Goal: Transaction & Acquisition: Download file/media

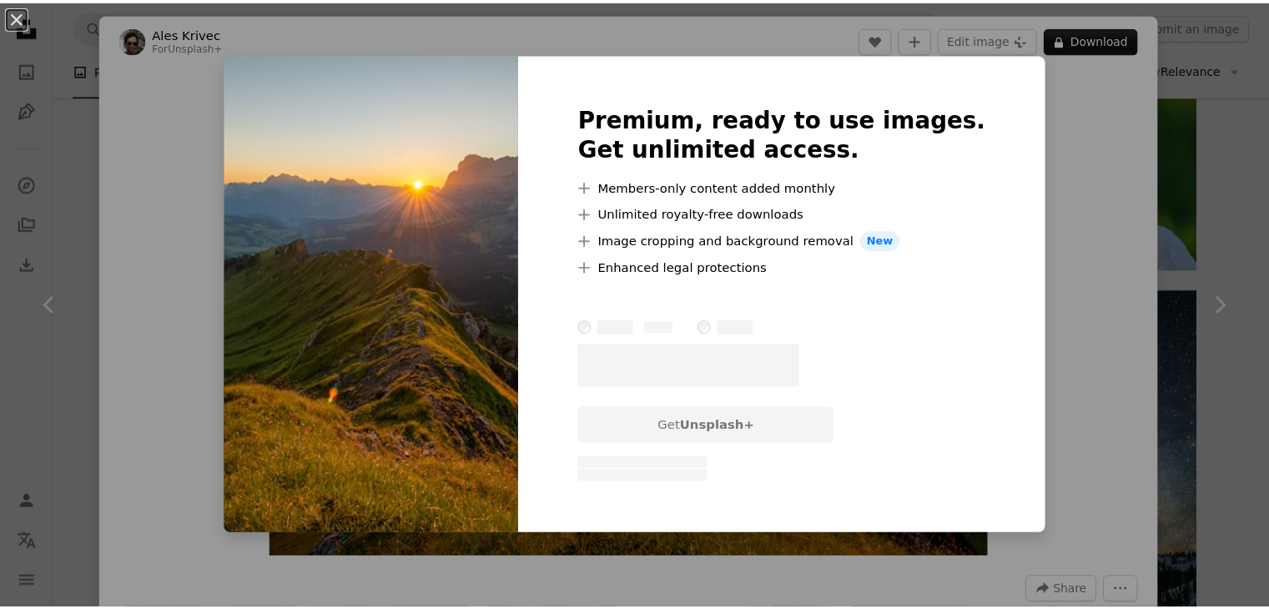
scroll to position [2169, 0]
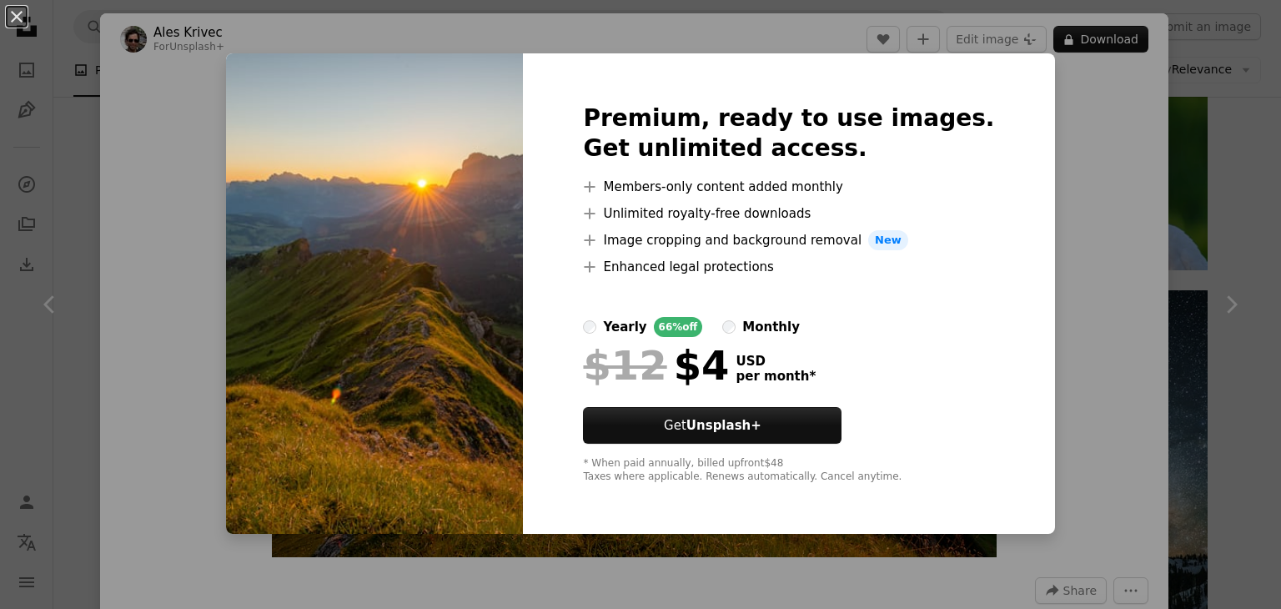
click at [497, 198] on img at bounding box center [374, 293] width 297 height 480
click at [1061, 139] on div "An X shape Premium, ready to use images. Get unlimited access. A plus sign Memb…" at bounding box center [640, 304] width 1281 height 609
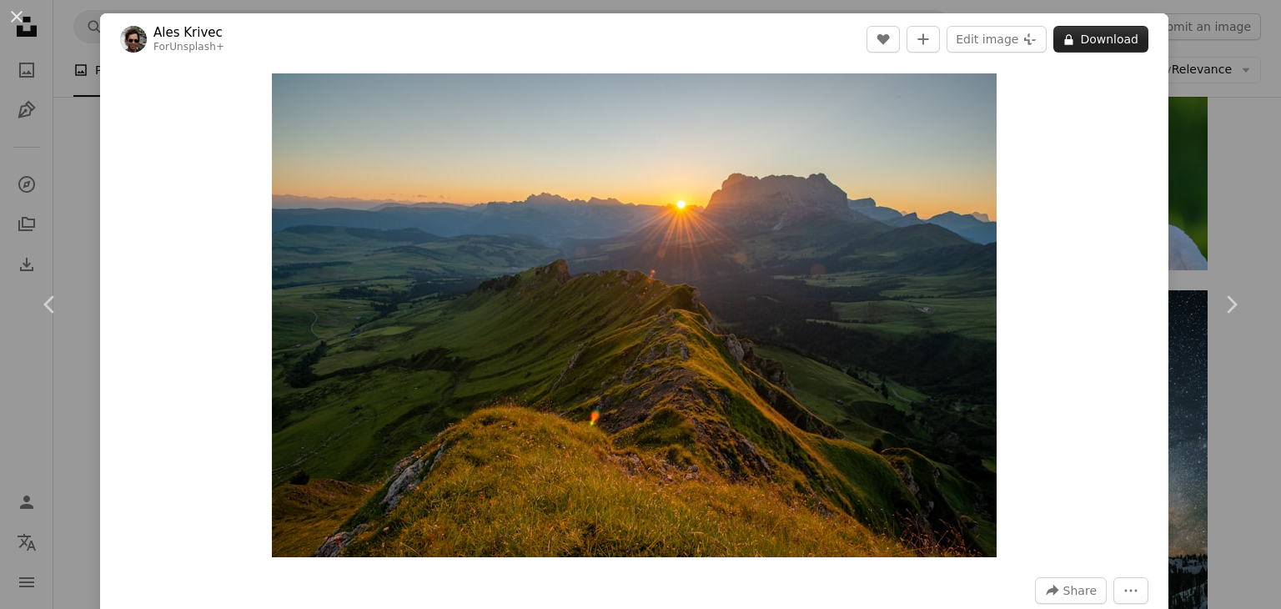
click at [1094, 42] on button "A lock Download" at bounding box center [1100, 39] width 95 height 27
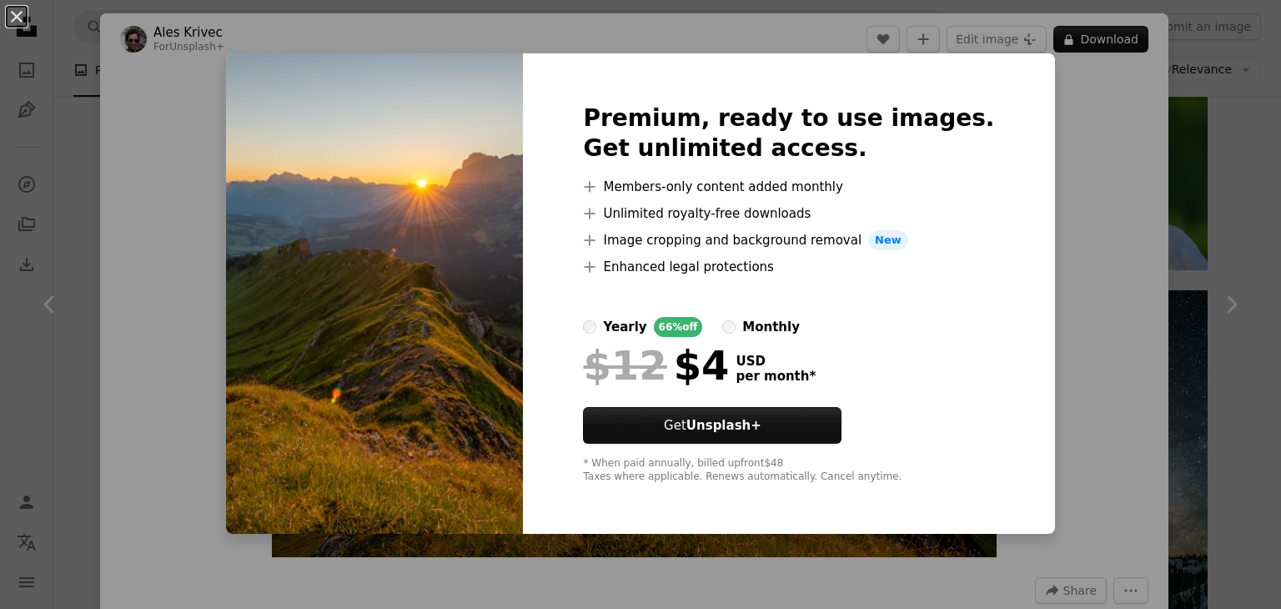
click at [1103, 238] on div "An X shape Premium, ready to use images. Get unlimited access. A plus sign Memb…" at bounding box center [640, 304] width 1281 height 609
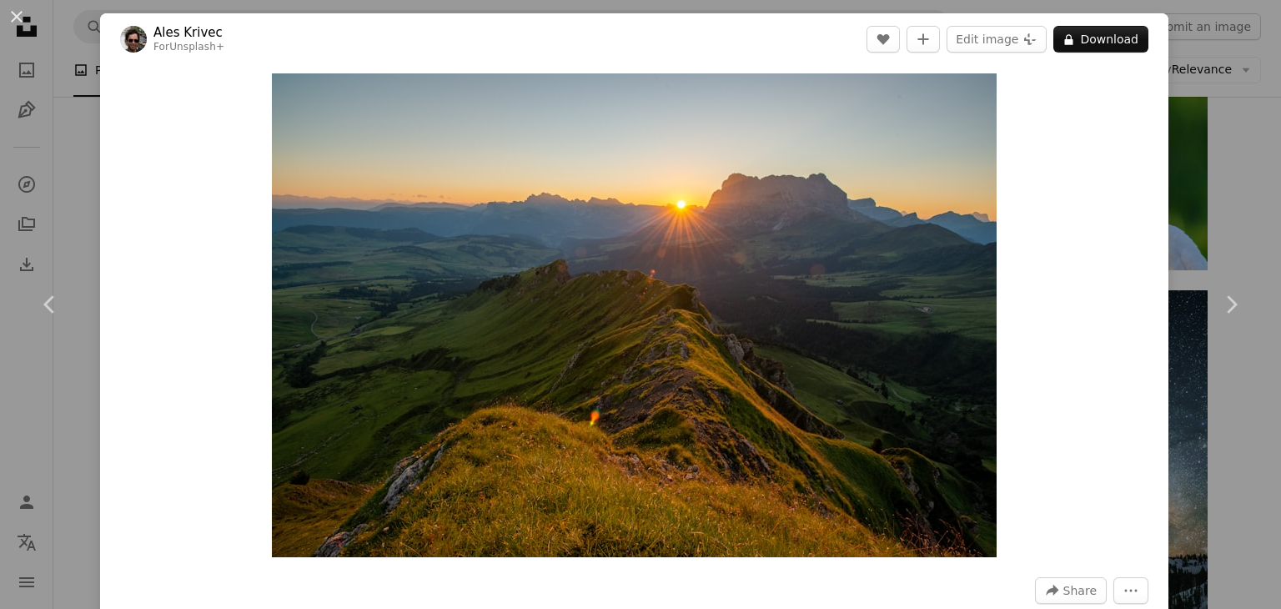
click at [88, 193] on div "An X shape Chevron left Chevron right Ales Krivec For Unsplash+ A heart A plus …" at bounding box center [640, 304] width 1281 height 609
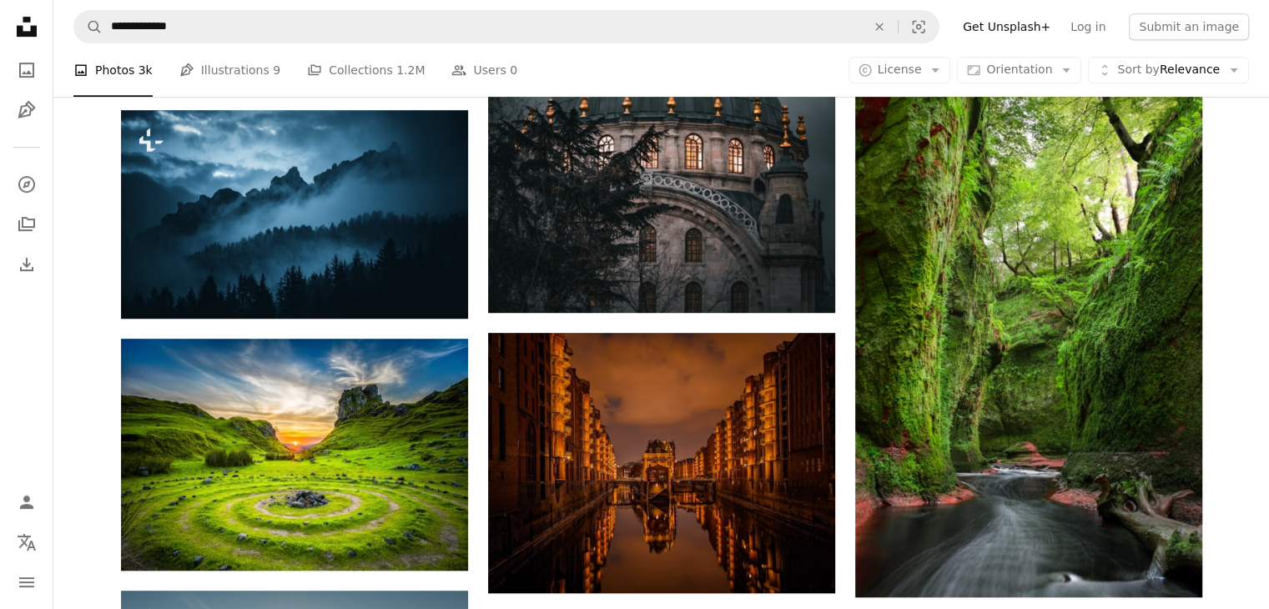
scroll to position [892, 0]
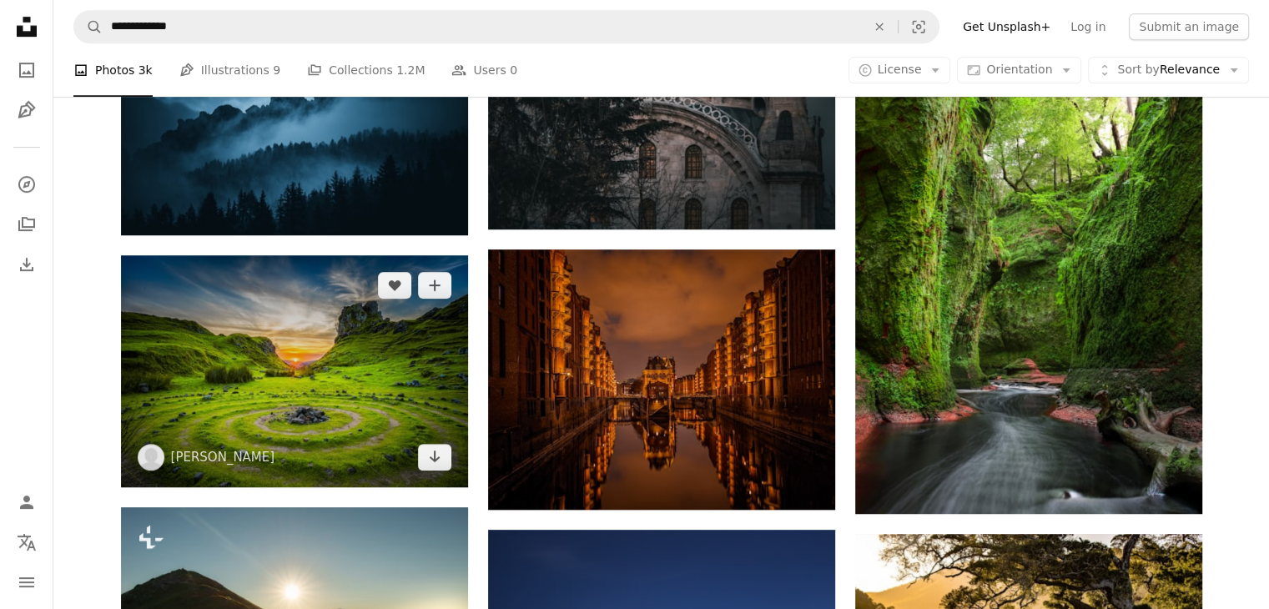
click at [392, 357] on img at bounding box center [294, 371] width 347 height 232
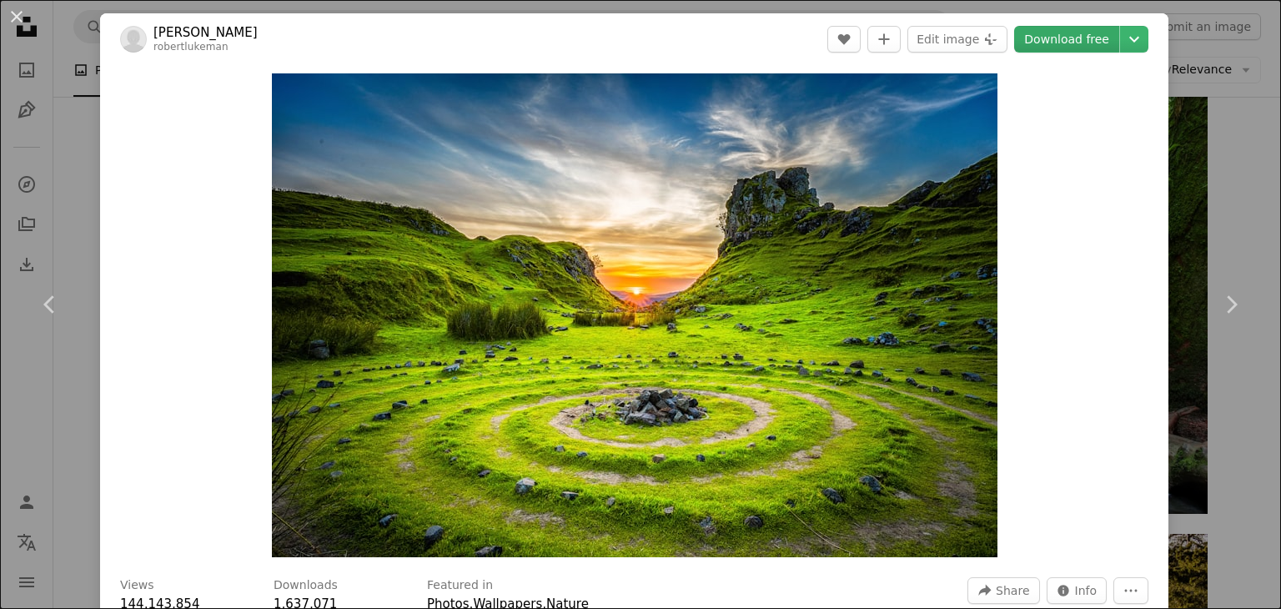
click at [1074, 39] on link "Download free" at bounding box center [1066, 39] width 105 height 27
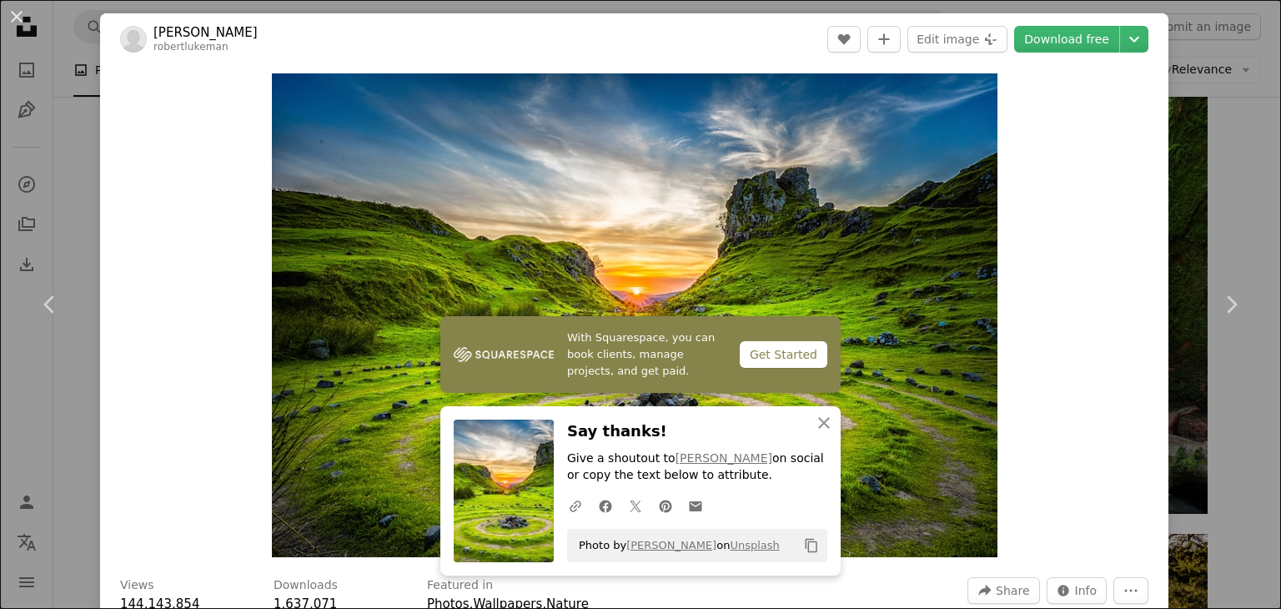
click at [81, 152] on div "An X shape Chevron left Chevron right [PERSON_NAME] robertlukeman A heart A plu…" at bounding box center [640, 304] width 1281 height 609
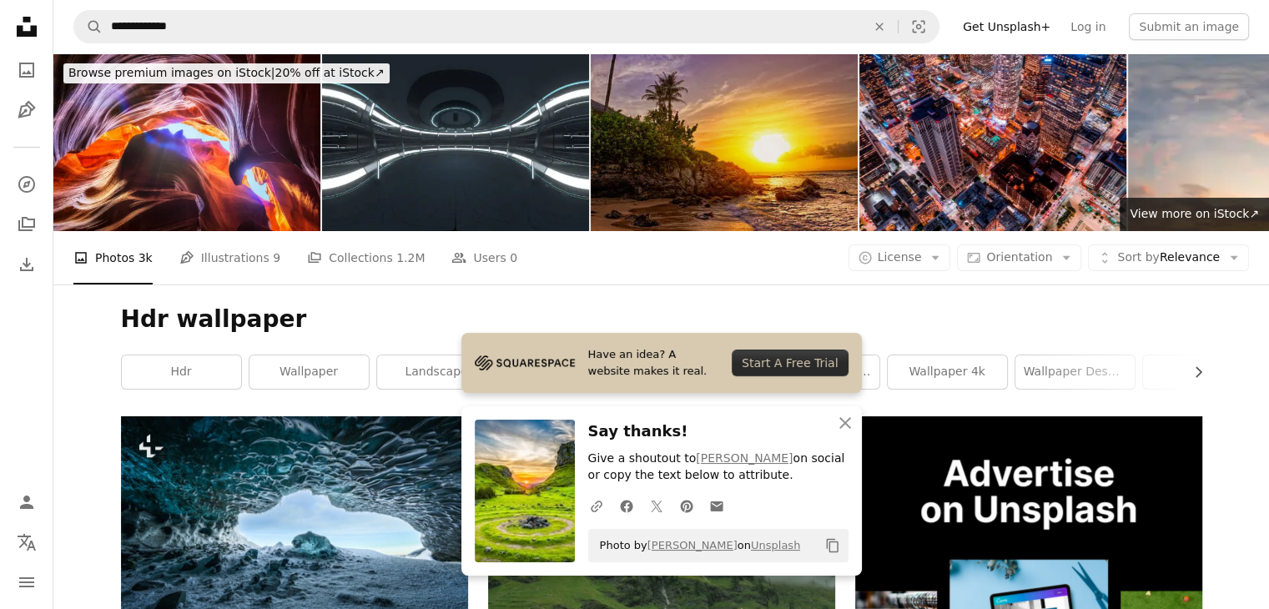
click at [694, 153] on img at bounding box center [724, 142] width 267 height 178
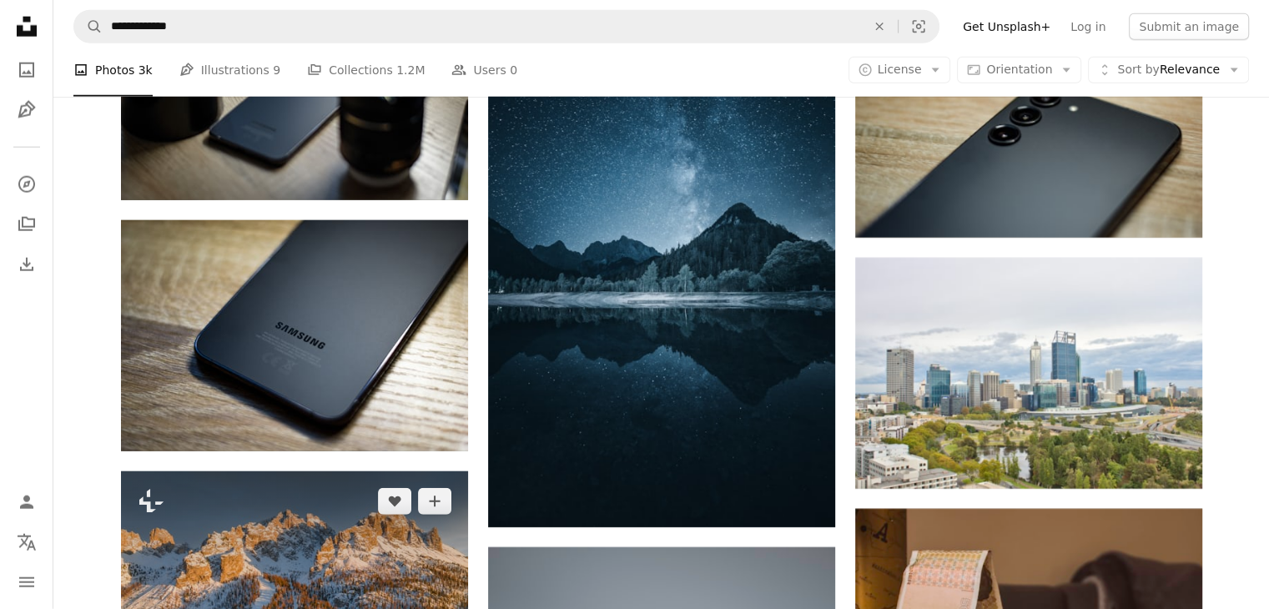
scroll to position [4587, 0]
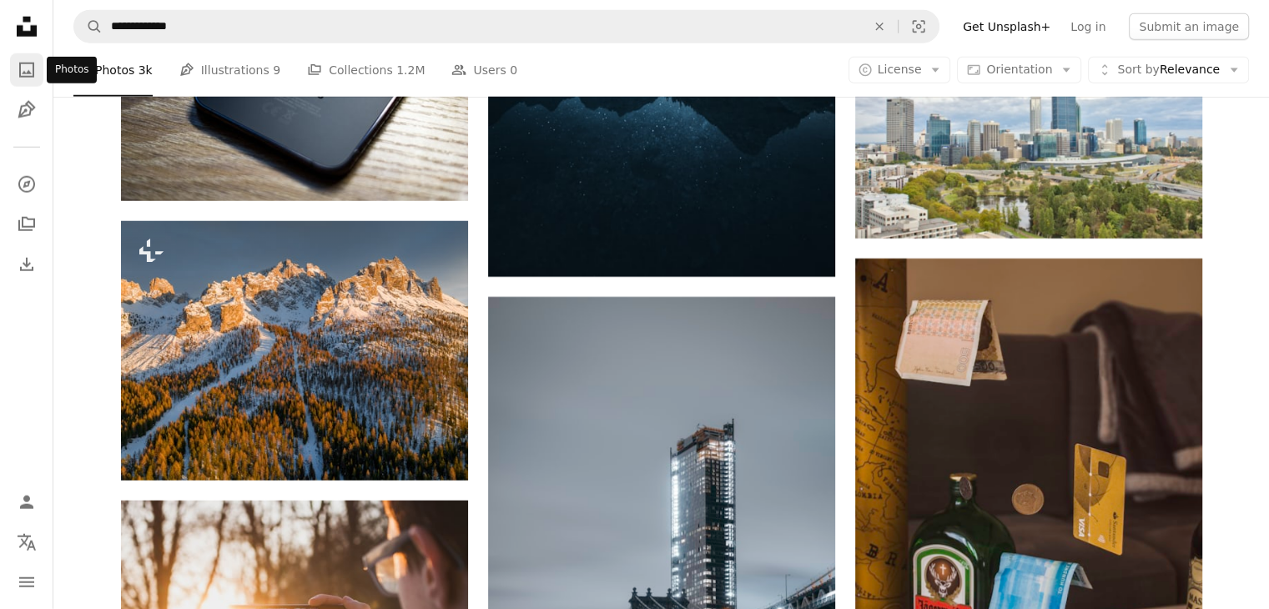
click at [26, 68] on icon "A photo" at bounding box center [27, 70] width 20 height 20
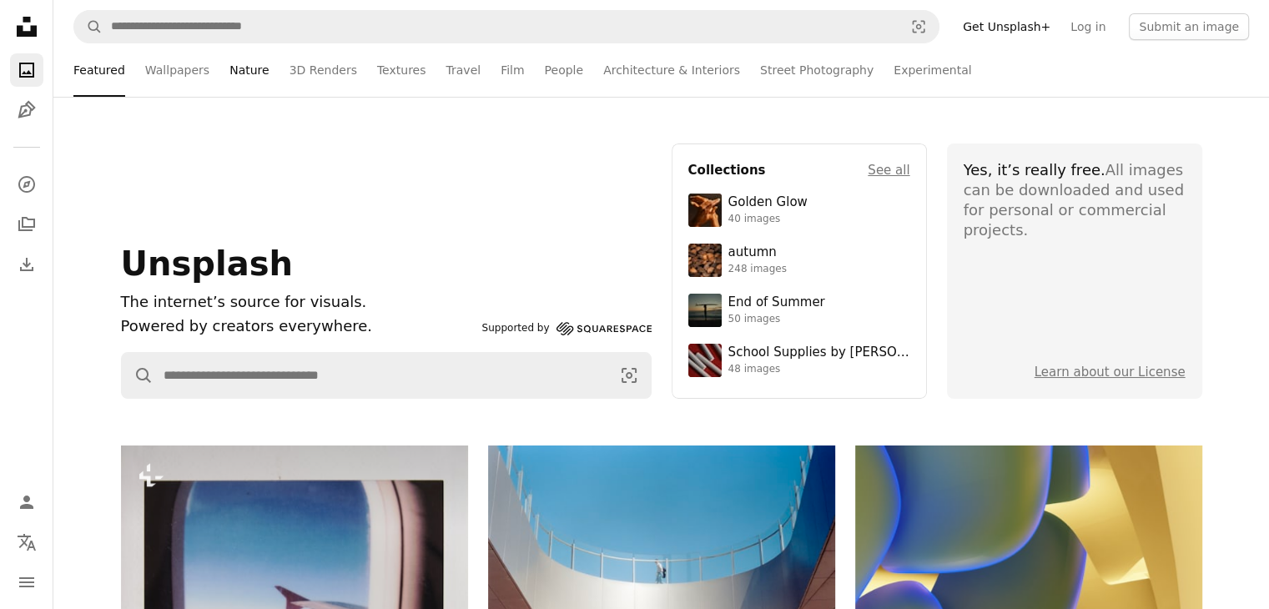
click at [229, 67] on link "Nature" at bounding box center [248, 69] width 39 height 53
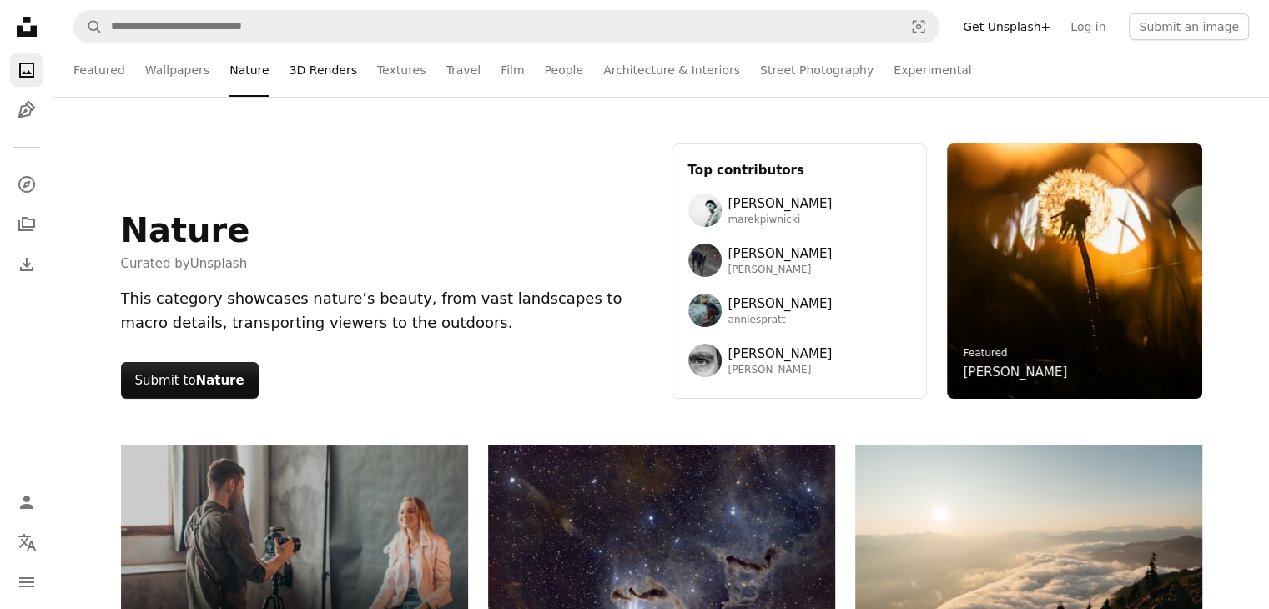
click at [297, 64] on link "3D Renders" at bounding box center [323, 69] width 68 height 53
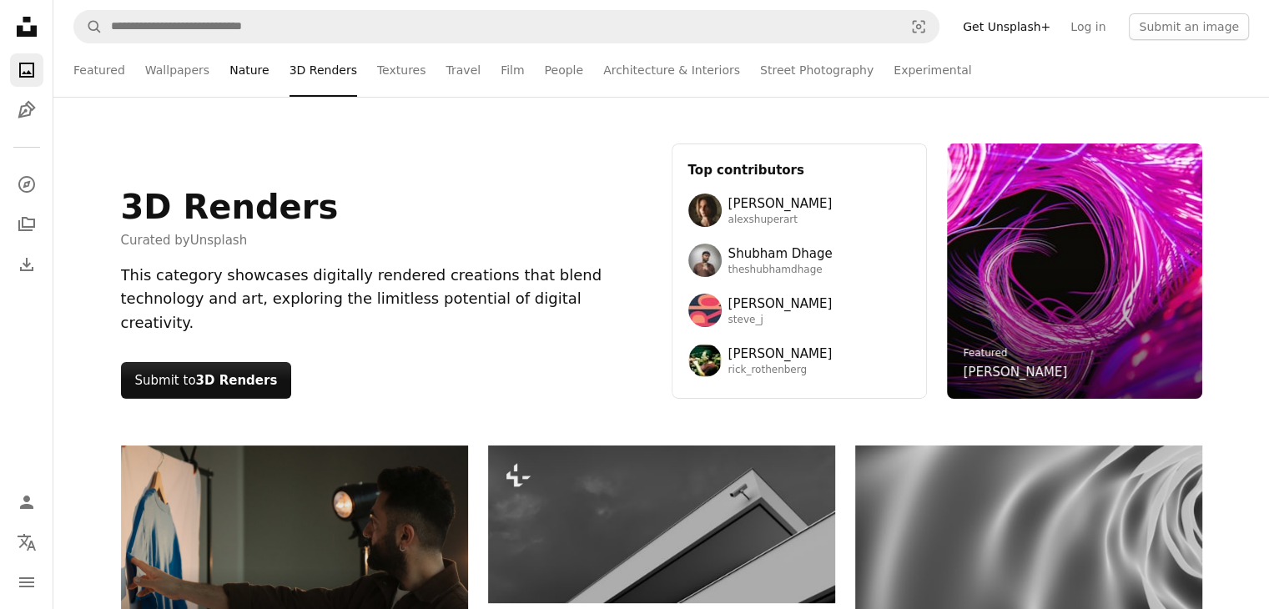
click at [236, 74] on link "Nature" at bounding box center [248, 69] width 39 height 53
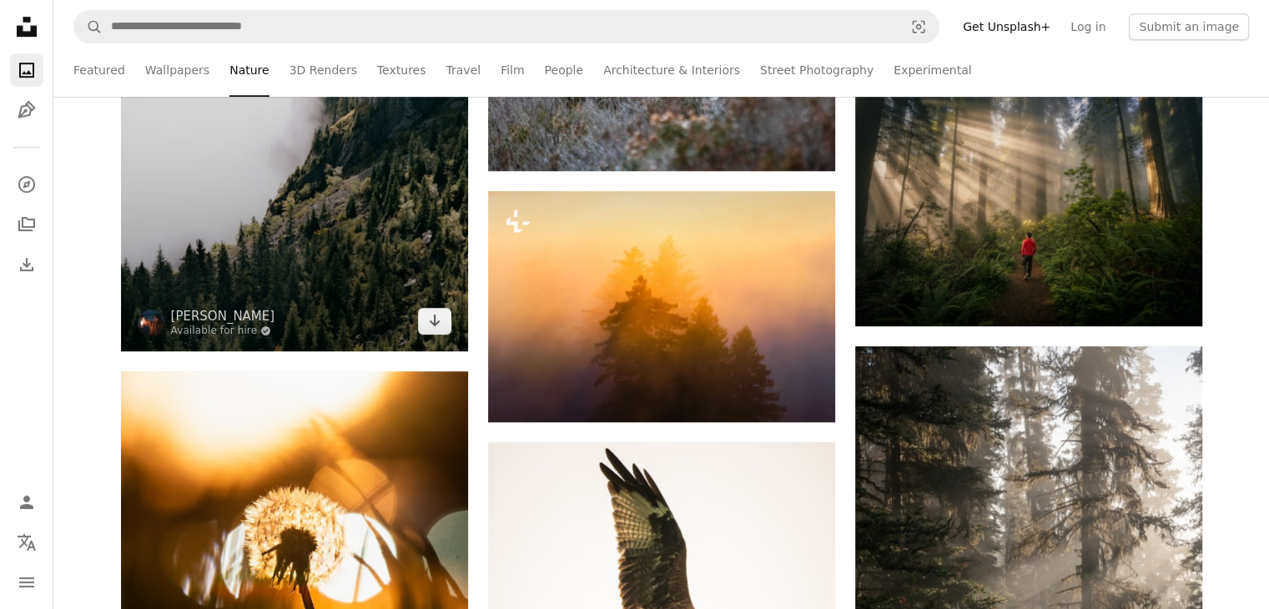
scroll to position [1418, 0]
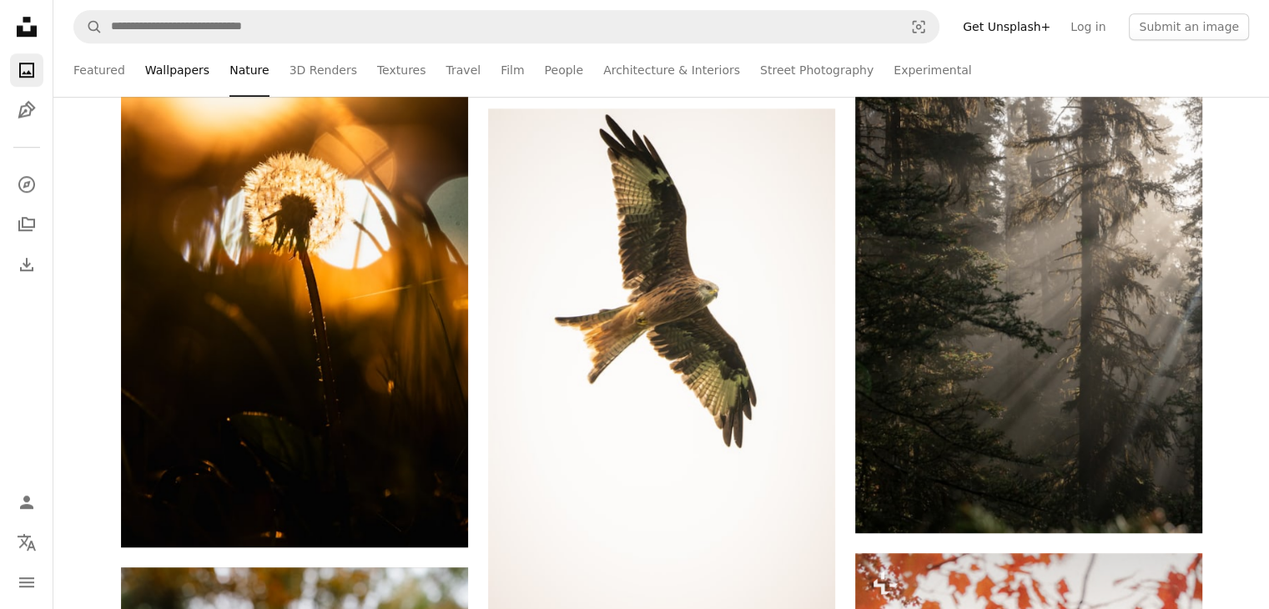
click at [189, 71] on link "Wallpapers" at bounding box center [177, 69] width 64 height 53
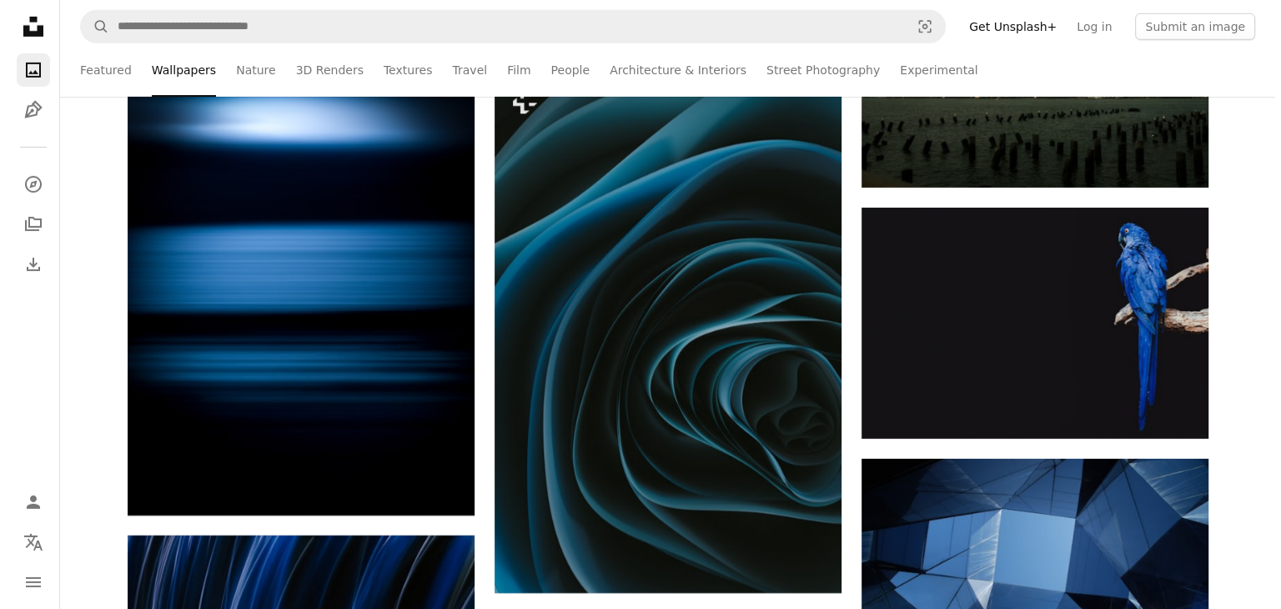
scroll to position [5422, 0]
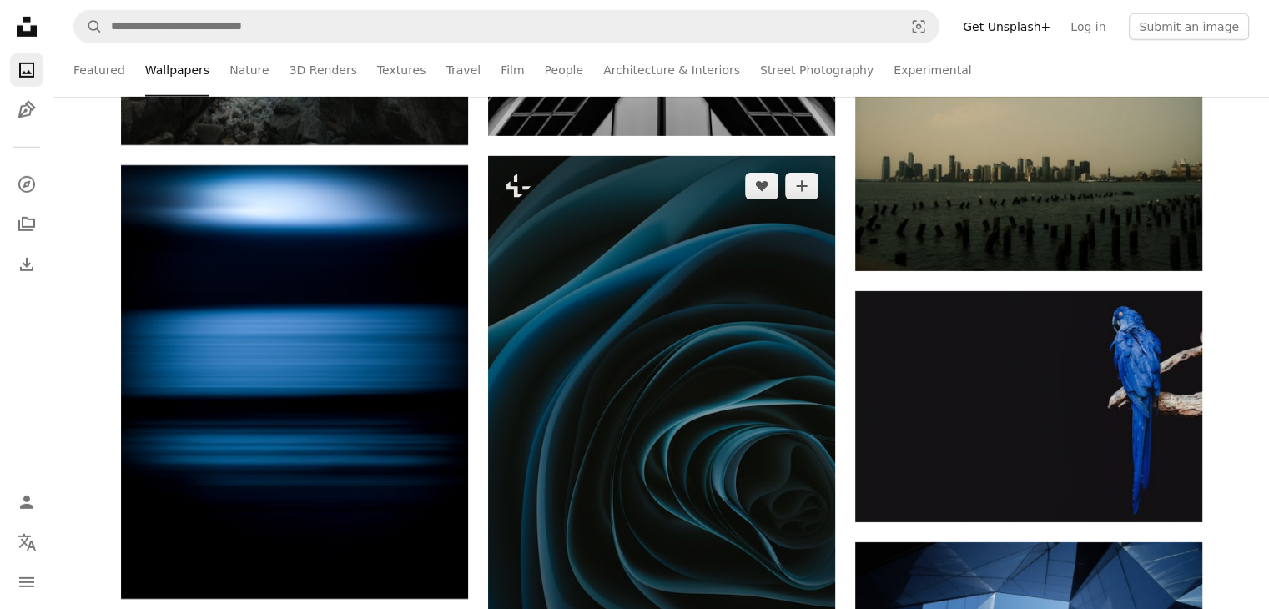
click at [696, 301] on img at bounding box center [661, 416] width 347 height 520
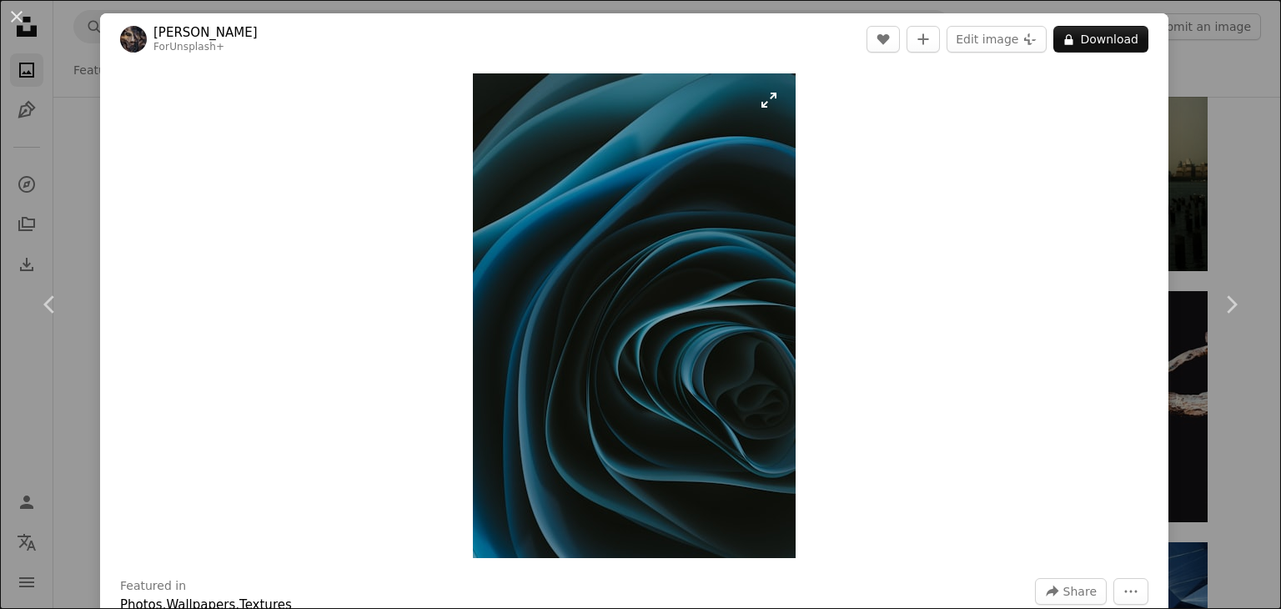
click at [681, 302] on img "Zoom in on this image" at bounding box center [634, 315] width 323 height 485
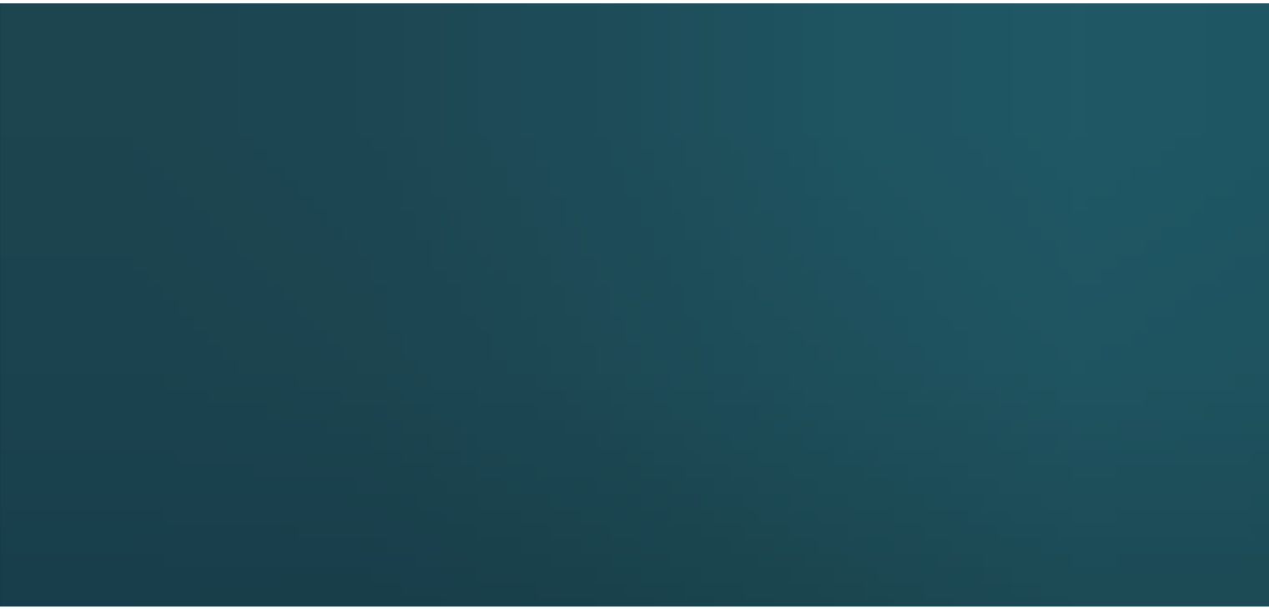
scroll to position [639, 0]
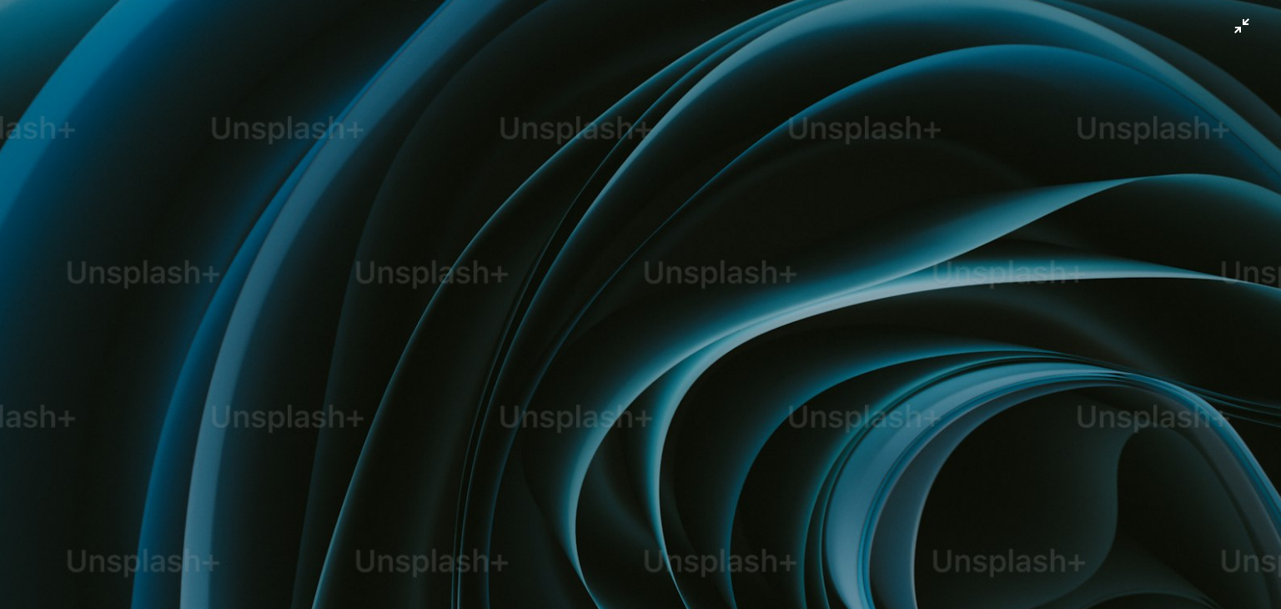
click at [677, 304] on img "Zoom out on this image" at bounding box center [640, 322] width 1283 height 1924
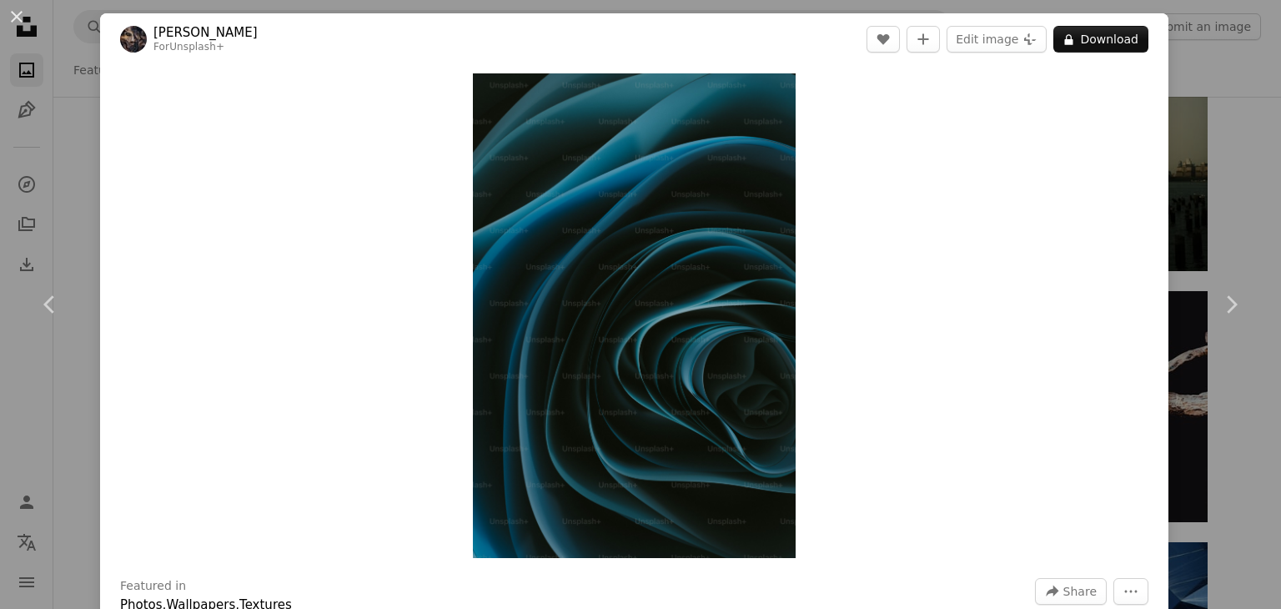
click at [63, 172] on div "An X shape Chevron left Chevron right [PERSON_NAME] For Unsplash+ A heart A plu…" at bounding box center [640, 304] width 1281 height 609
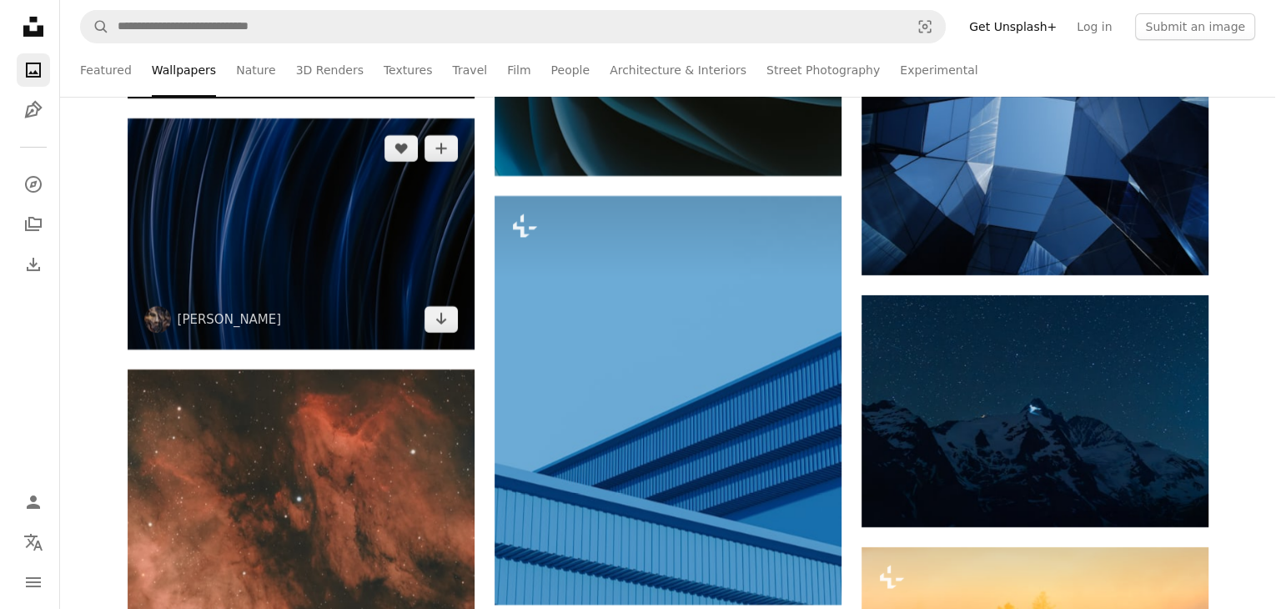
scroll to position [5755, 0]
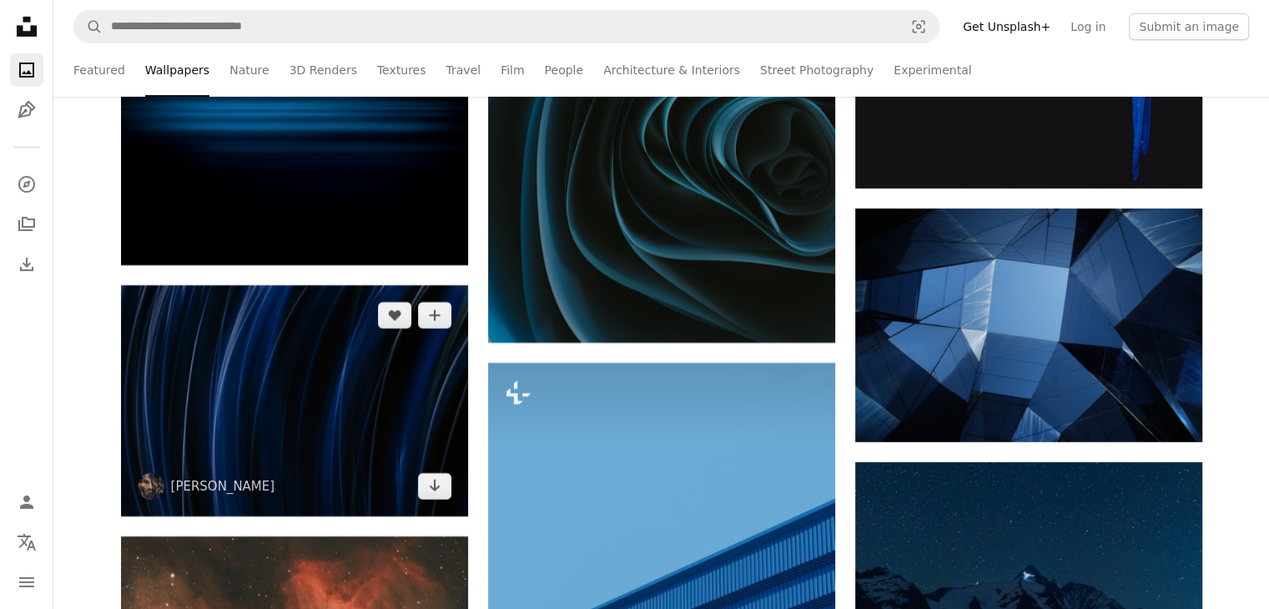
click at [295, 371] on img at bounding box center [294, 400] width 347 height 231
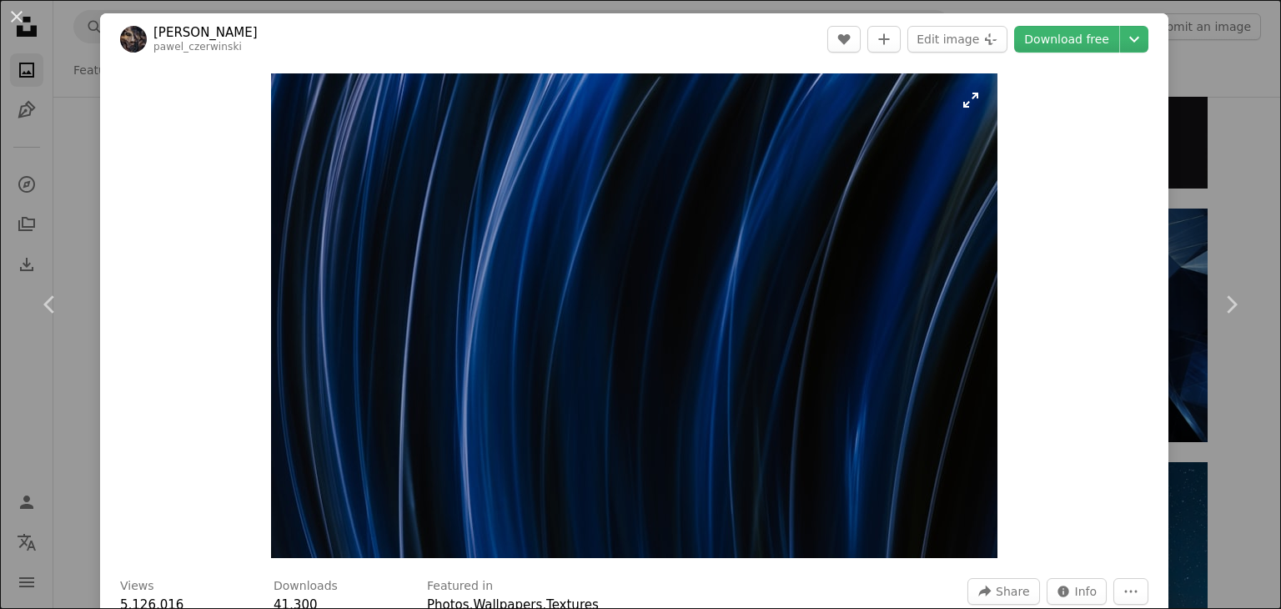
click at [627, 308] on img "Zoom in on this image" at bounding box center [634, 315] width 726 height 485
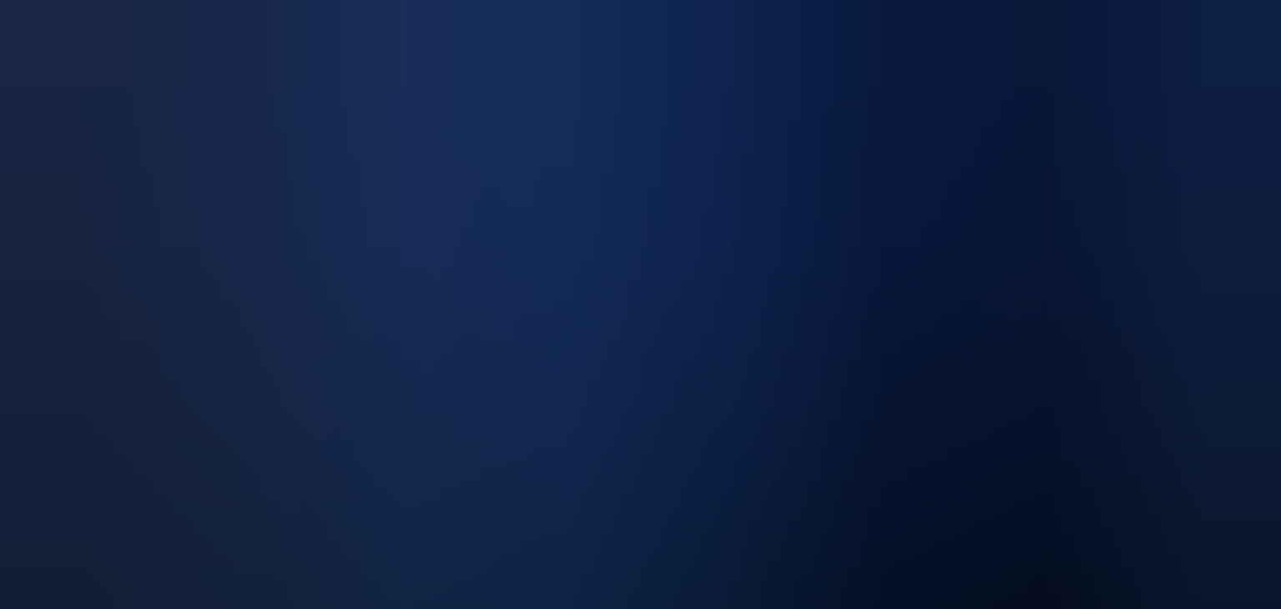
scroll to position [114, 0]
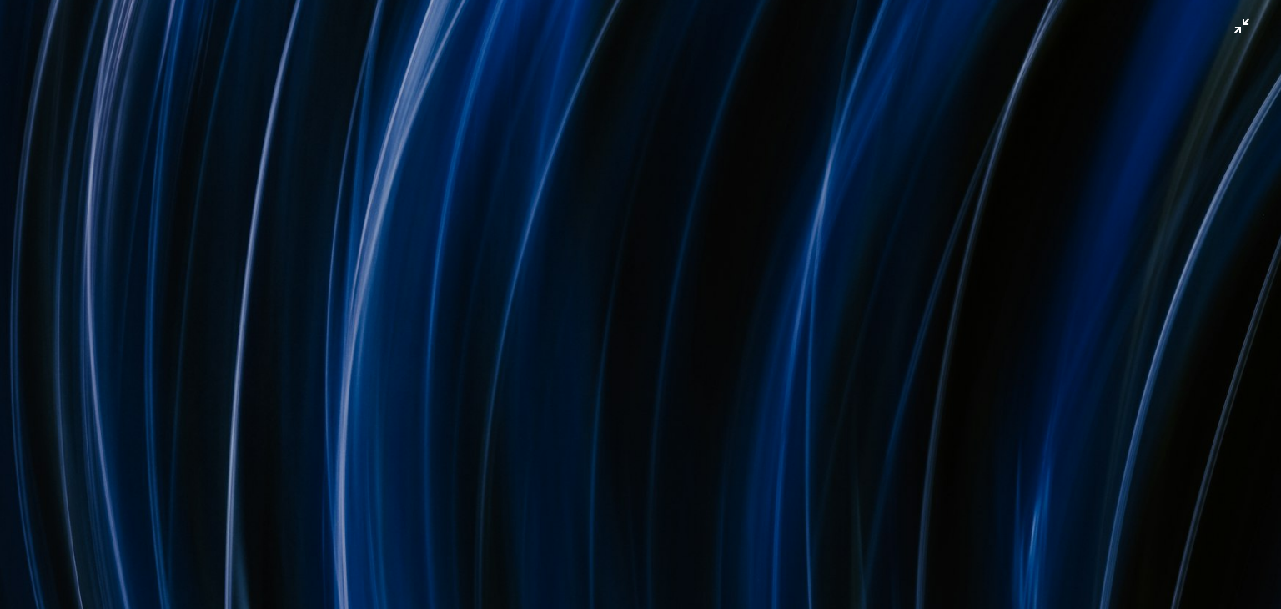
click at [624, 308] on img "Zoom out on this image" at bounding box center [640, 312] width 1283 height 855
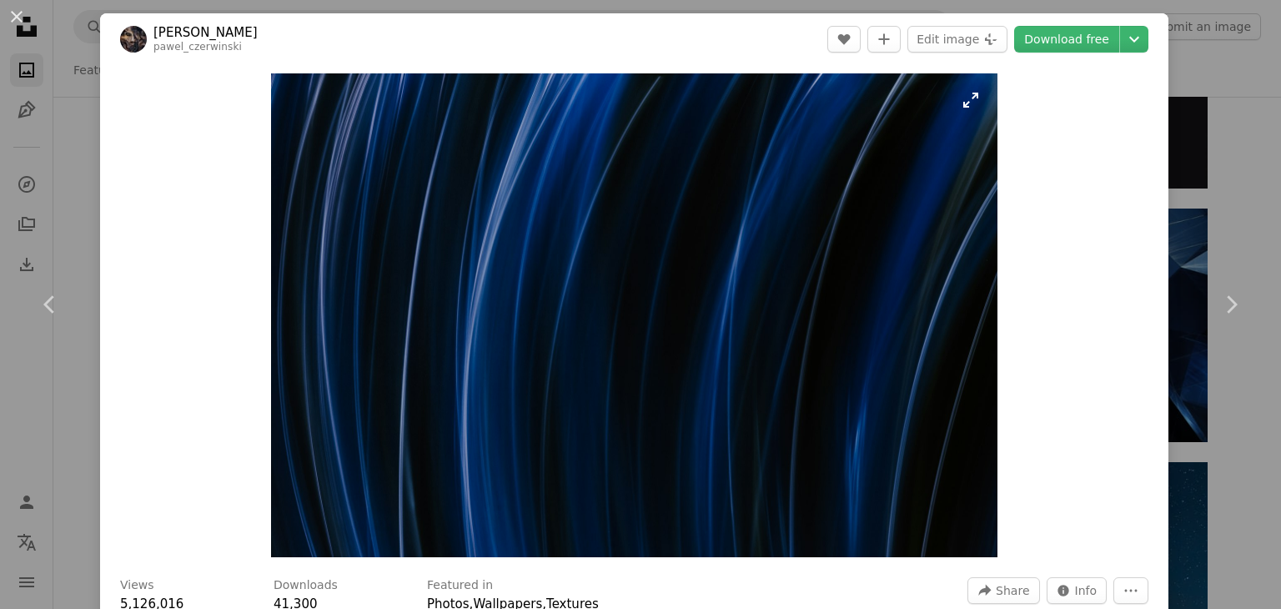
click at [624, 308] on img "Zoom in on this image" at bounding box center [634, 315] width 726 height 484
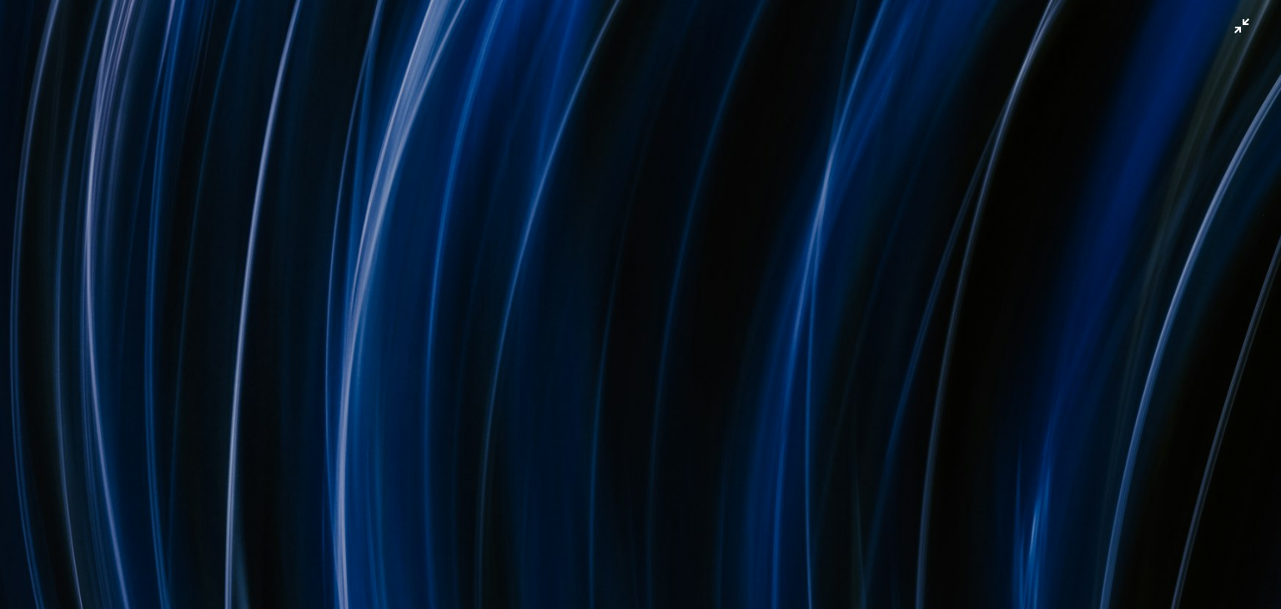
click at [374, 188] on img "Zoom out on this image" at bounding box center [640, 312] width 1283 height 855
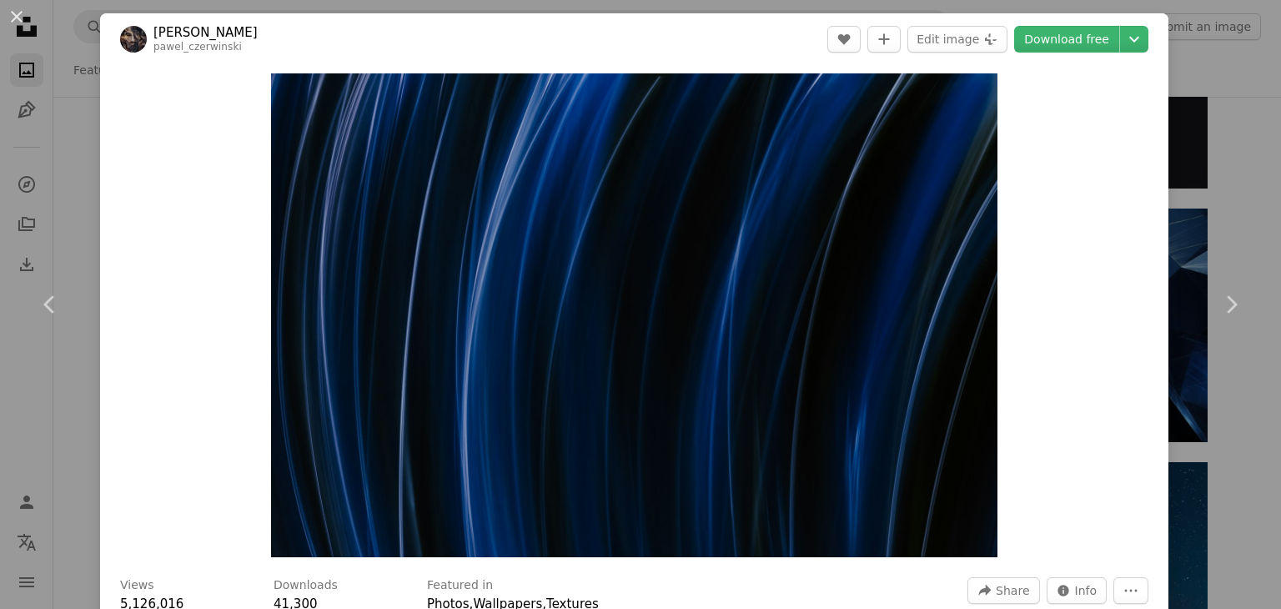
click at [76, 179] on div "An X shape Chevron left Chevron right [PERSON_NAME] pawel_czerwinski A heart A …" at bounding box center [640, 304] width 1281 height 609
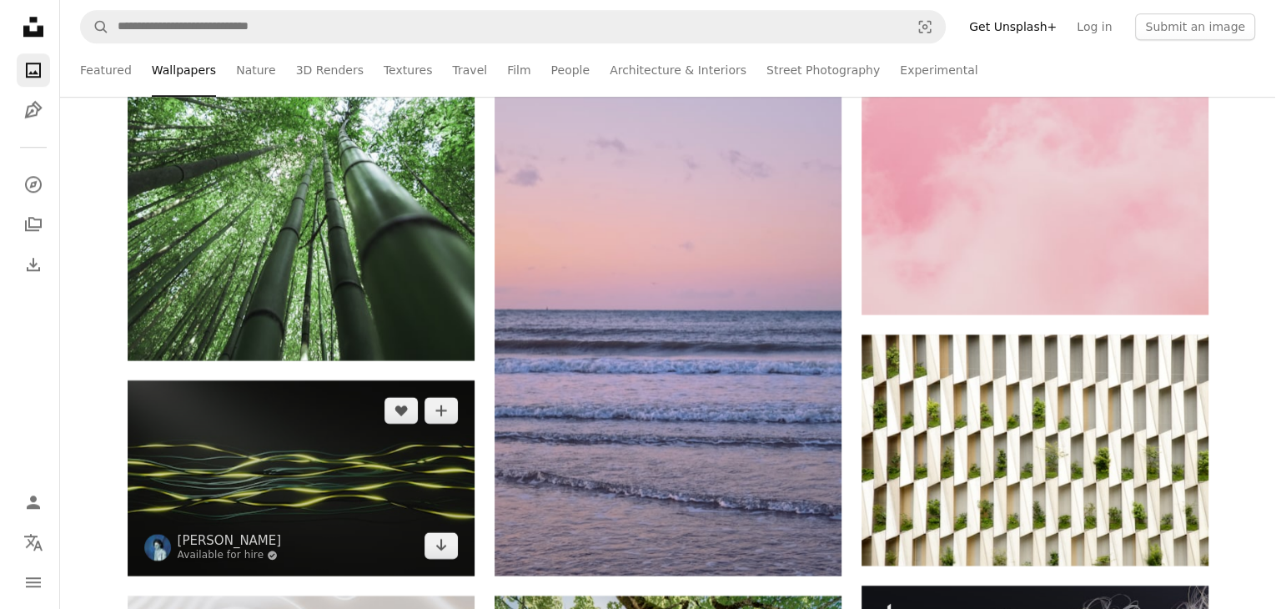
scroll to position [8174, 0]
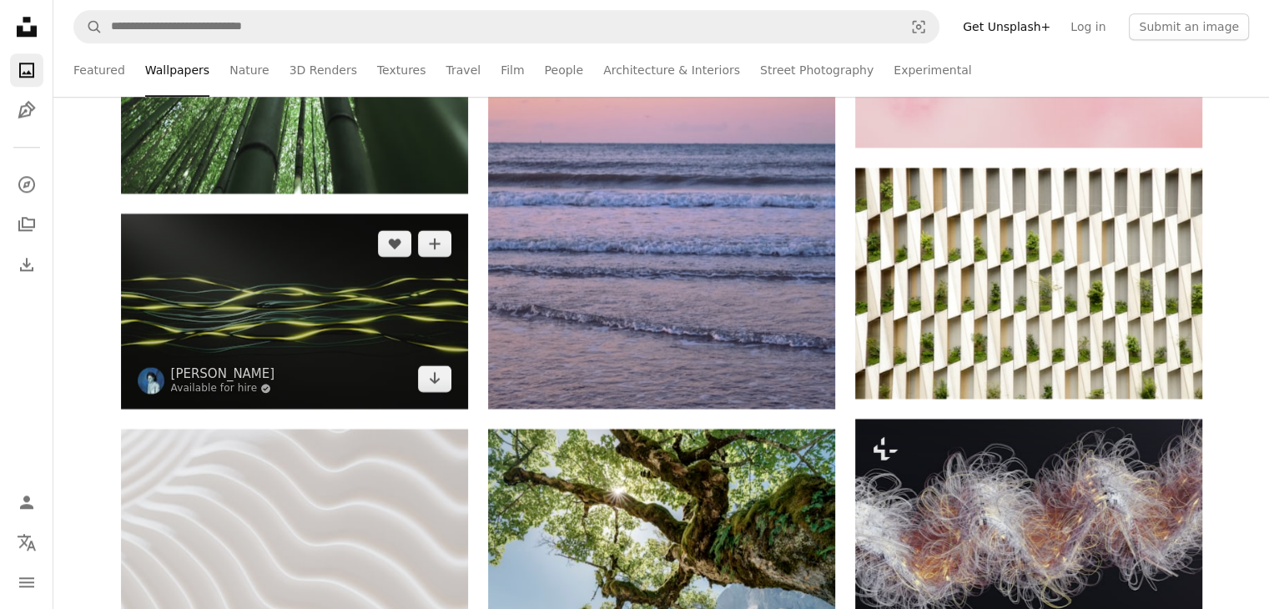
click at [351, 314] on img at bounding box center [294, 311] width 347 height 195
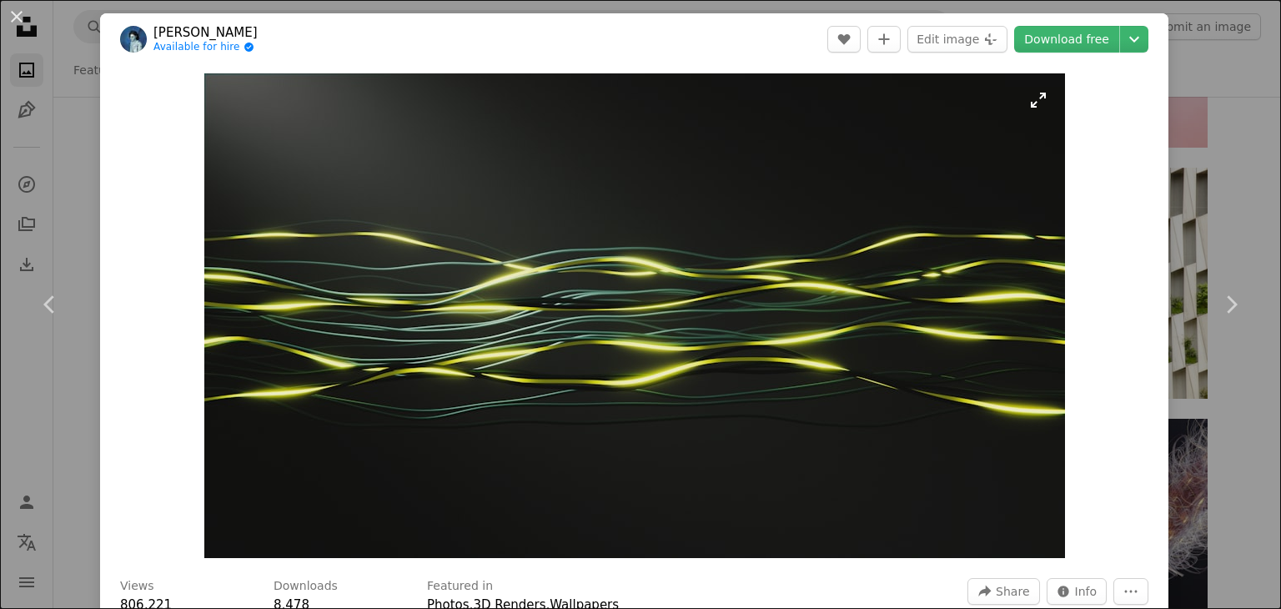
click at [556, 302] on img "Zoom in on this image" at bounding box center [634, 315] width 861 height 485
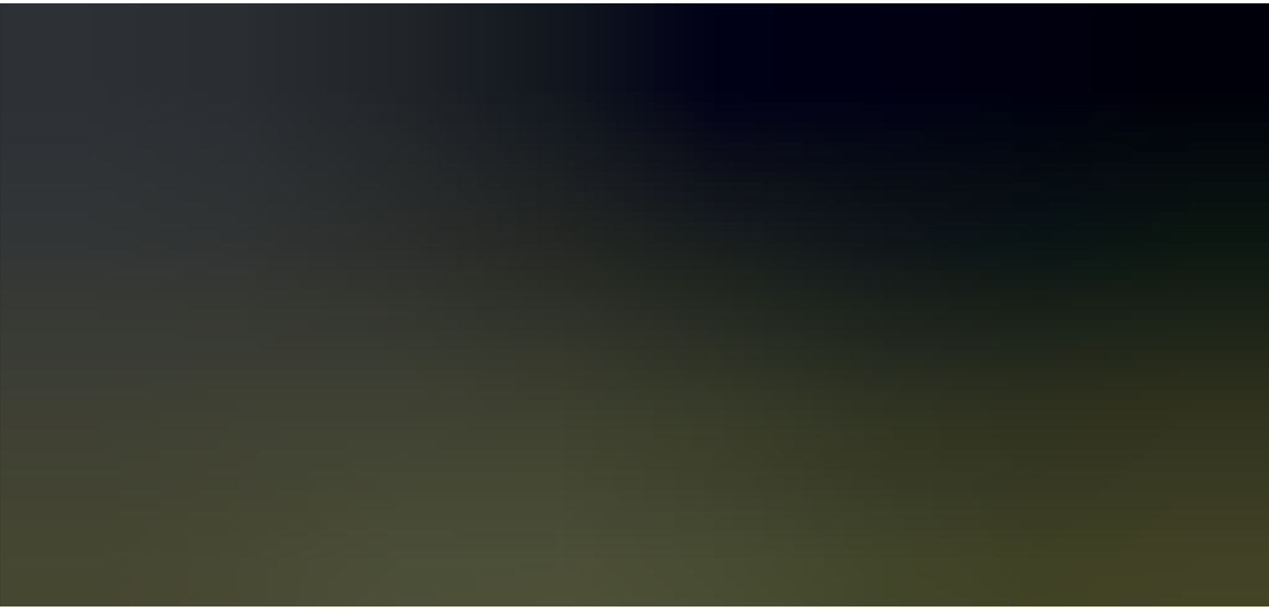
scroll to position [49, 0]
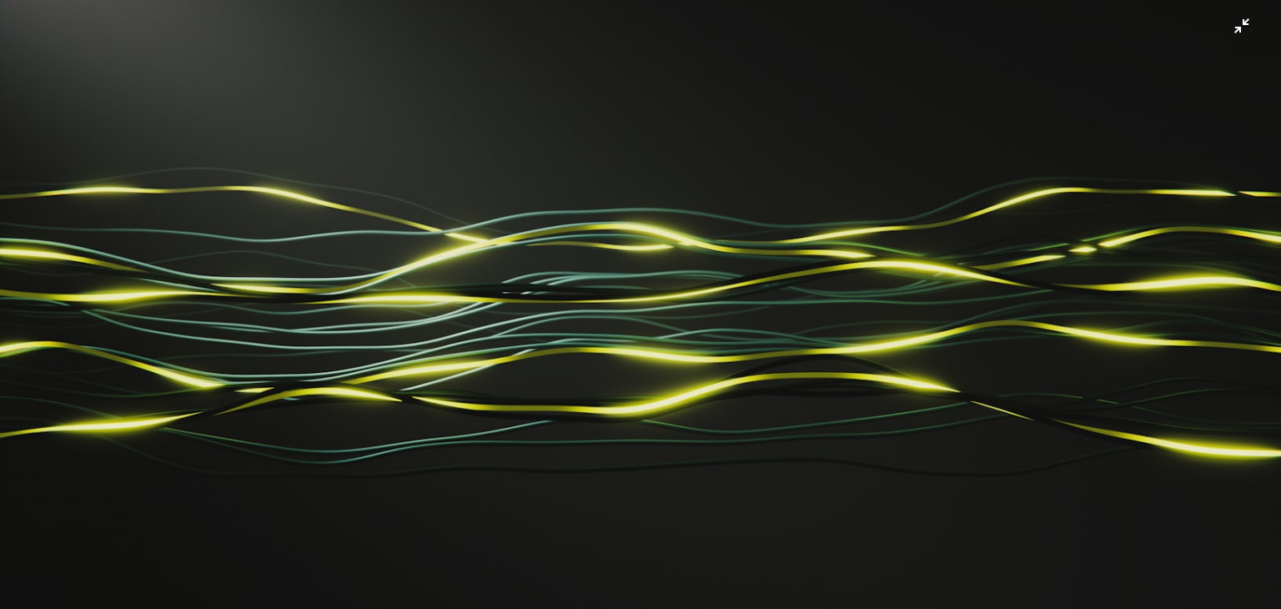
click at [557, 302] on img "Zoom out on this image" at bounding box center [640, 310] width 1283 height 721
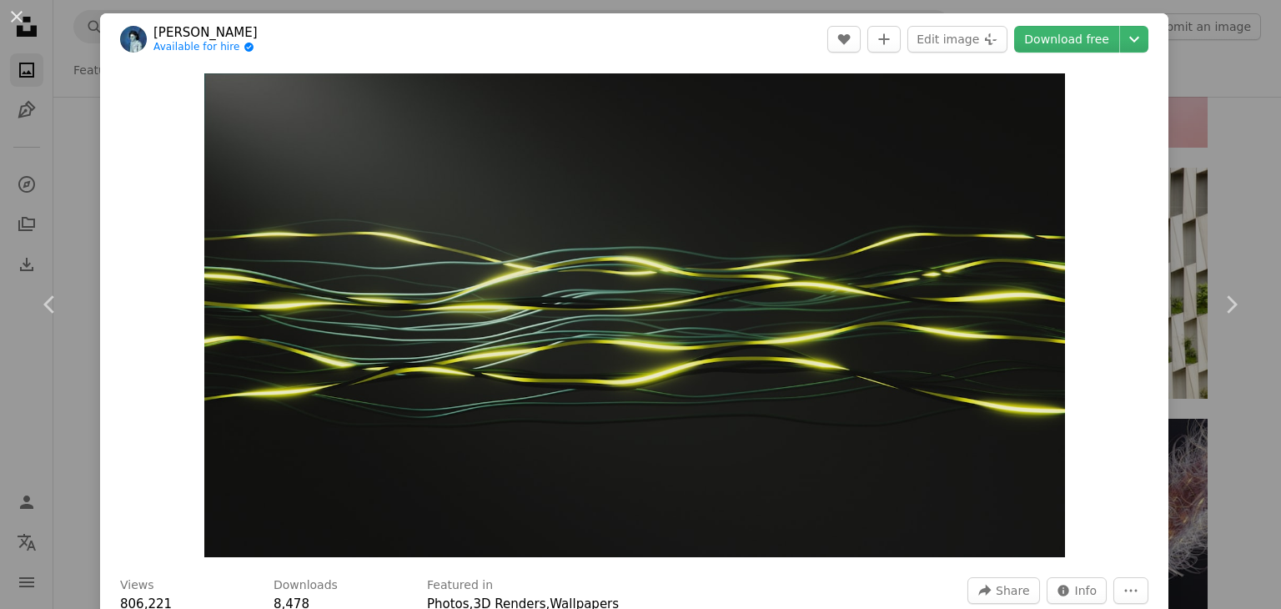
click at [77, 179] on div "An X shape Chevron left Chevron right [PERSON_NAME] Available for hire A checkm…" at bounding box center [640, 304] width 1281 height 609
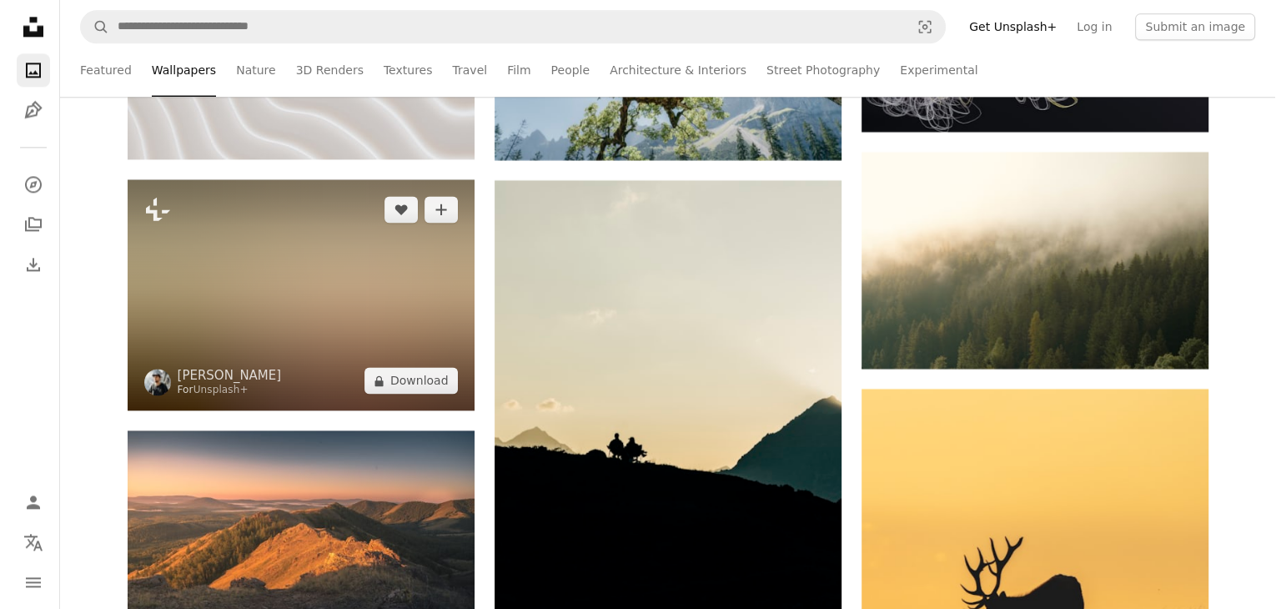
scroll to position [8925, 0]
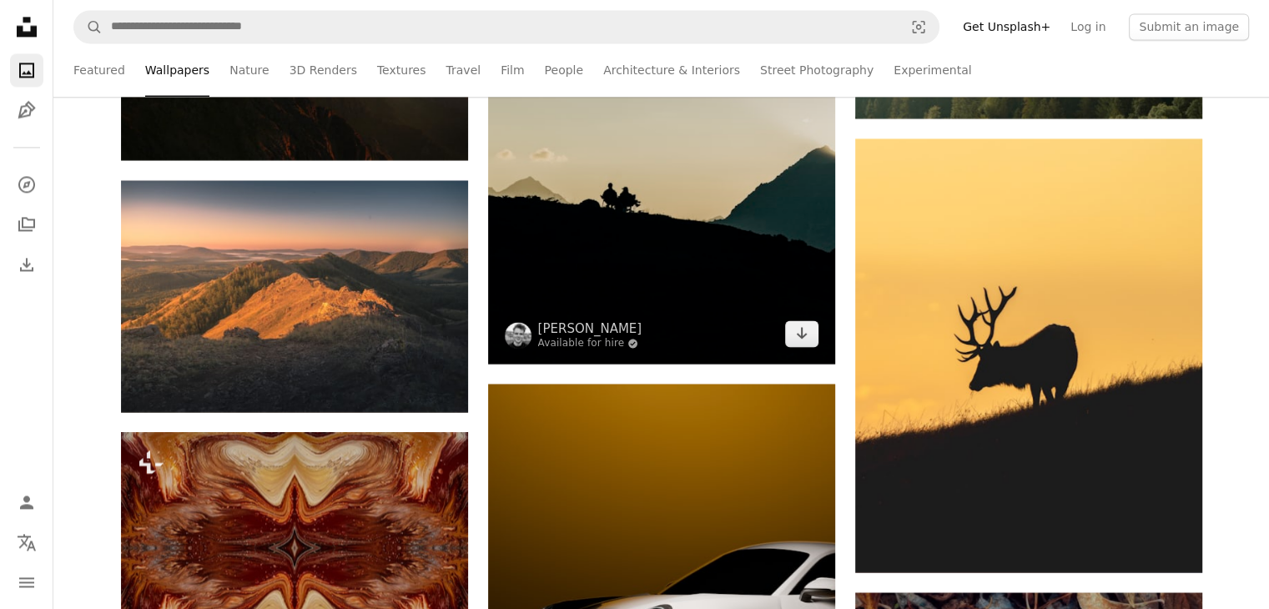
click at [633, 233] on img at bounding box center [661, 147] width 347 height 434
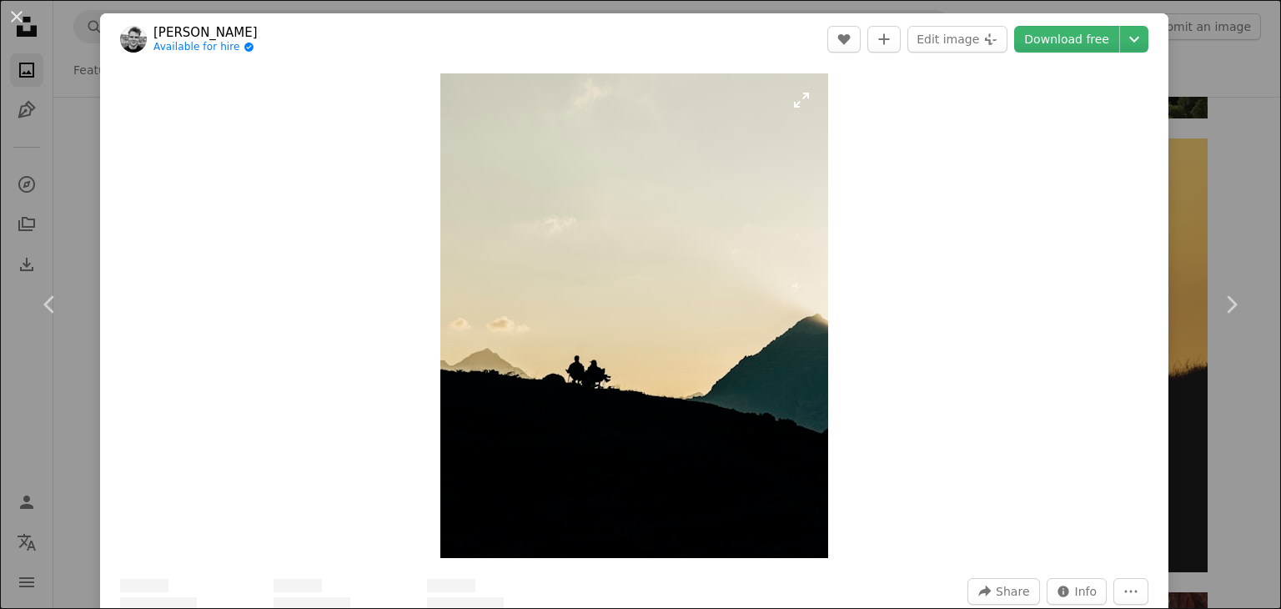
click at [637, 306] on img "Zoom in on this image" at bounding box center [634, 315] width 388 height 485
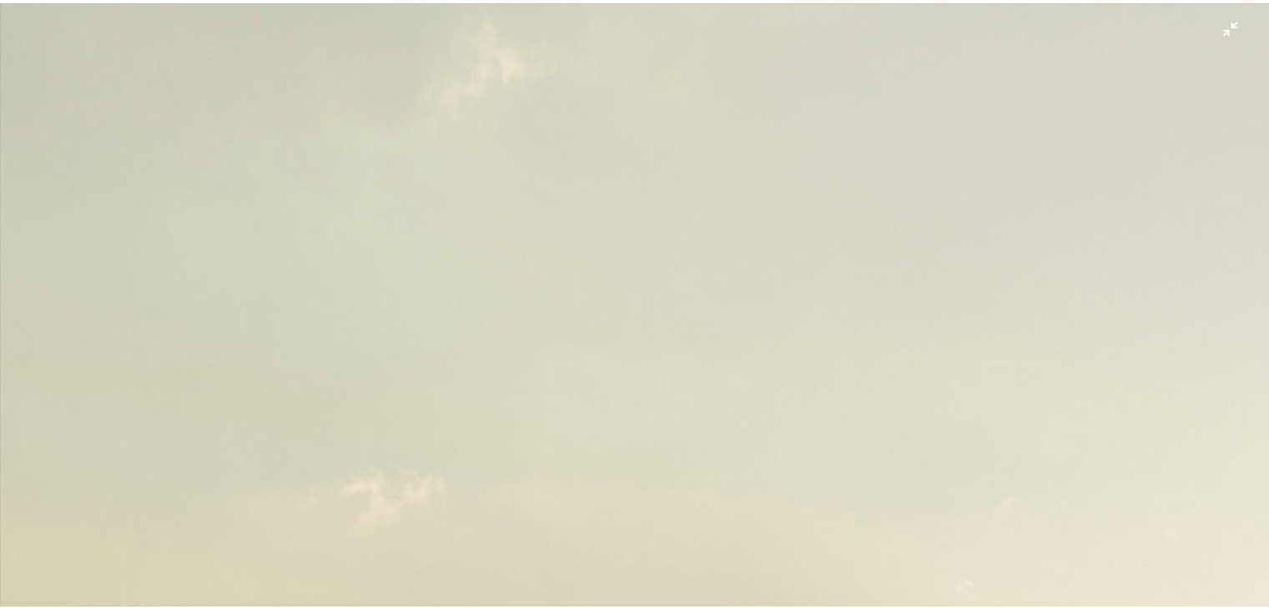
scroll to position [480, 0]
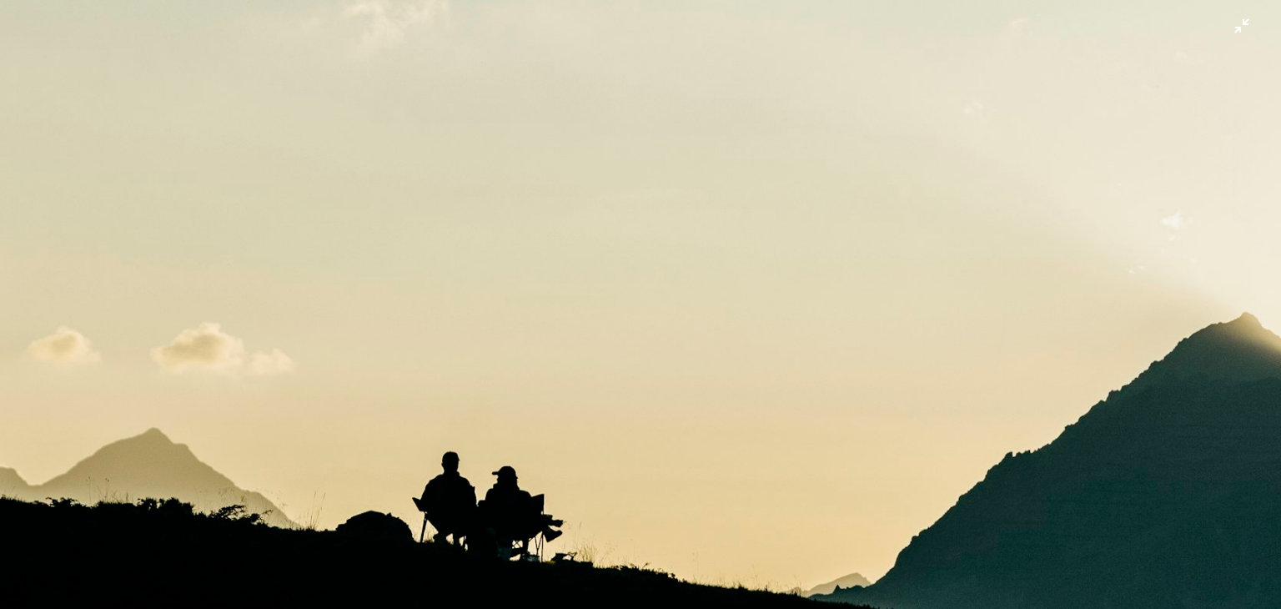
click at [601, 341] on img "Zoom out on this image" at bounding box center [640, 320] width 1283 height 1603
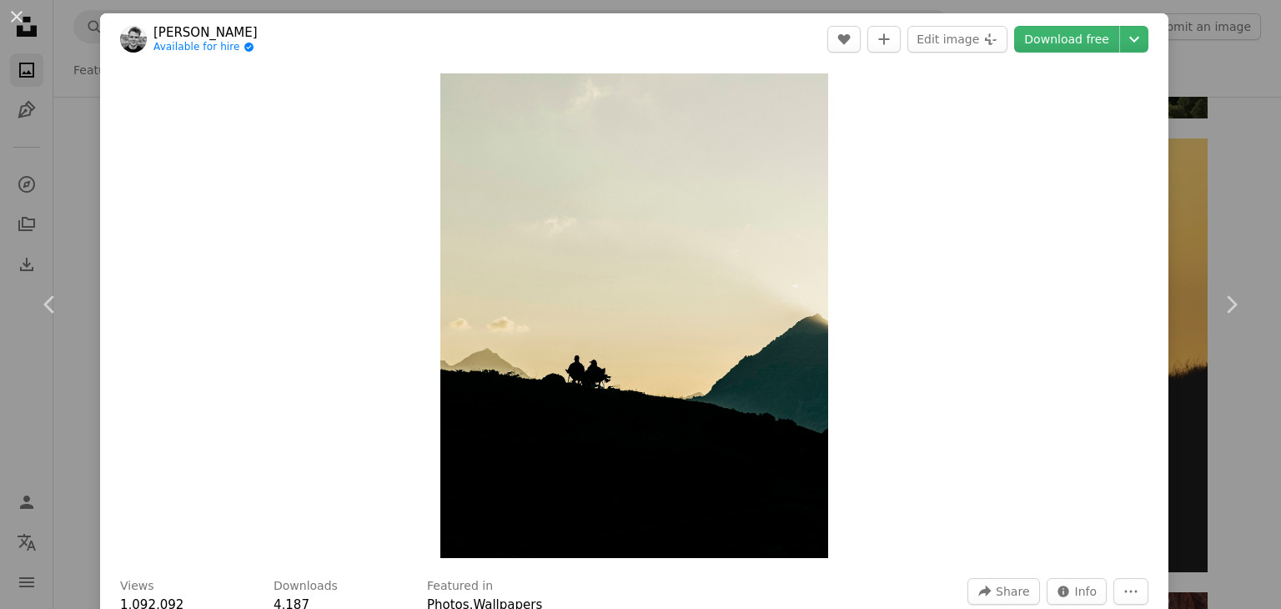
click at [74, 183] on div "An X shape Chevron left Chevron right [PERSON_NAME] Available for hire A checkm…" at bounding box center [640, 304] width 1281 height 609
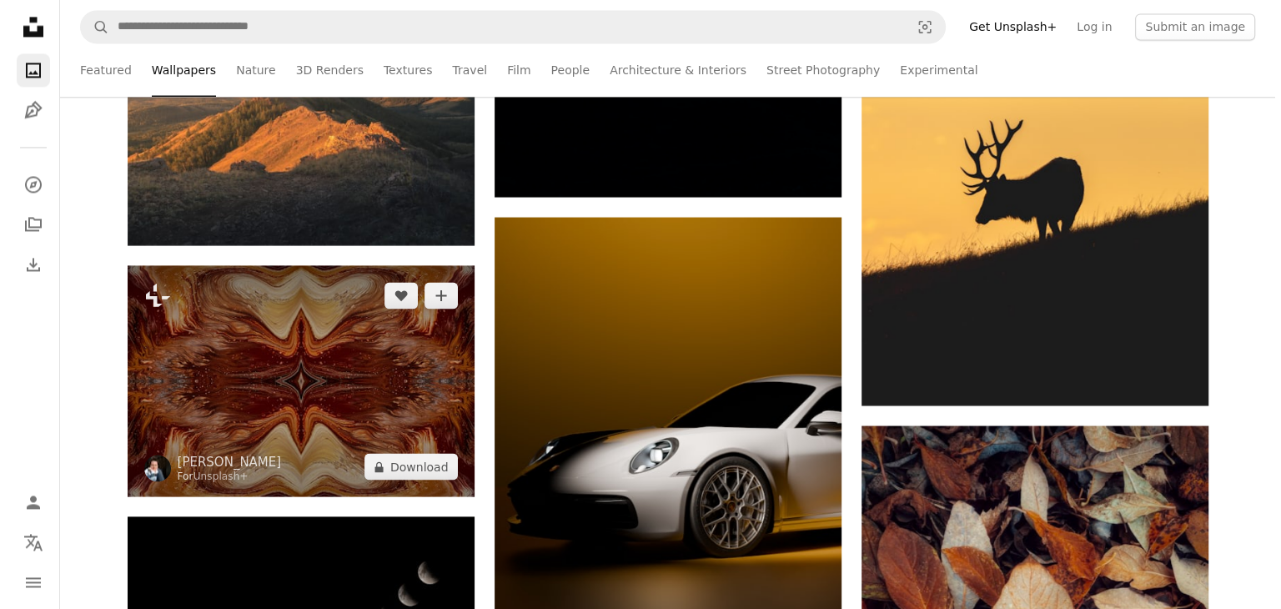
scroll to position [8841, 0]
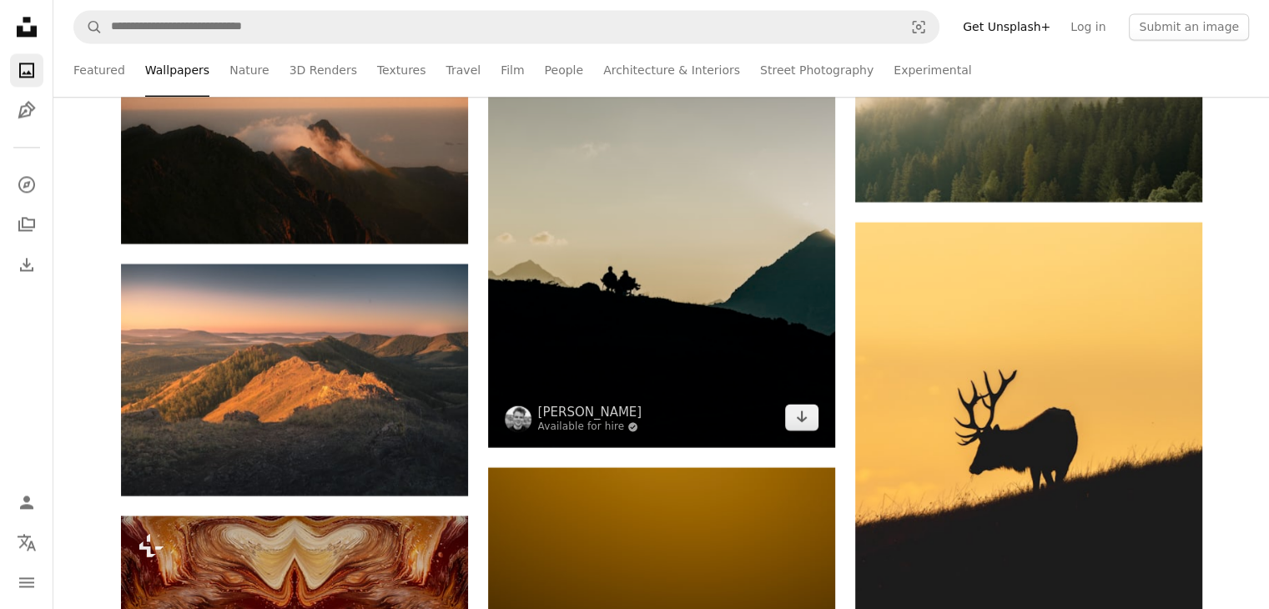
click at [644, 279] on img at bounding box center [661, 230] width 347 height 434
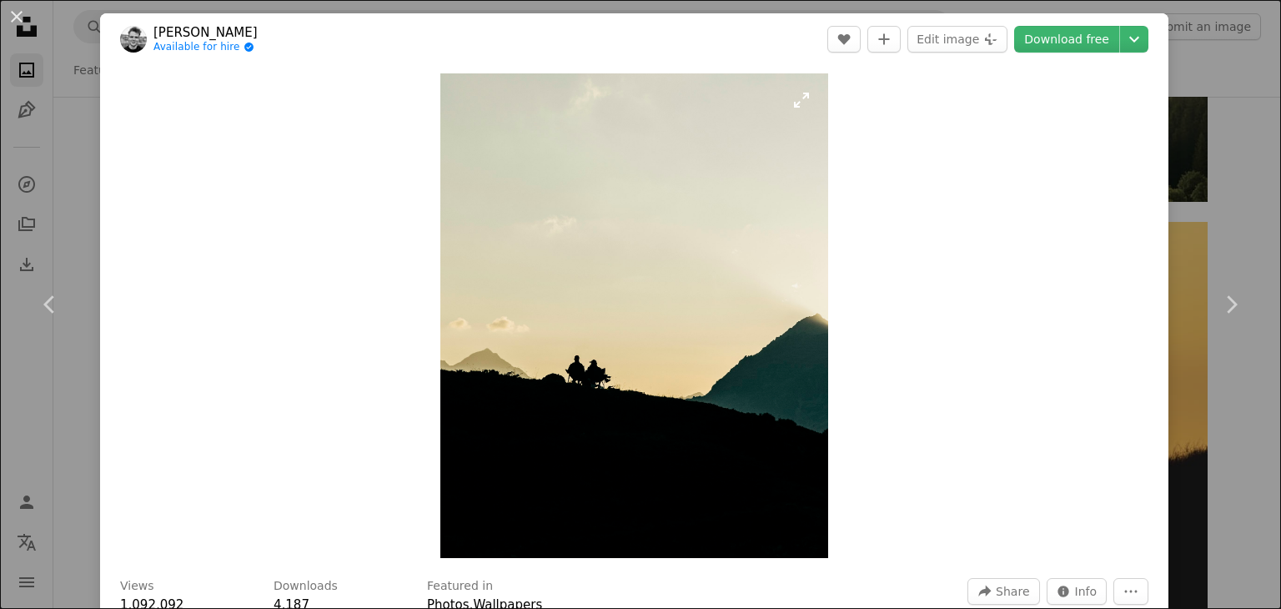
click at [581, 322] on img "Zoom in on this image" at bounding box center [634, 315] width 388 height 485
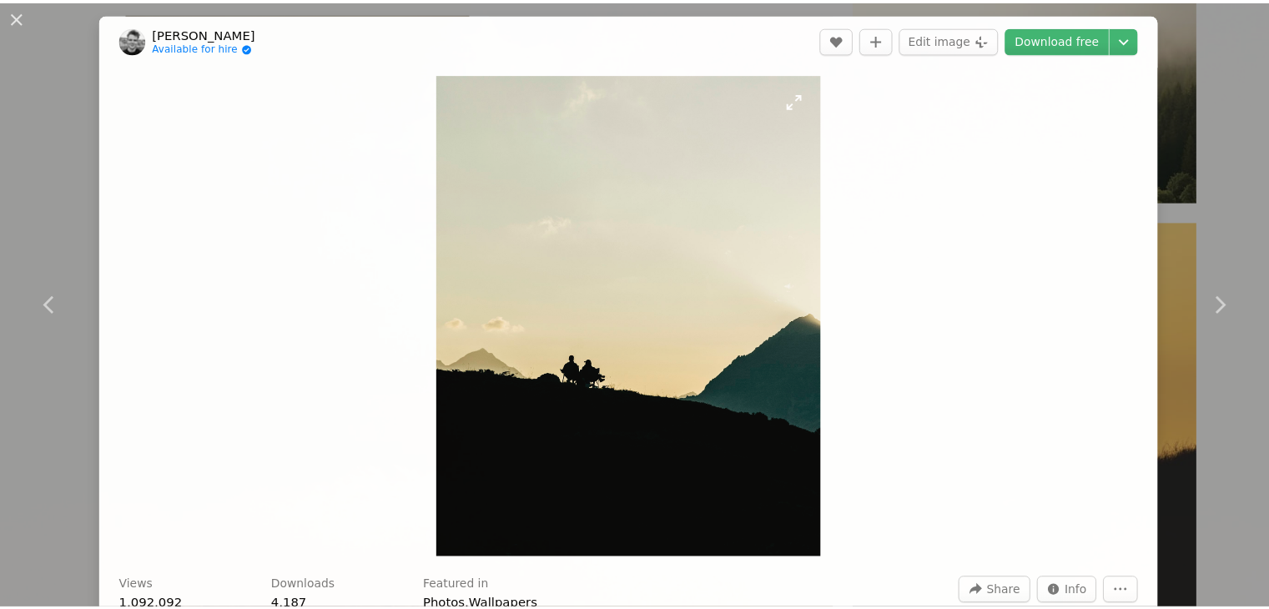
scroll to position [480, 0]
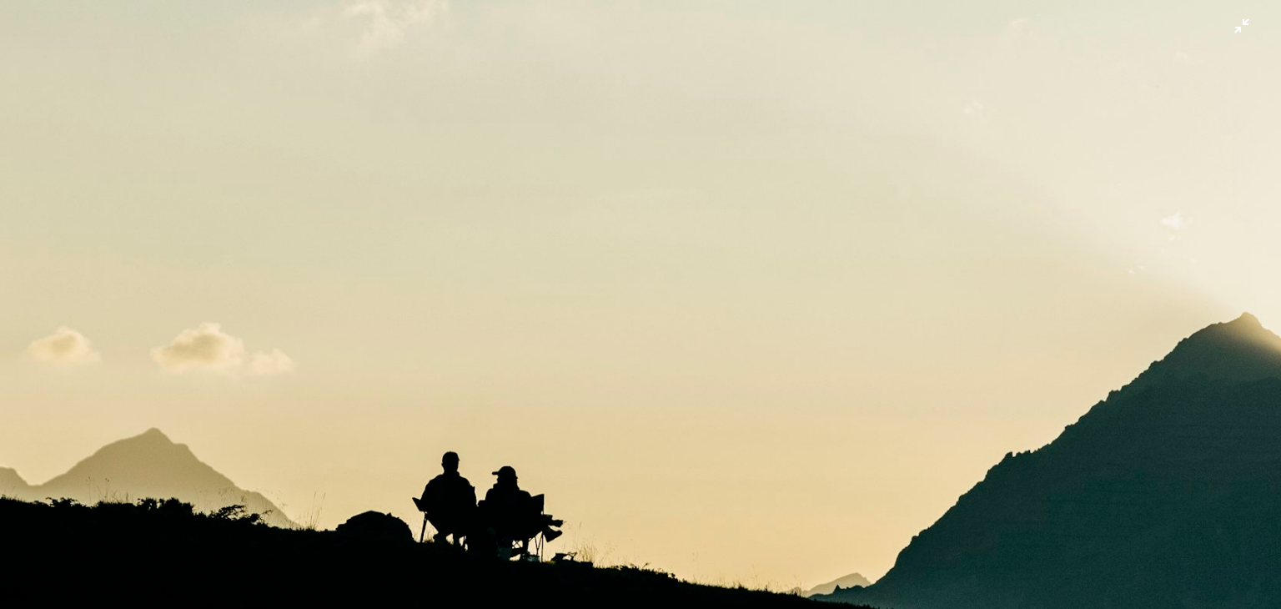
click at [574, 314] on img "Zoom out on this image" at bounding box center [640, 320] width 1283 height 1603
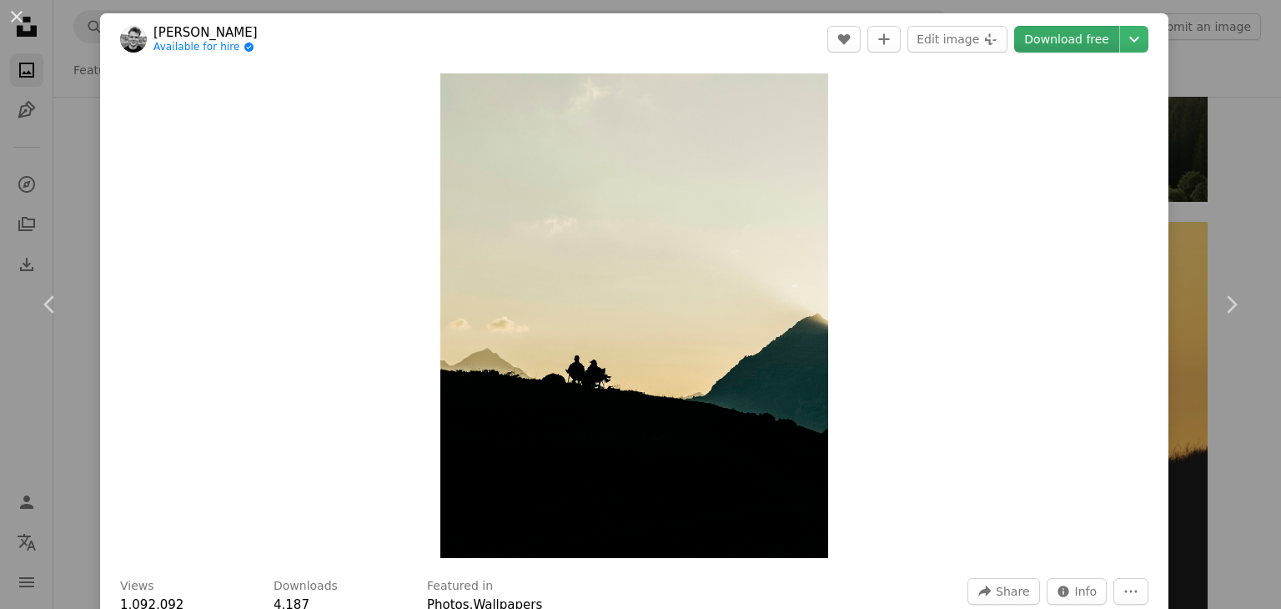
click at [1073, 39] on link "Download free" at bounding box center [1066, 39] width 105 height 27
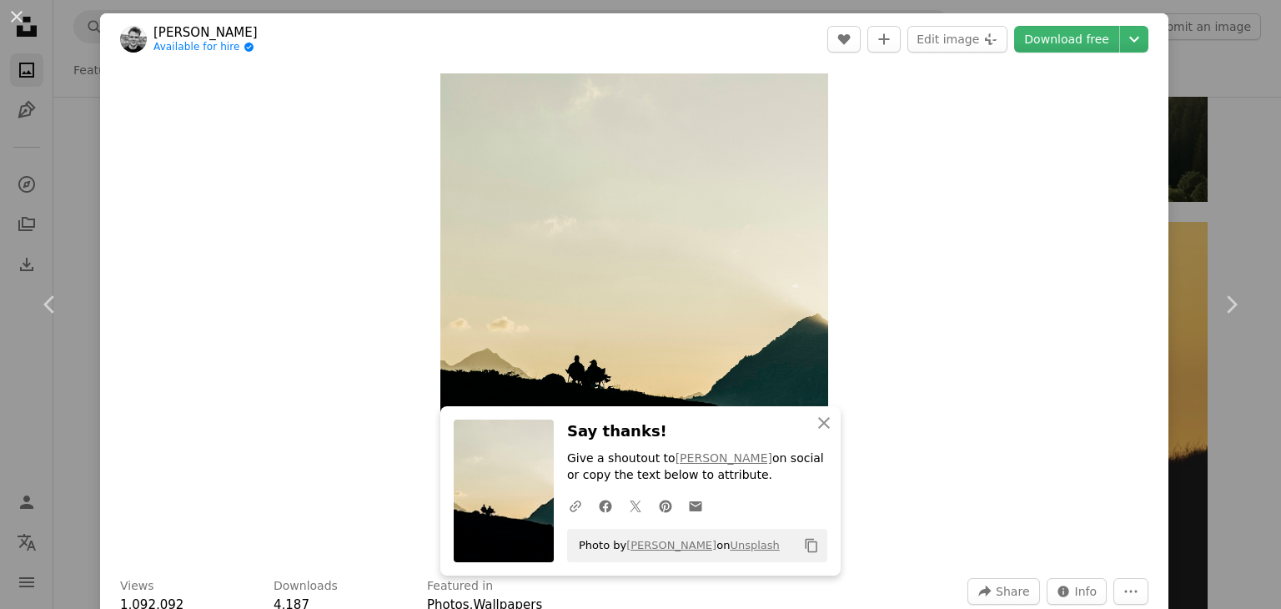
click at [83, 174] on div "An X shape Chevron left Chevron right [PERSON_NAME] Available for hire A checkm…" at bounding box center [640, 304] width 1281 height 609
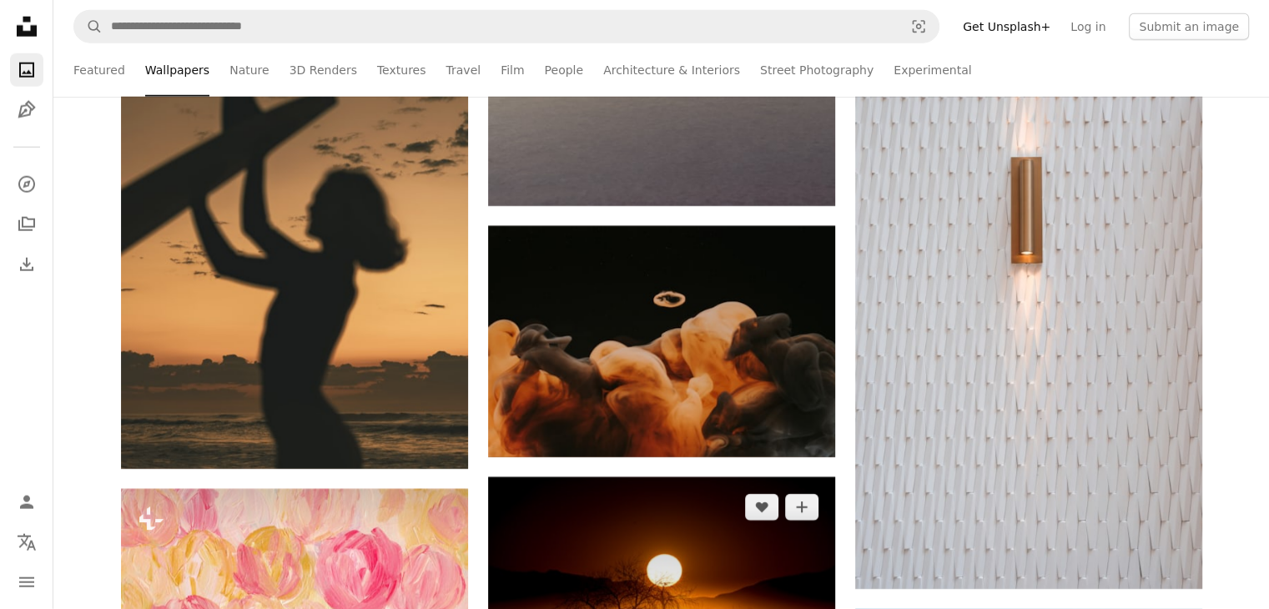
scroll to position [23688, 0]
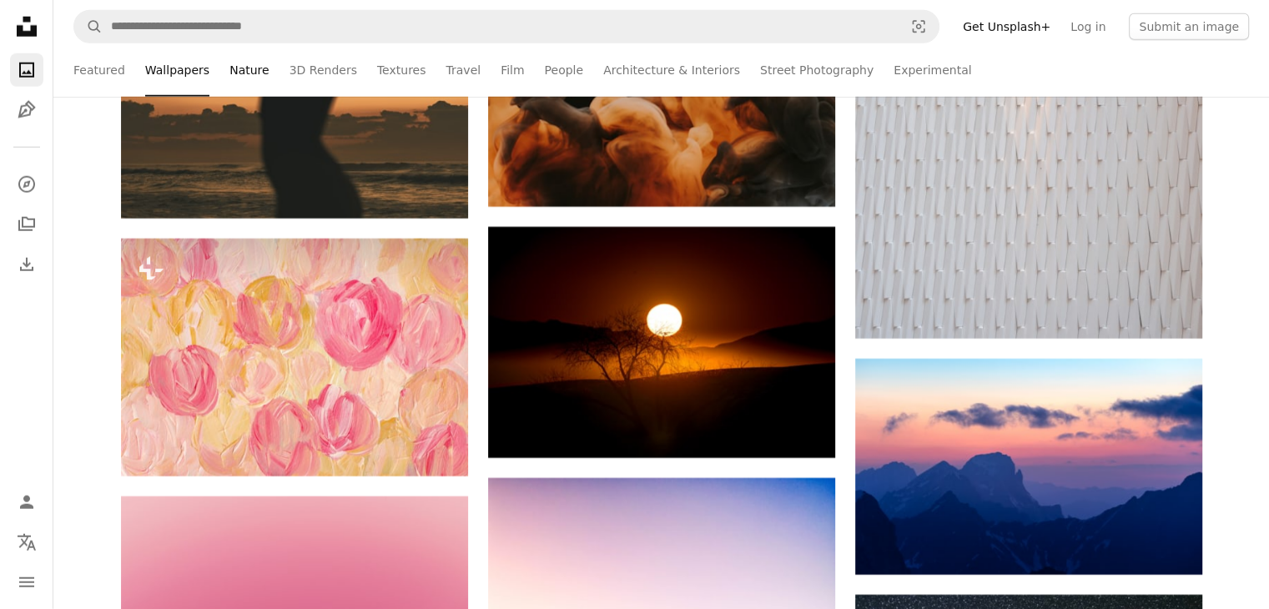
click at [247, 72] on link "Nature" at bounding box center [248, 69] width 39 height 53
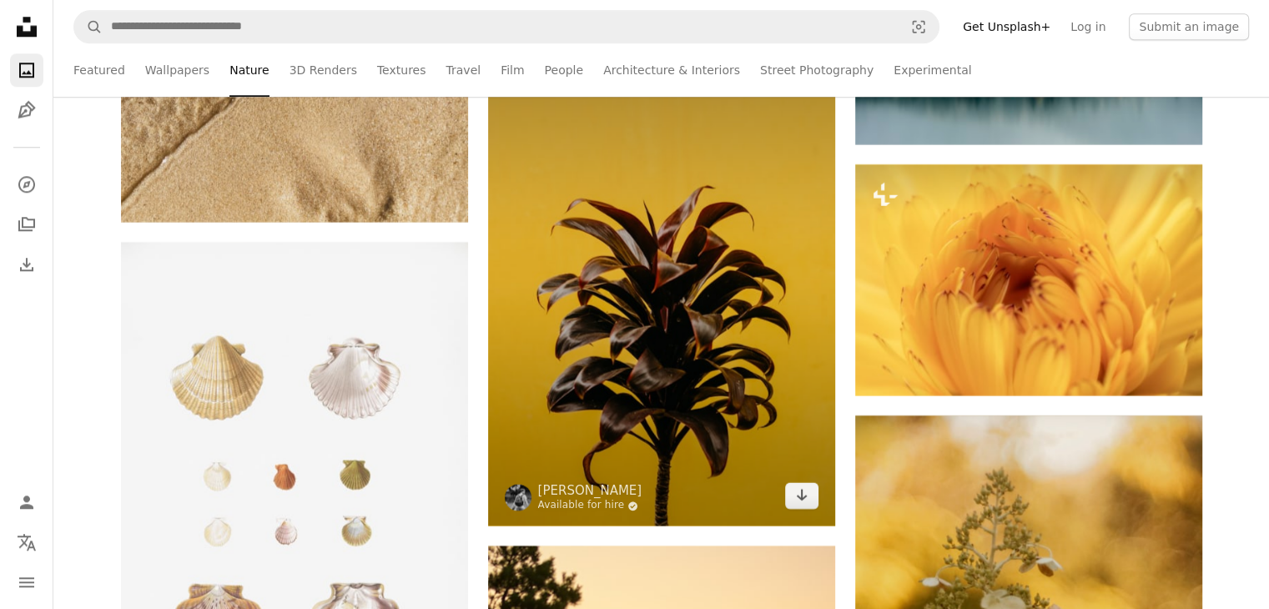
scroll to position [33780, 0]
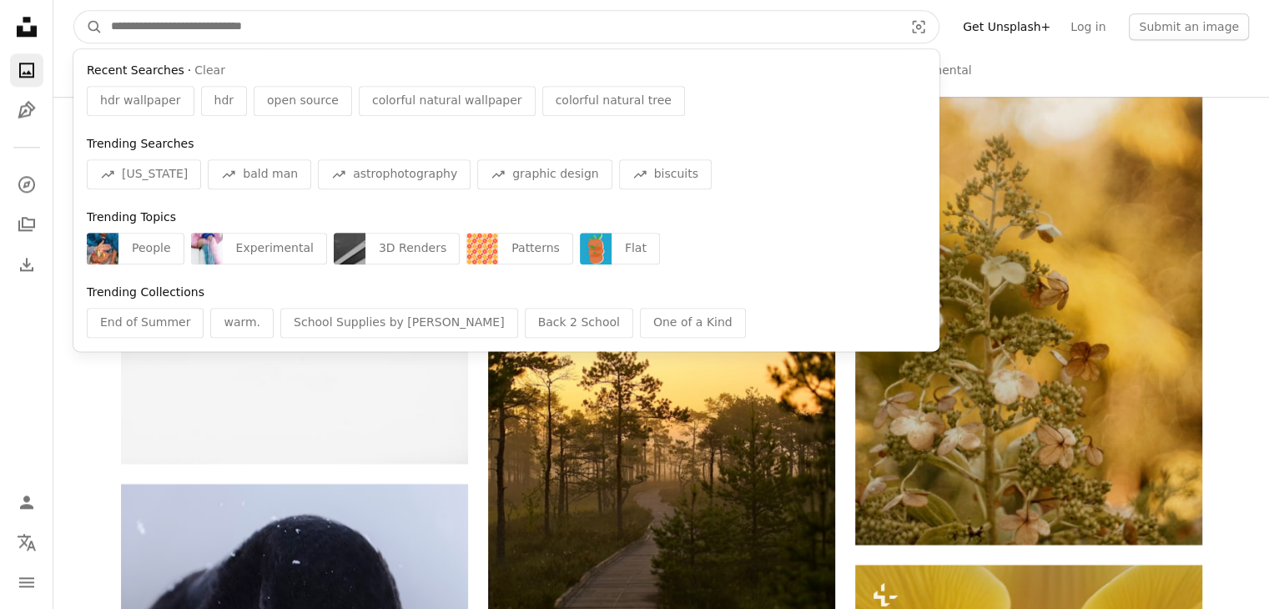
drag, startPoint x: 302, startPoint y: 36, endPoint x: 110, endPoint y: 22, distance: 192.4
click at [110, 22] on input "Find visuals sitewide" at bounding box center [501, 27] width 796 height 32
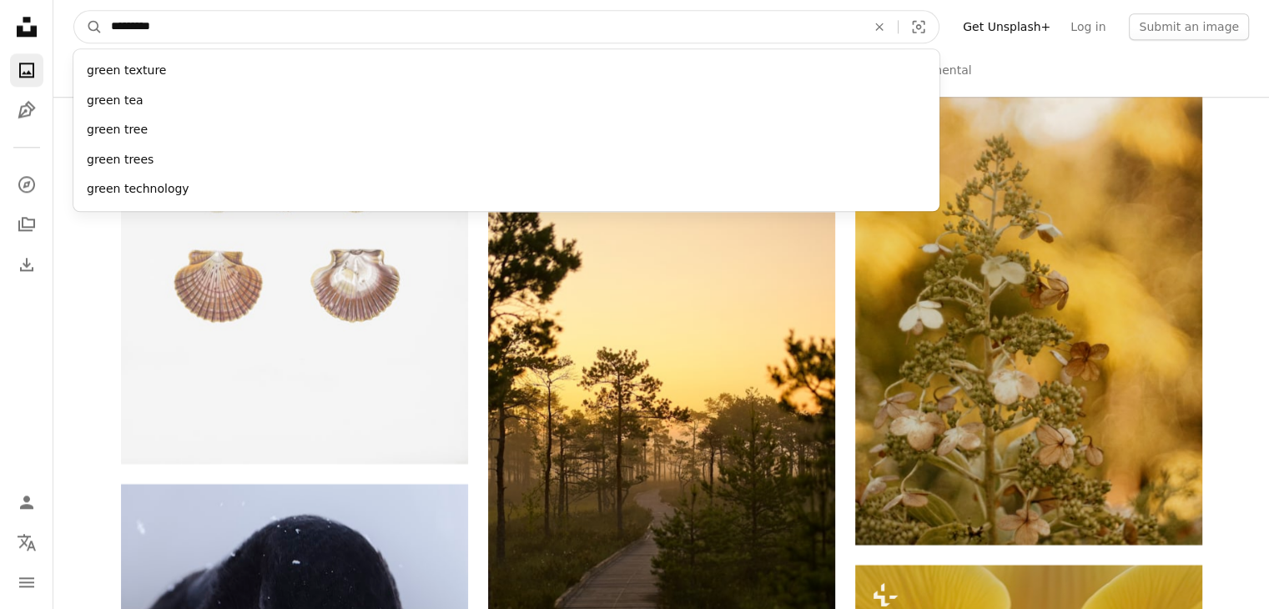
type input "**********"
click button "A magnifying glass" at bounding box center [88, 27] width 28 height 32
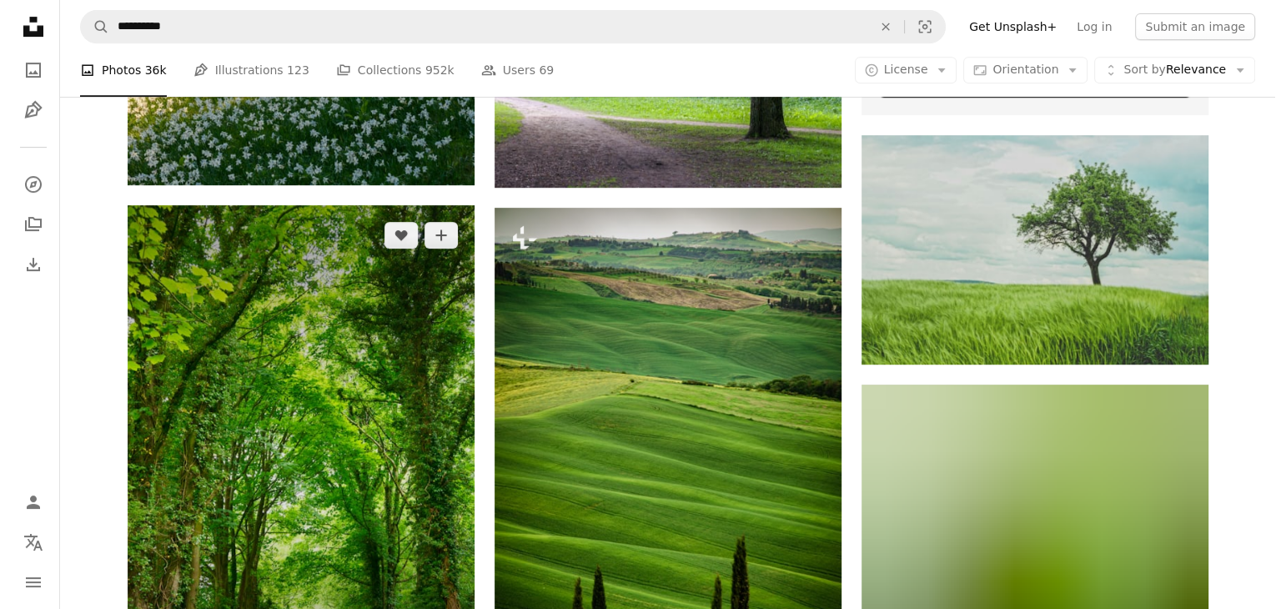
scroll to position [917, 0]
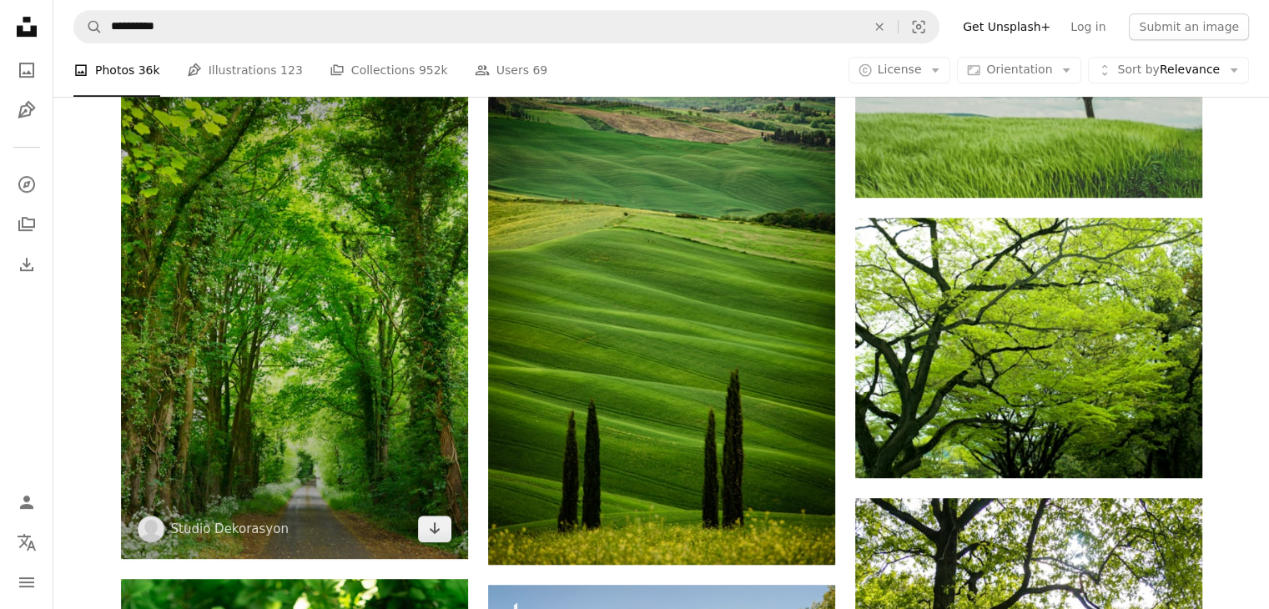
click at [377, 312] on img at bounding box center [294, 298] width 347 height 520
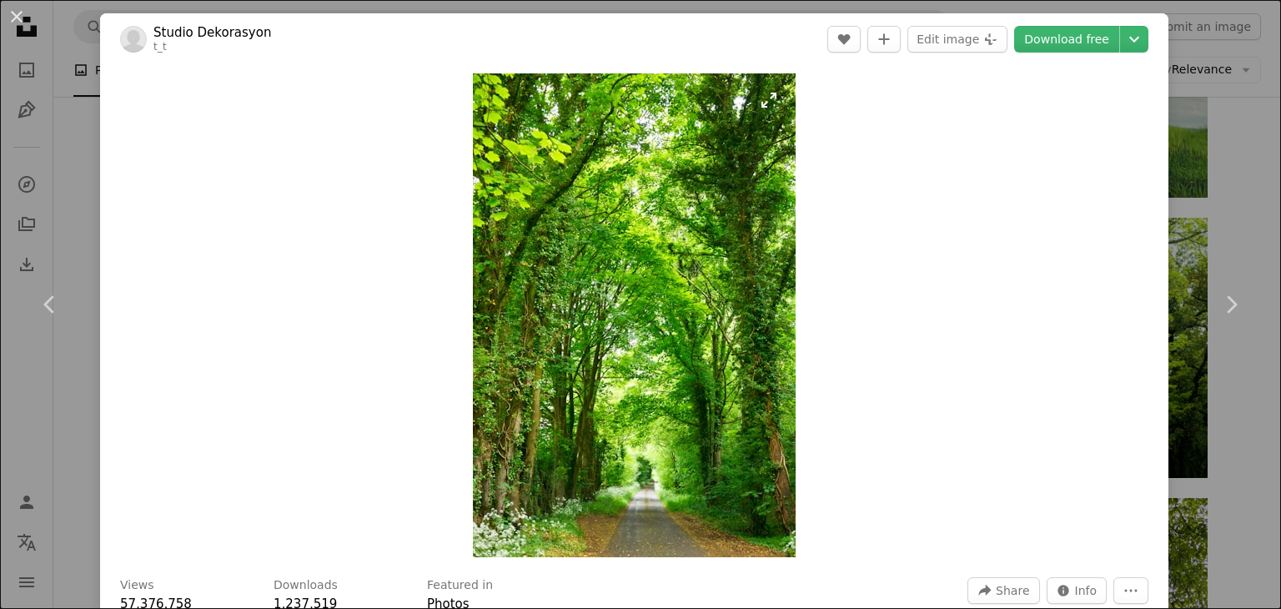
click at [650, 326] on img "Zoom in on this image" at bounding box center [634, 315] width 323 height 484
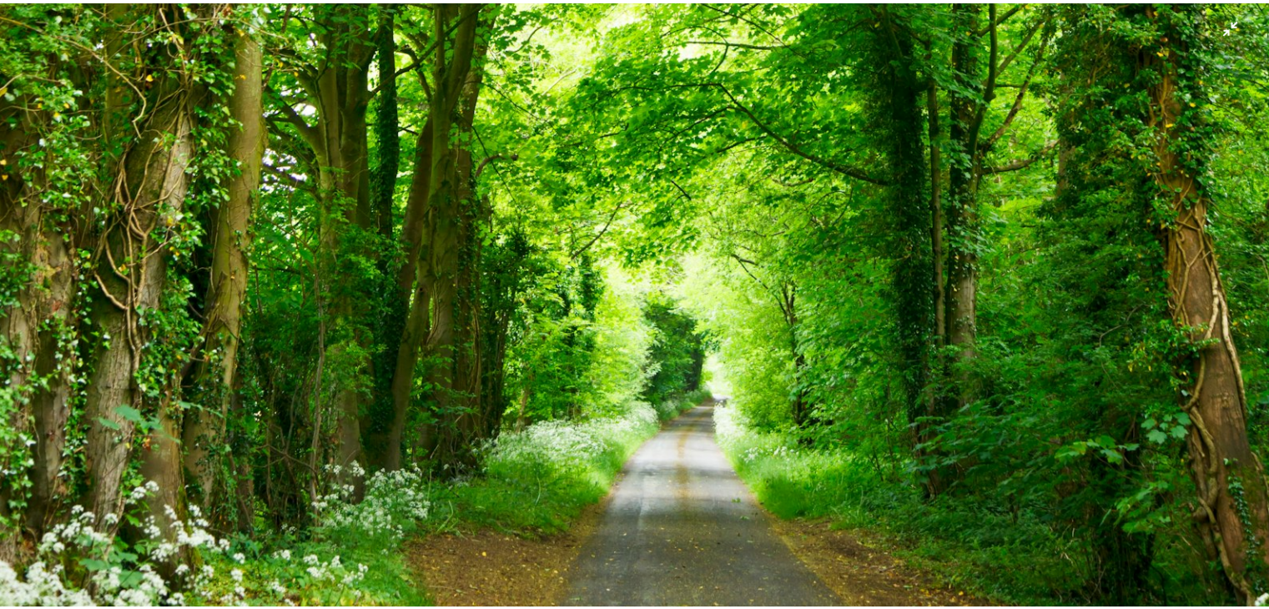
scroll to position [1274, 0]
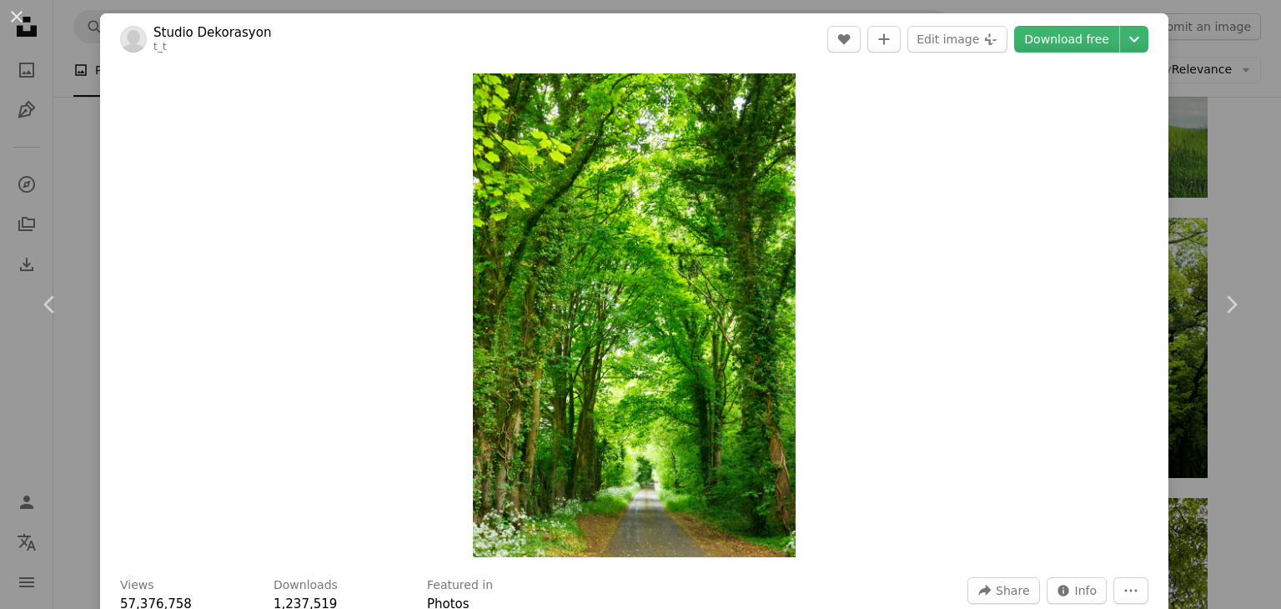
drag, startPoint x: 72, startPoint y: 175, endPoint x: 80, endPoint y: 181, distance: 10.2
click at [72, 175] on div "An X shape Chevron left Chevron right Studio Dekorasyon t_t A heart A plus sign…" at bounding box center [640, 304] width 1281 height 609
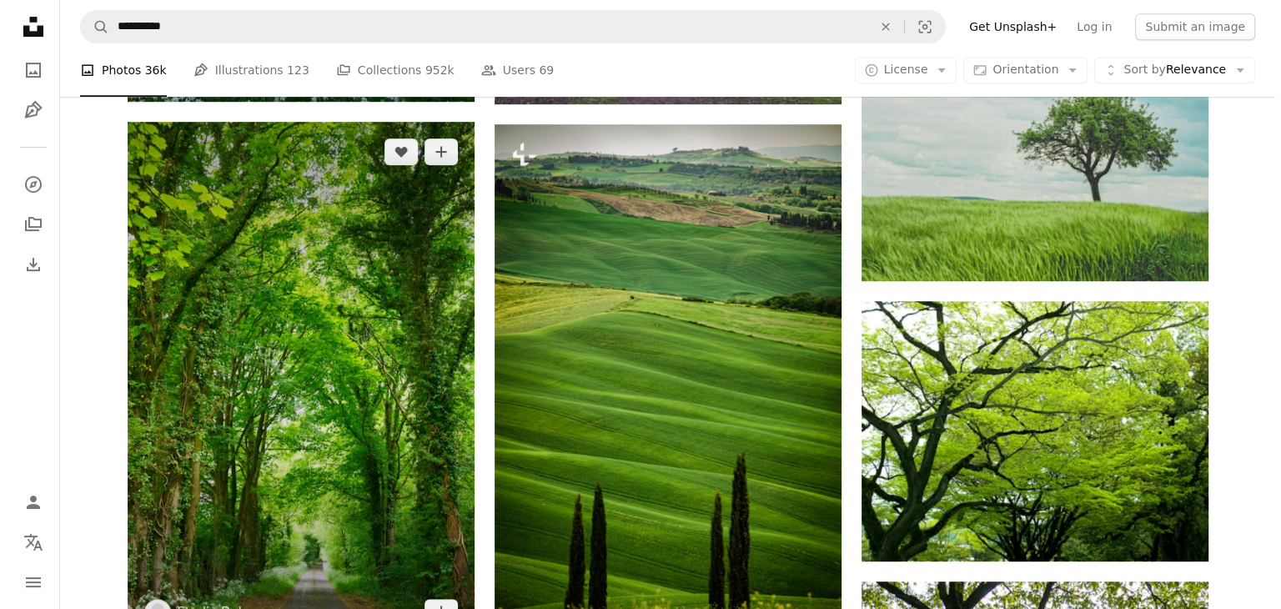
scroll to position [1001, 0]
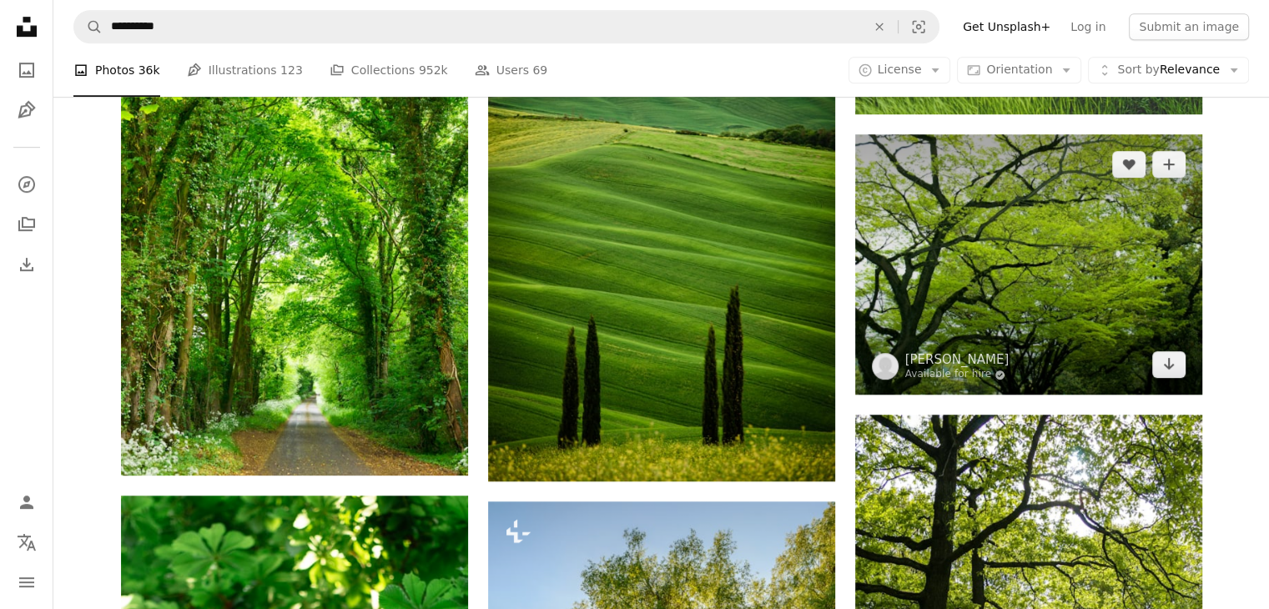
click at [977, 268] on img at bounding box center [1028, 264] width 347 height 260
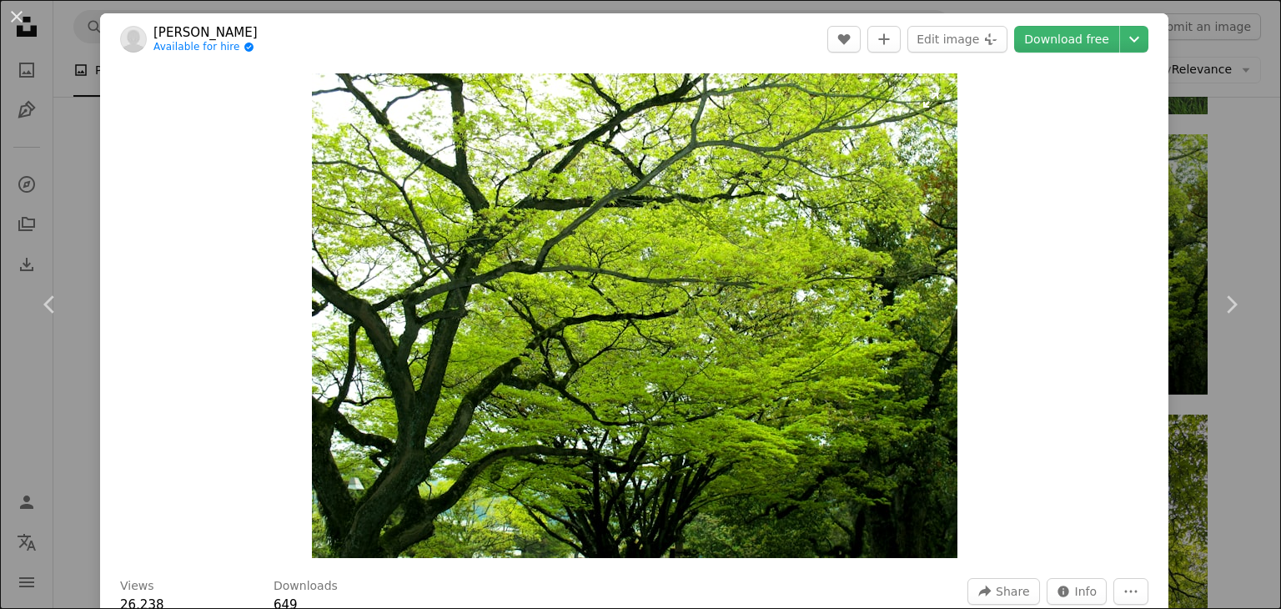
click at [672, 282] on img "Zoom in on this image" at bounding box center [635, 315] width 646 height 485
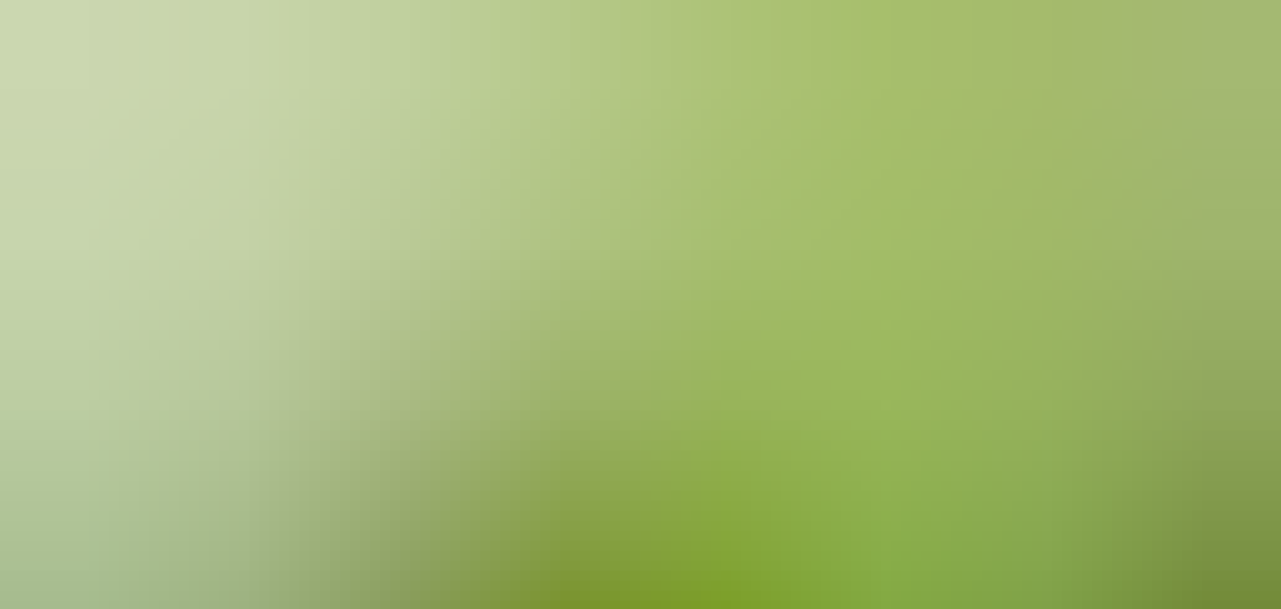
scroll to position [167, 0]
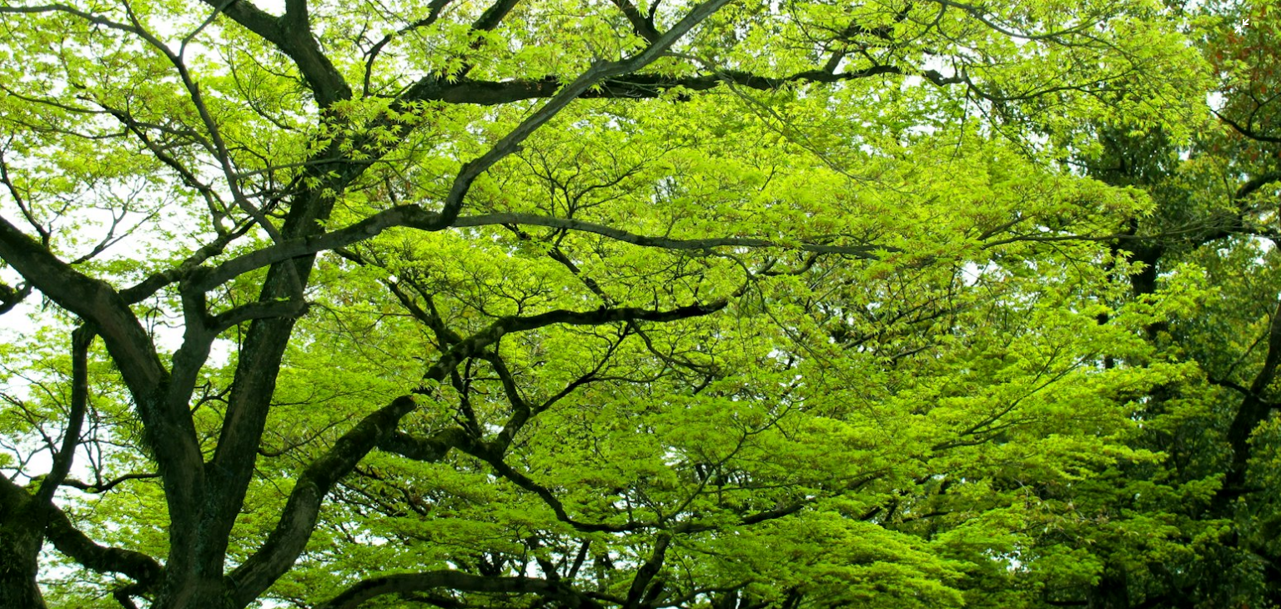
click at [587, 289] on img "Zoom out on this image" at bounding box center [640, 313] width 1283 height 963
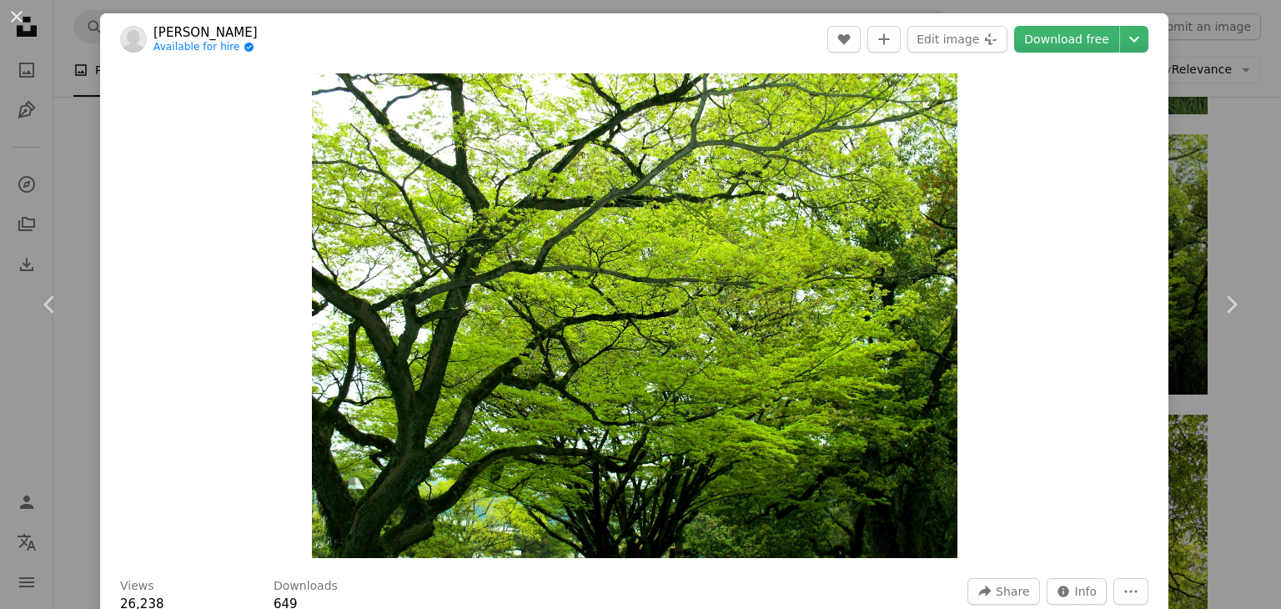
click at [585, 289] on img "Zoom in on this image" at bounding box center [635, 315] width 646 height 485
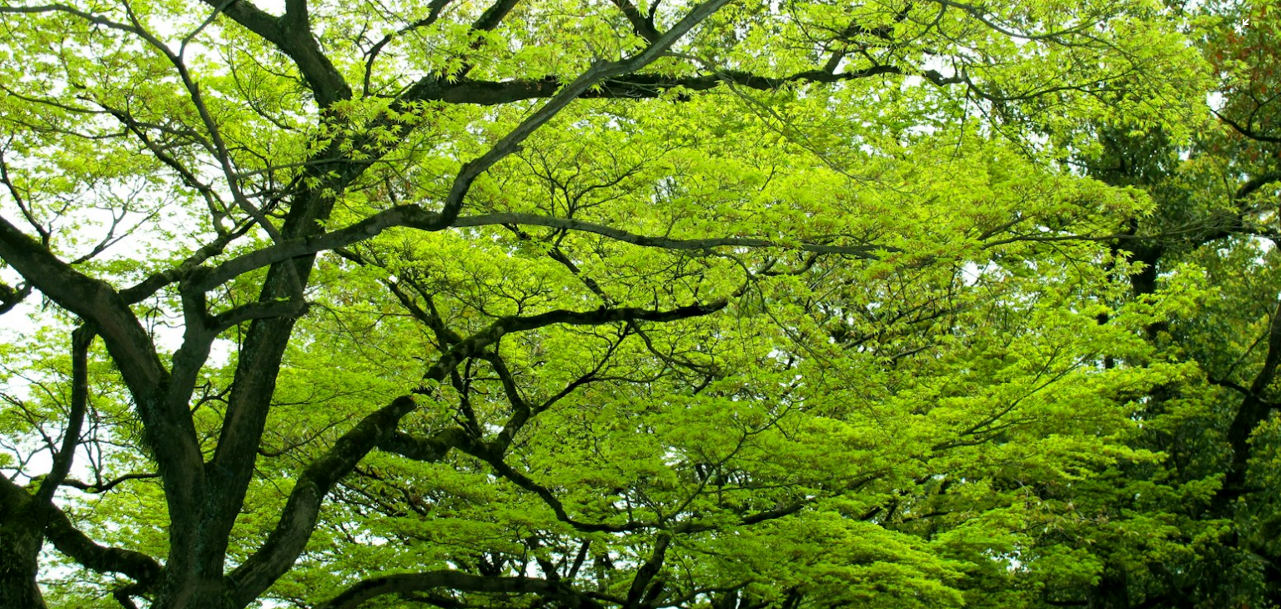
click at [564, 269] on img "Zoom out on this image" at bounding box center [640, 313] width 1283 height 963
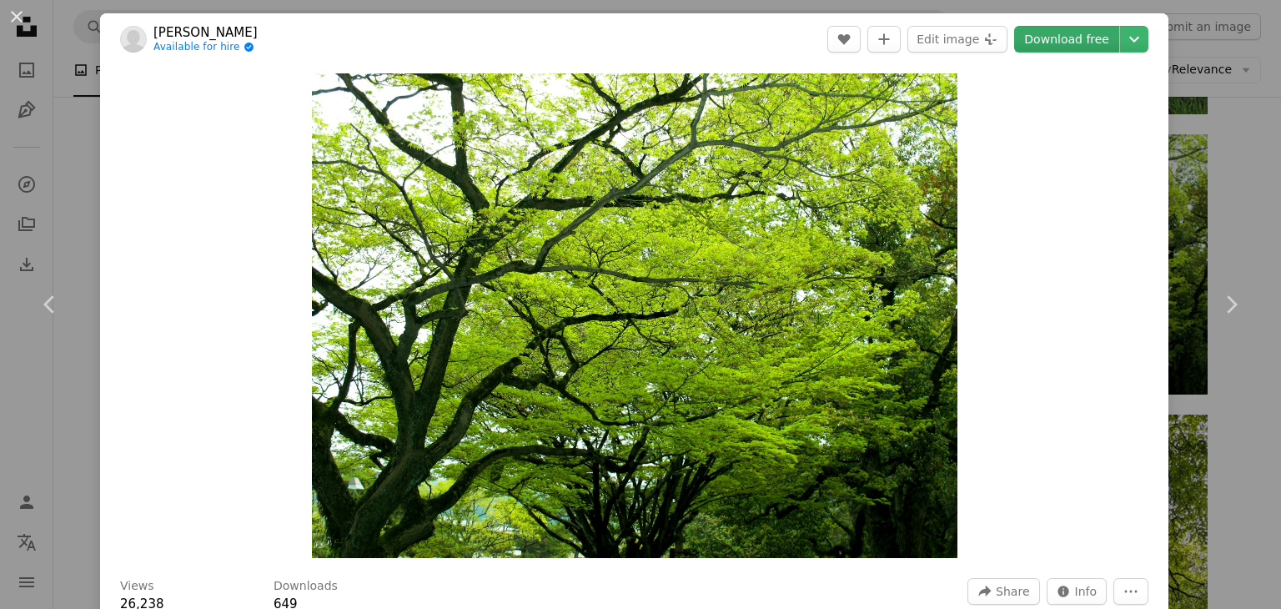
click at [1029, 39] on link "Download free" at bounding box center [1066, 39] width 105 height 27
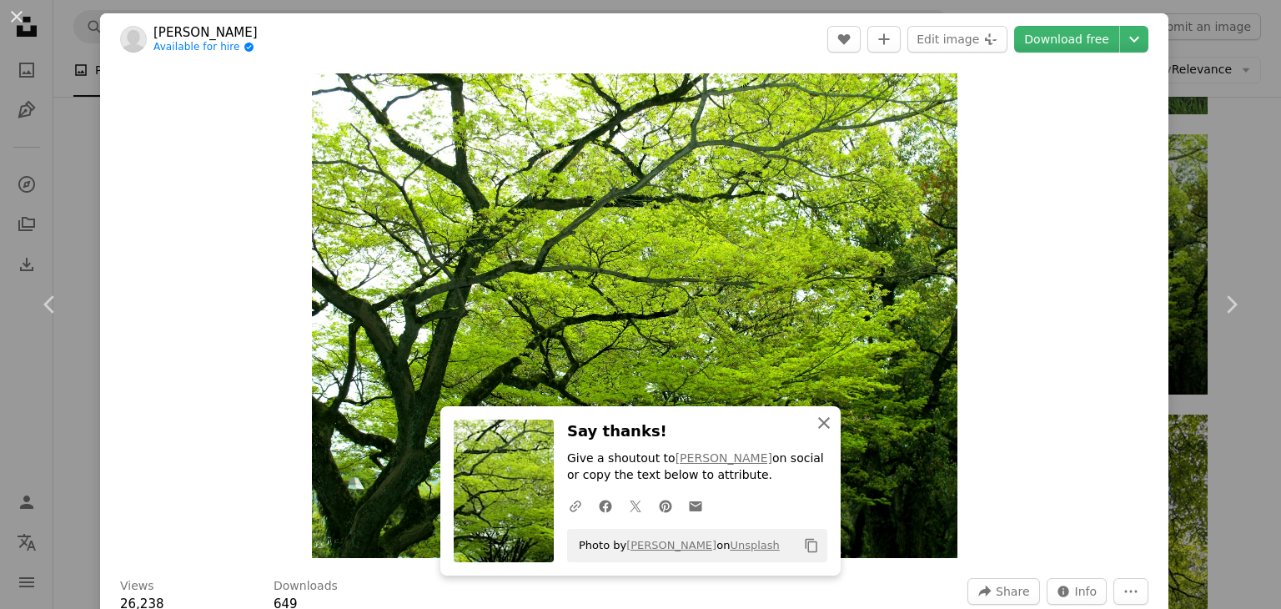
click at [819, 423] on icon "An X shape" at bounding box center [824, 423] width 20 height 20
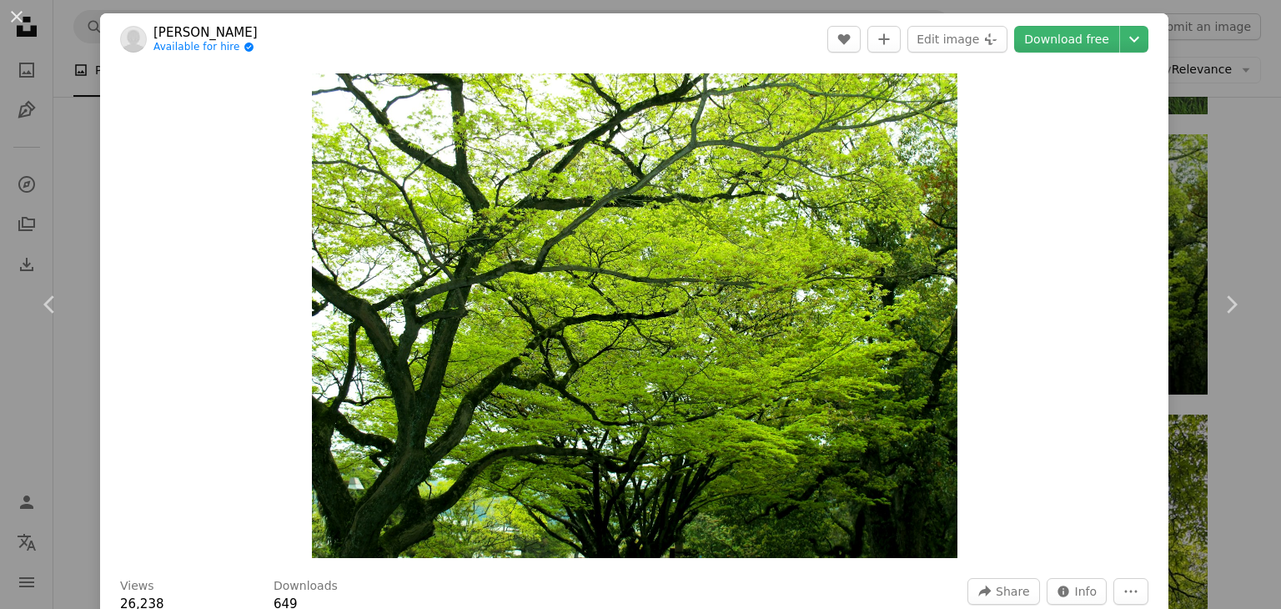
click at [90, 145] on div "An X shape Chevron left Chevron right Freysteinn [PERSON_NAME] Available for hi…" at bounding box center [640, 304] width 1281 height 609
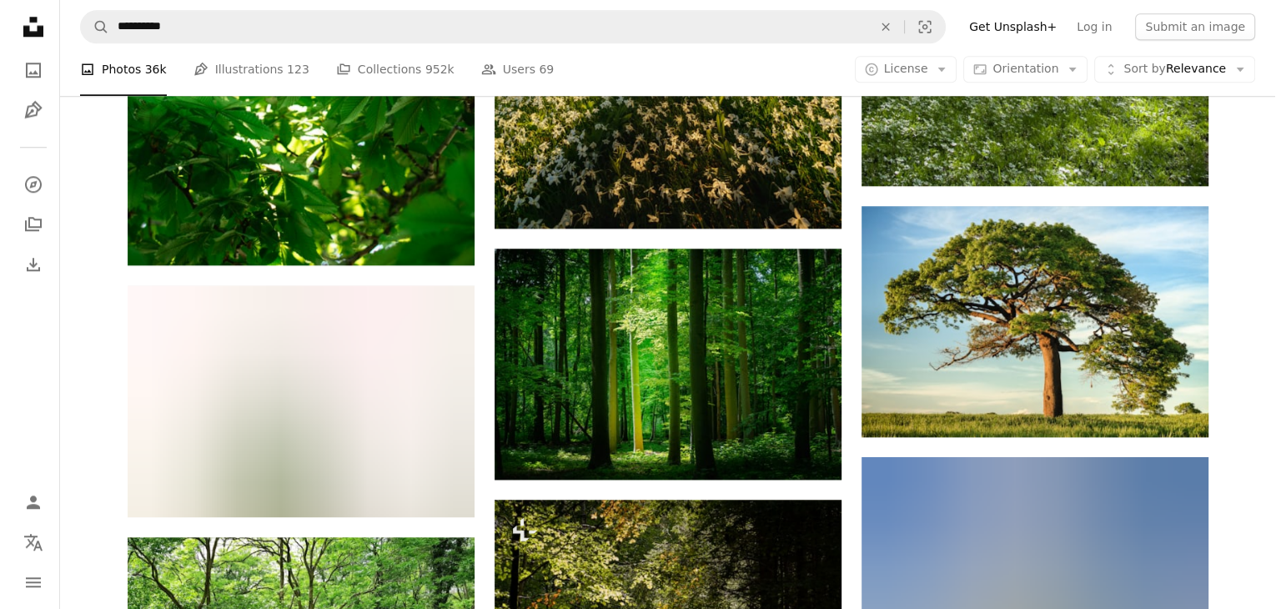
scroll to position [1918, 0]
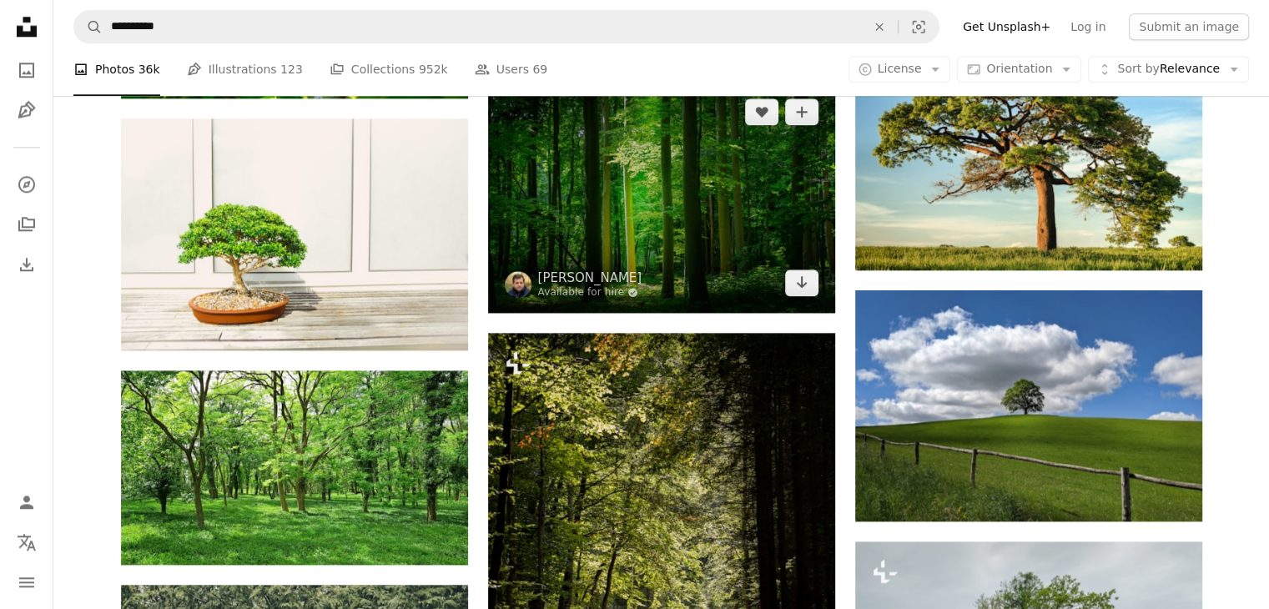
click at [649, 229] on img at bounding box center [661, 197] width 347 height 231
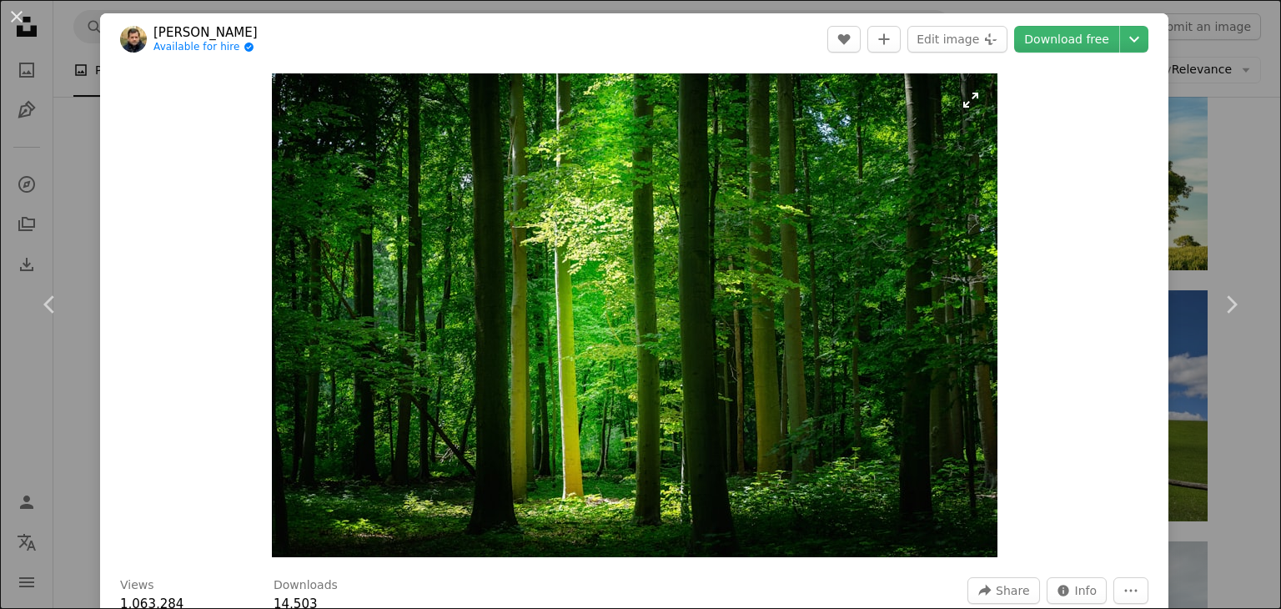
click at [574, 285] on img "Zoom in on this image" at bounding box center [635, 315] width 726 height 484
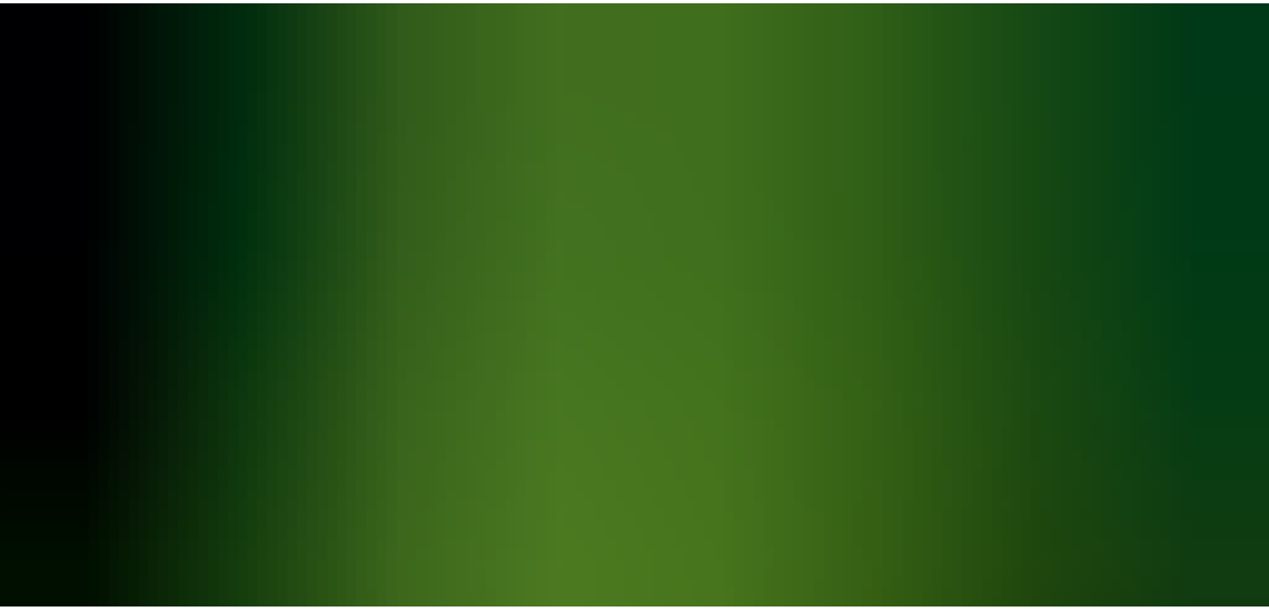
scroll to position [114, 0]
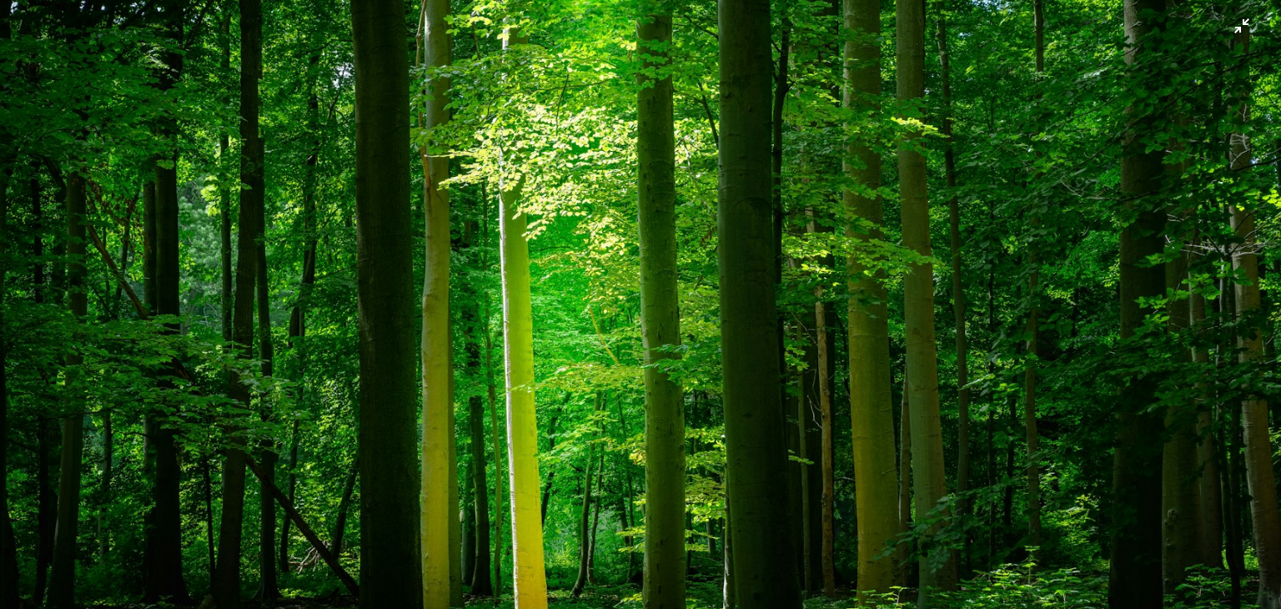
click at [568, 294] on img "Zoom out on this image" at bounding box center [640, 312] width 1283 height 855
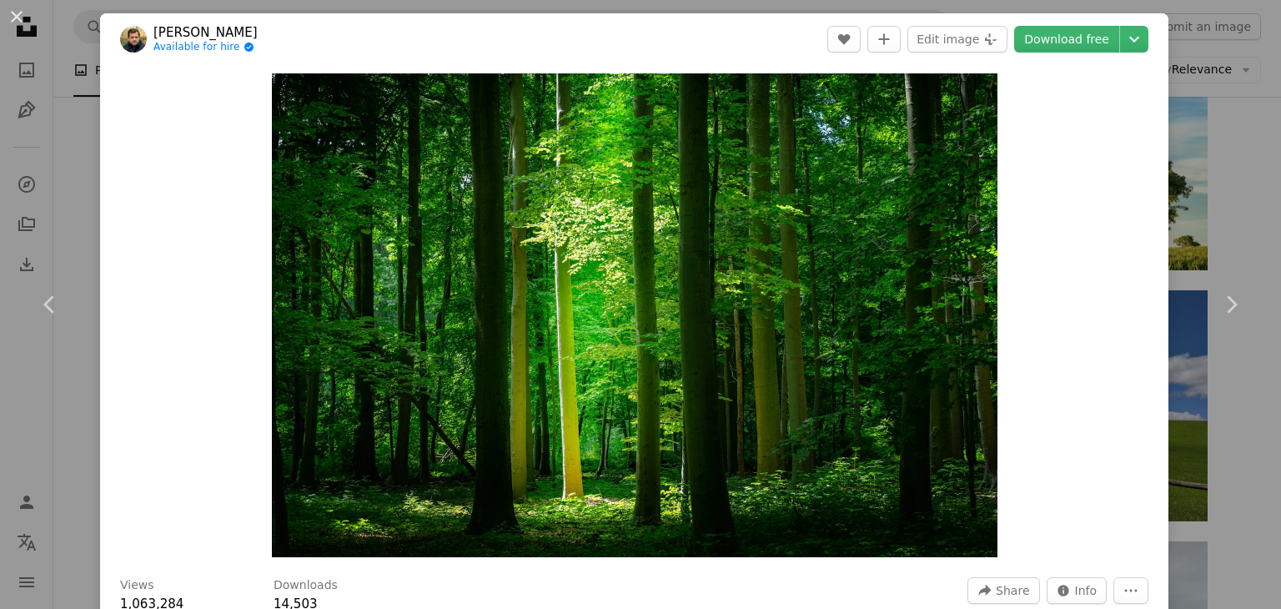
click at [73, 211] on div "An X shape Chevron left Chevron right [PERSON_NAME] Available for hire A checkm…" at bounding box center [640, 304] width 1281 height 609
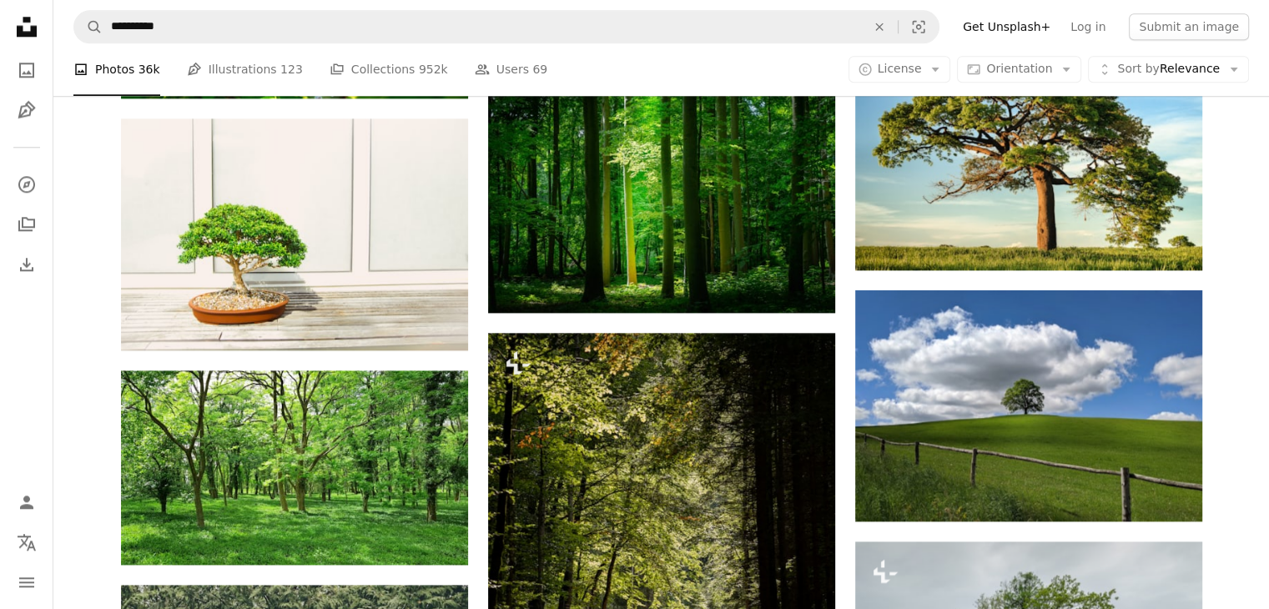
scroll to position [2169, 0]
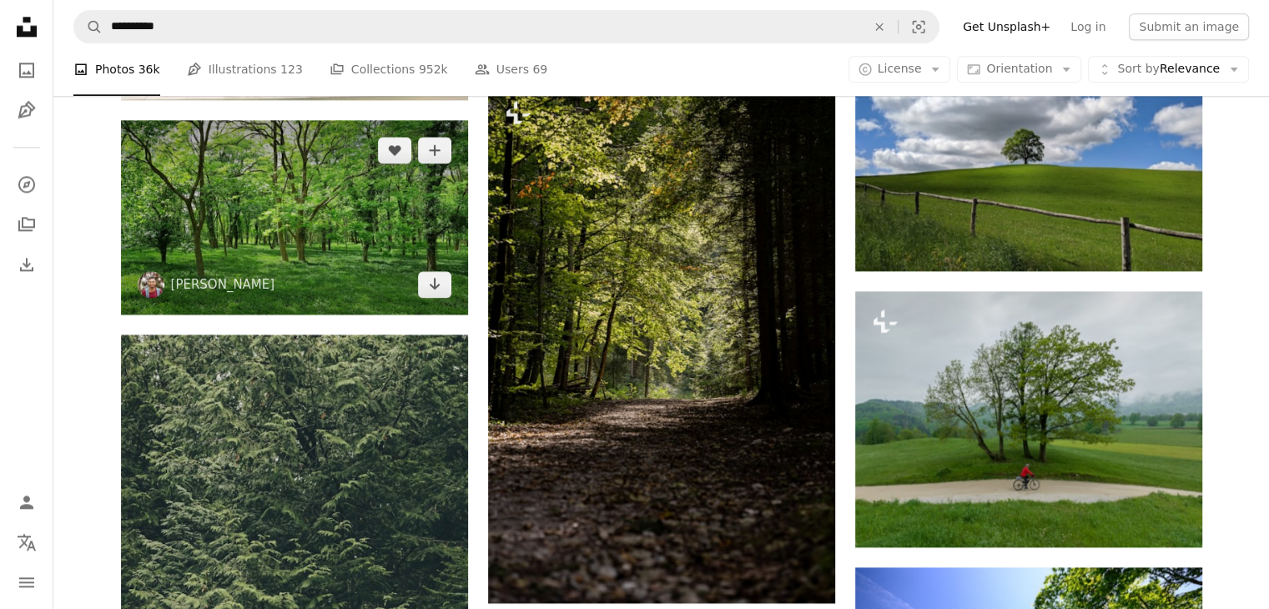
click at [359, 269] on img at bounding box center [294, 217] width 347 height 195
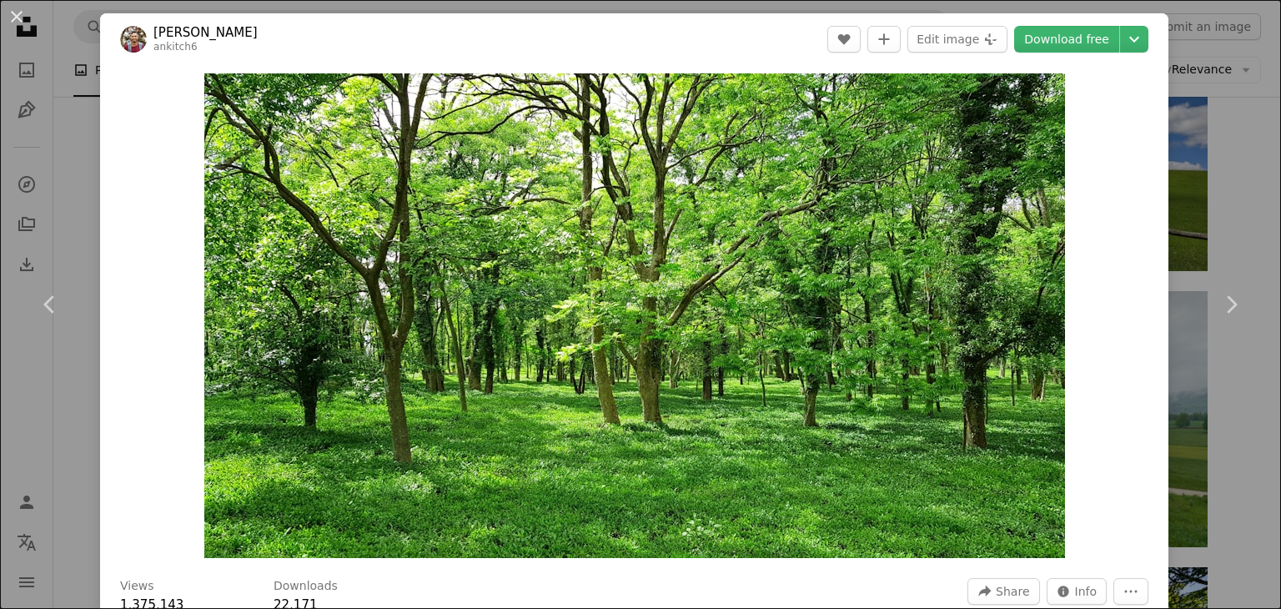
click at [80, 187] on div "An X shape Chevron left Chevron right Ankit Choudhary ankitch6 A heart A plus s…" at bounding box center [640, 304] width 1281 height 609
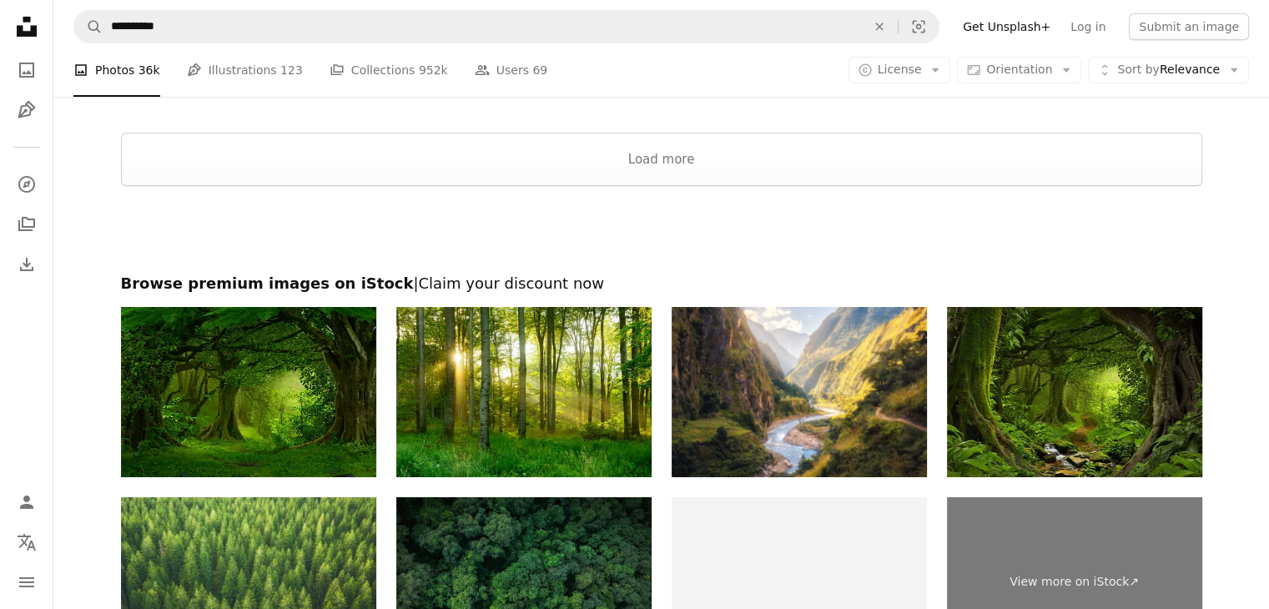
scroll to position [5750, 0]
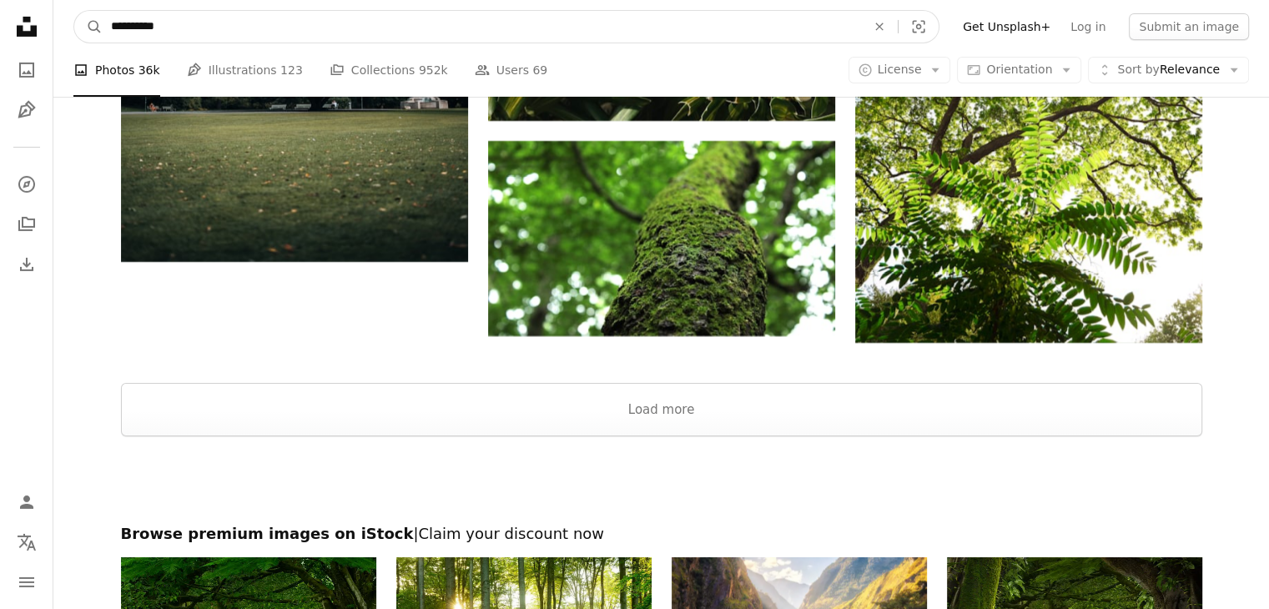
drag, startPoint x: 140, startPoint y: 25, endPoint x: 70, endPoint y: 22, distance: 70.1
click at [70, 22] on nav "**********" at bounding box center [660, 26] width 1215 height 53
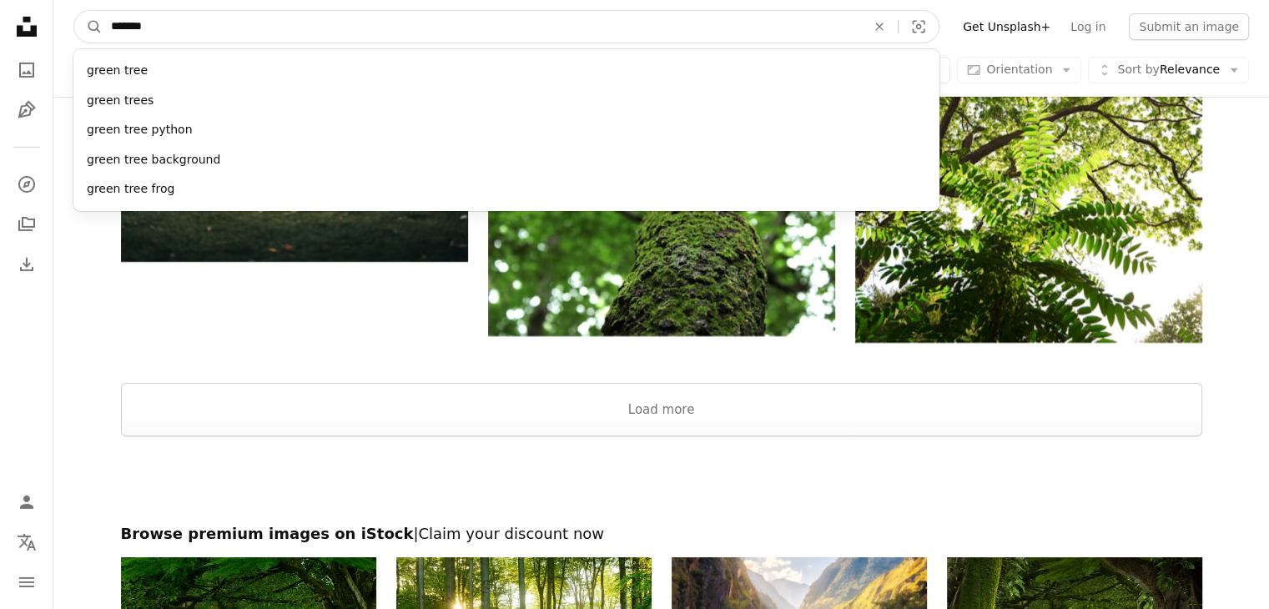
type input "********"
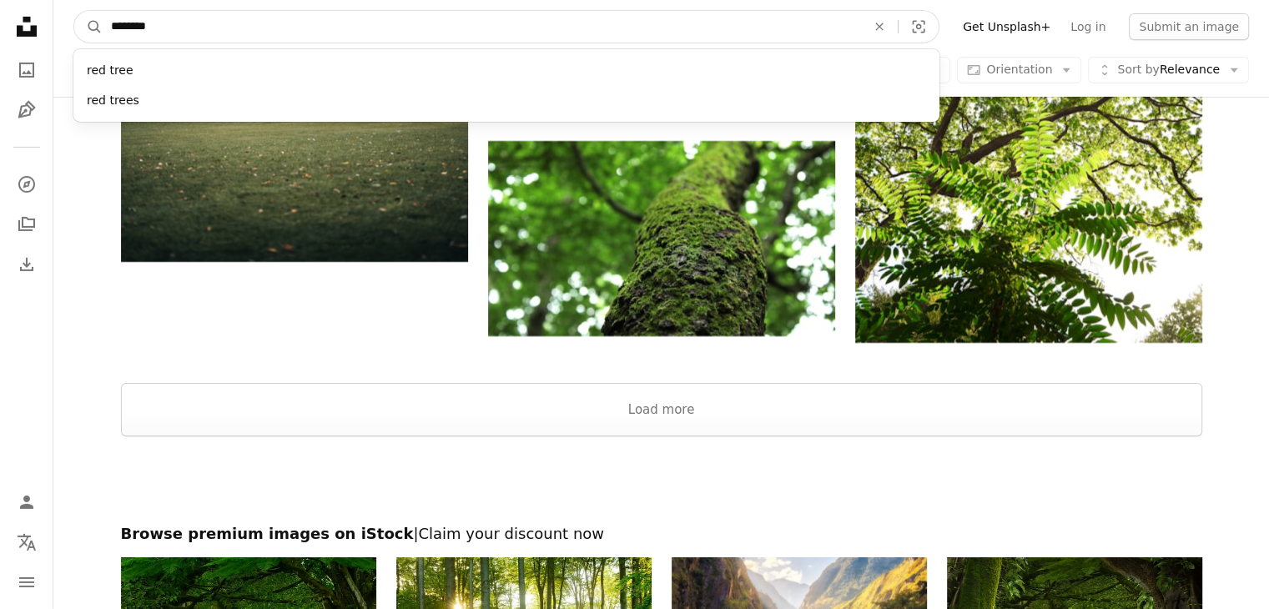
click button "A magnifying glass" at bounding box center [88, 27] width 28 height 32
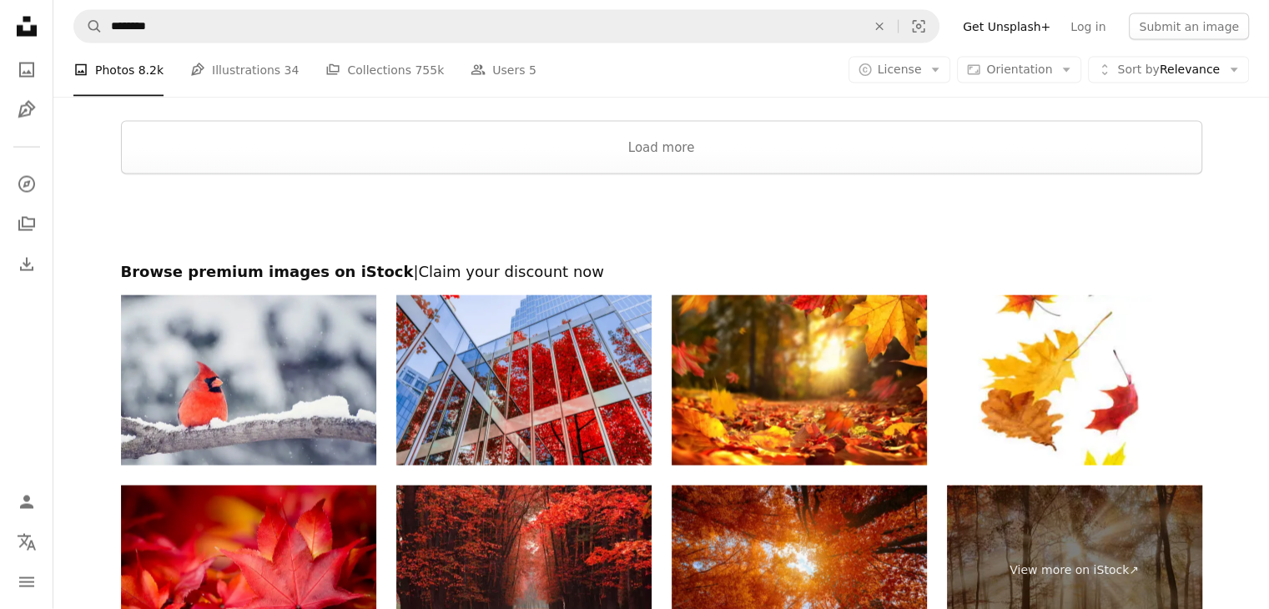
scroll to position [3587, 0]
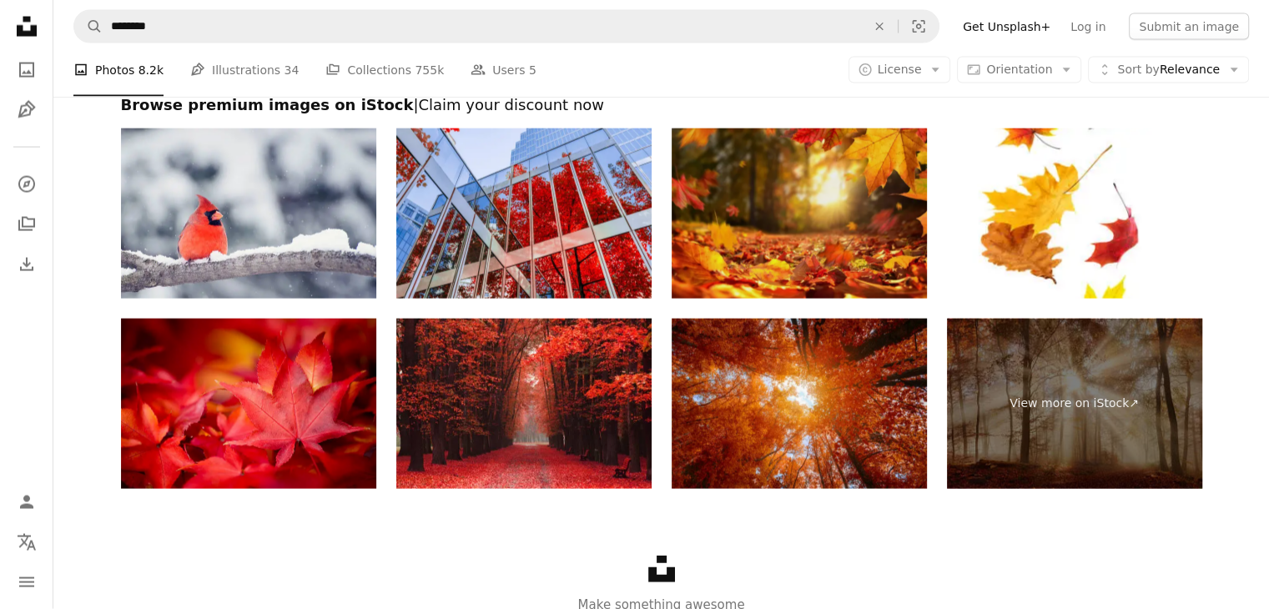
click at [784, 219] on img at bounding box center [798, 213] width 255 height 170
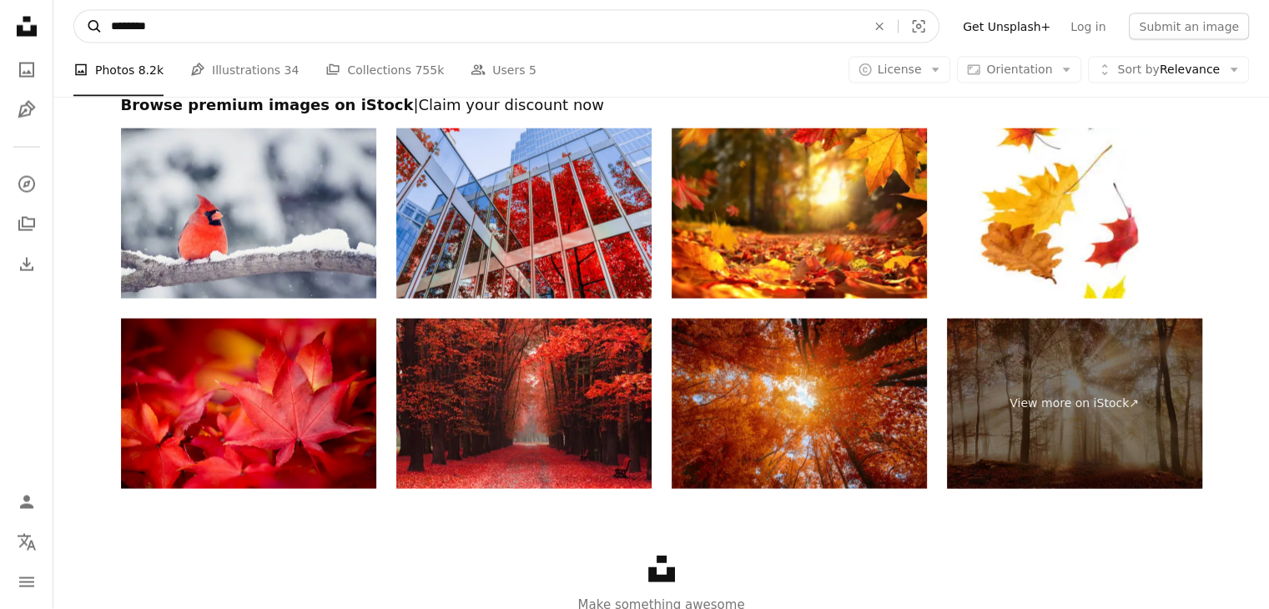
drag, startPoint x: 244, startPoint y: 29, endPoint x: 94, endPoint y: 23, distance: 149.4
click at [94, 23] on form "A magnifying glass ******** An X shape Visual search" at bounding box center [506, 26] width 866 height 33
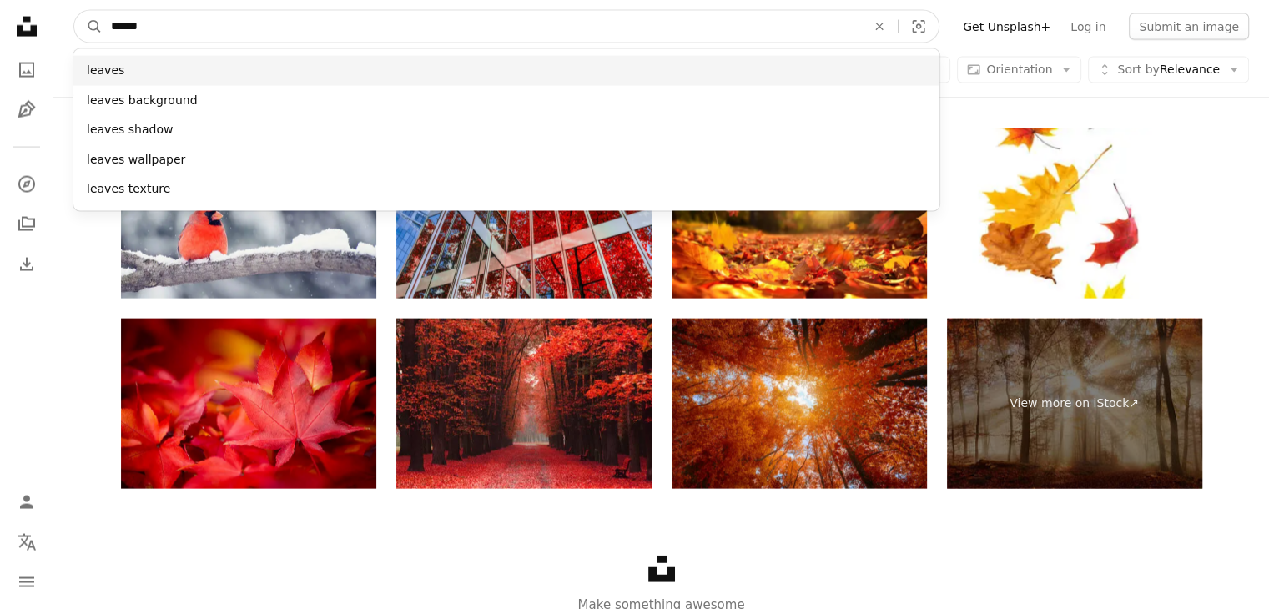
type input "******"
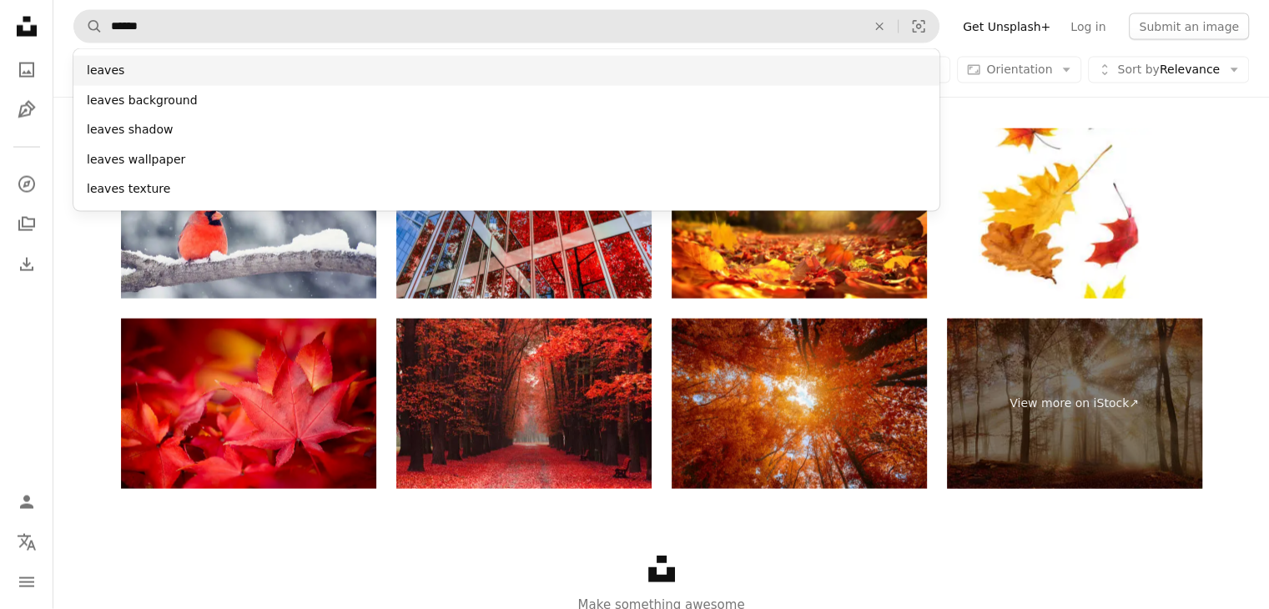
click at [147, 76] on div "leaves" at bounding box center [506, 71] width 866 height 30
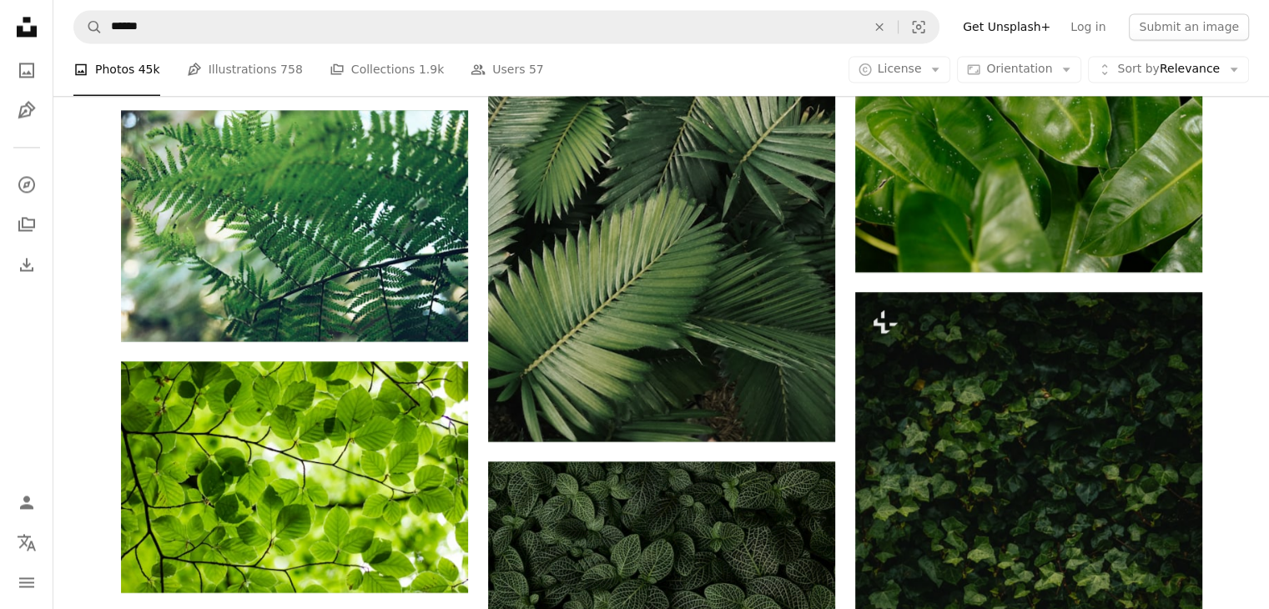
scroll to position [2459, 0]
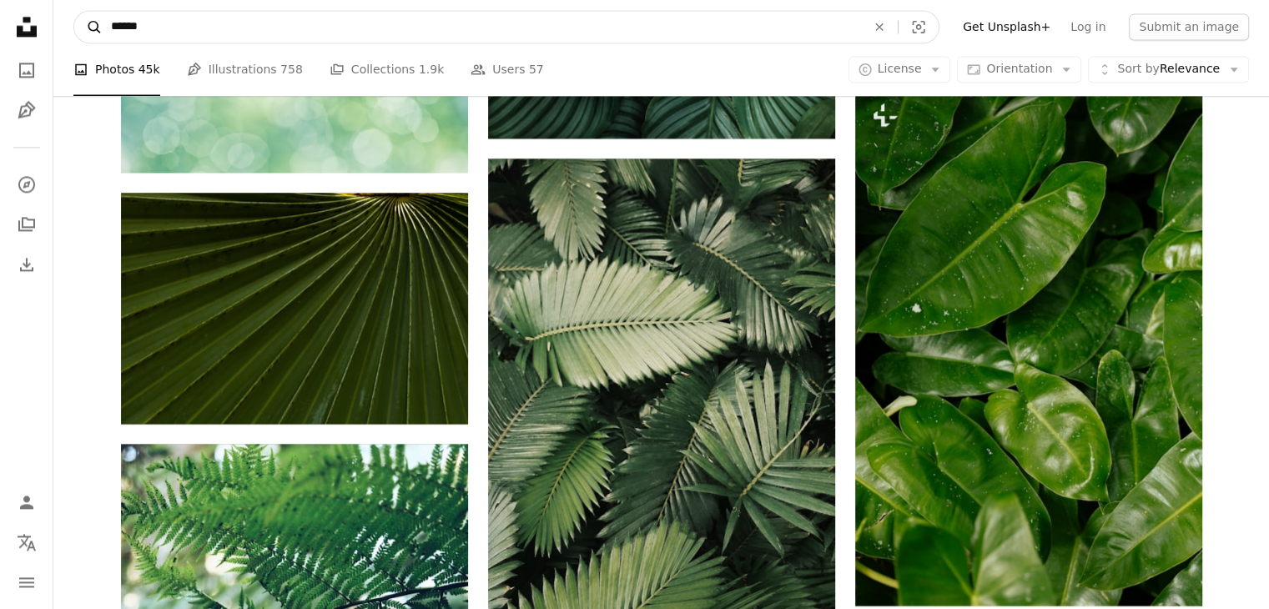
drag, startPoint x: 191, startPoint y: 28, endPoint x: 97, endPoint y: 19, distance: 94.6
click at [97, 19] on form "A magnifying glass ****** An X shape Visual search" at bounding box center [506, 26] width 866 height 33
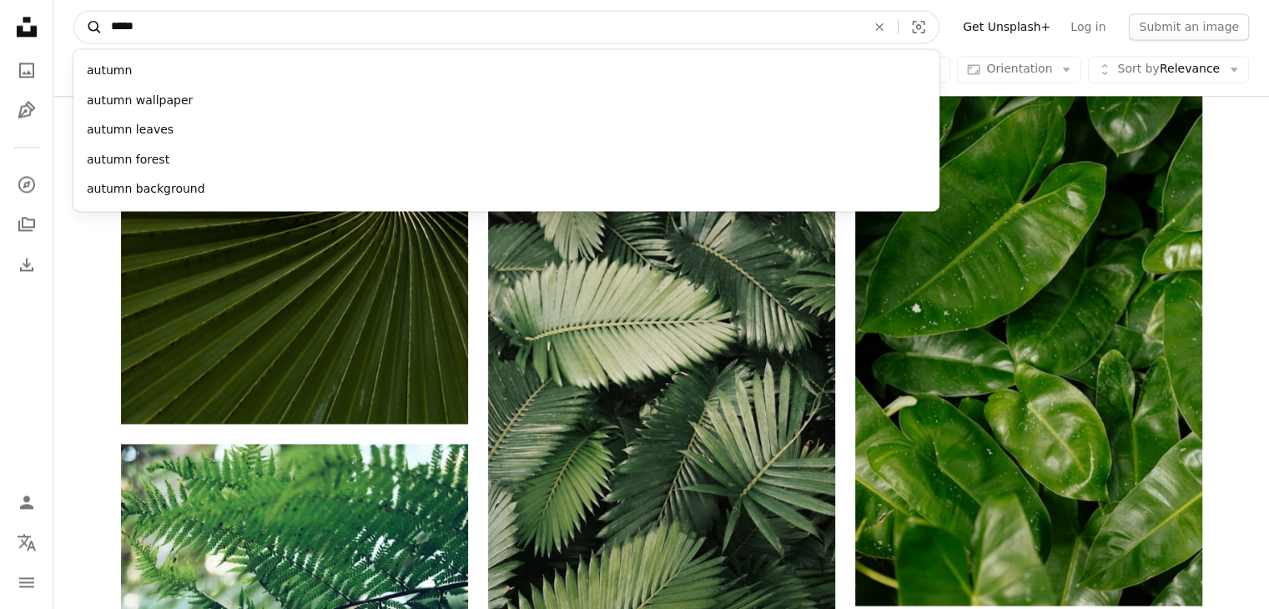
type input "******"
click button "A magnifying glass" at bounding box center [88, 27] width 28 height 32
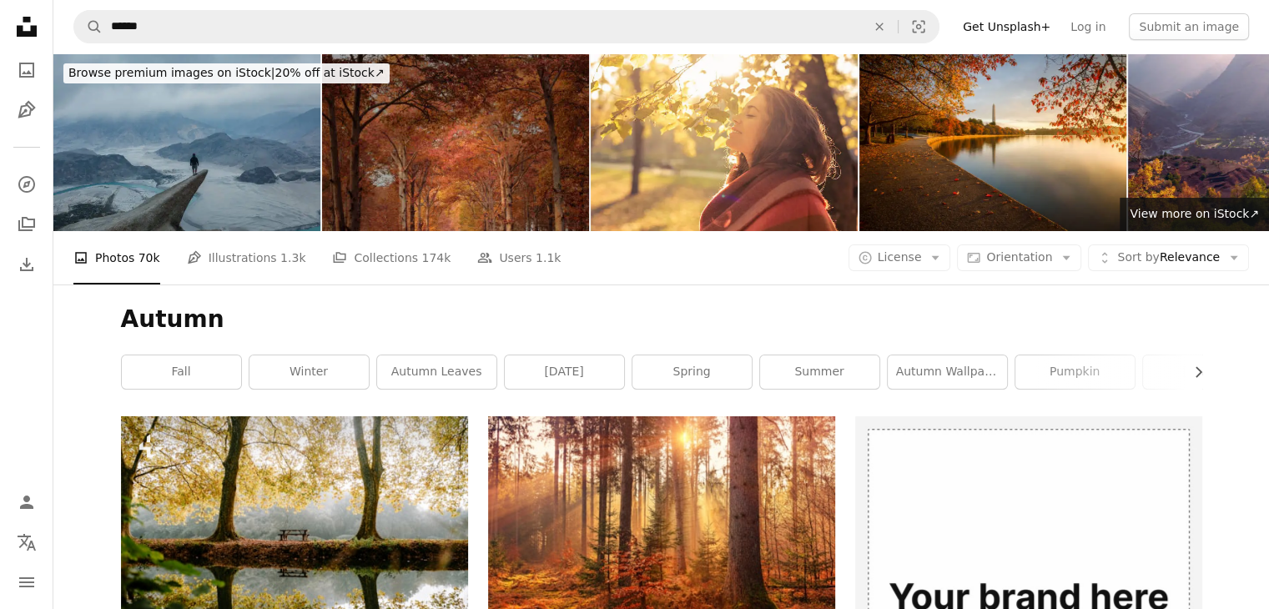
scroll to position [250, 0]
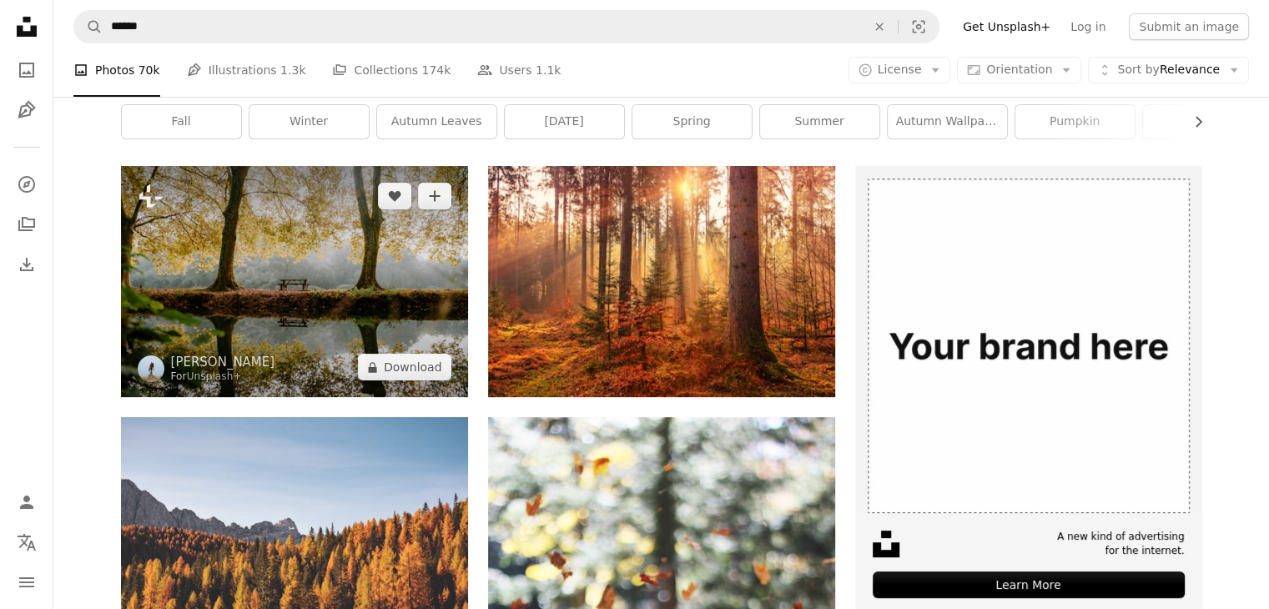
click at [375, 253] on img at bounding box center [294, 281] width 347 height 231
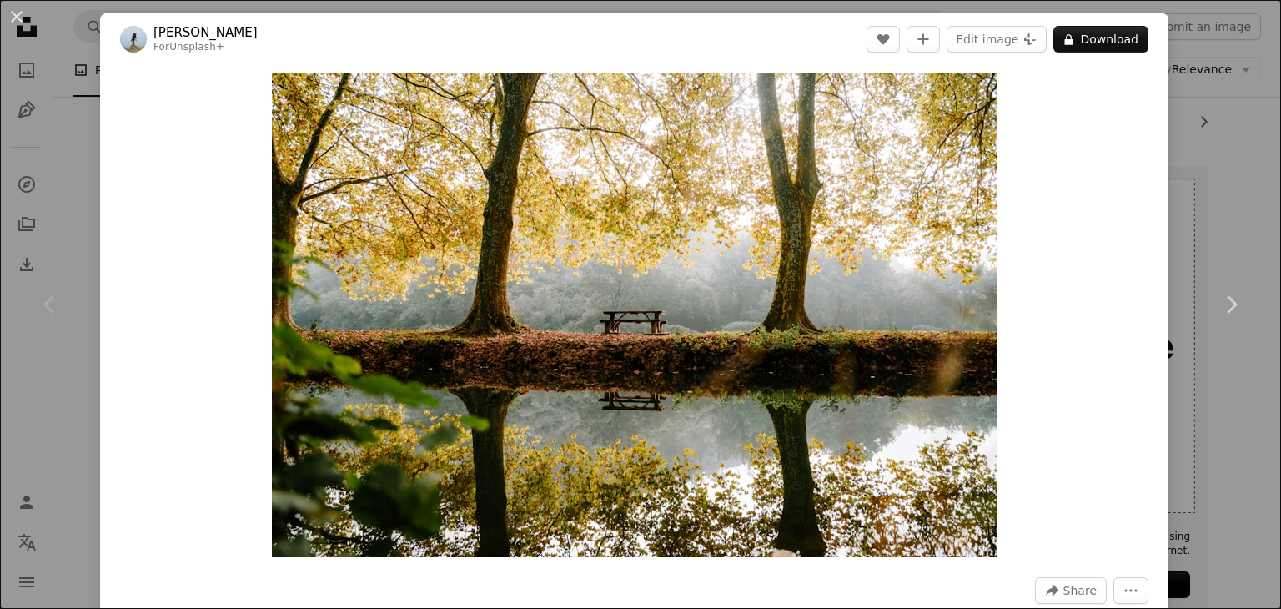
click at [85, 170] on div "An X shape Chevron left Chevron right [PERSON_NAME] For Unsplash+ A heart A plu…" at bounding box center [640, 304] width 1281 height 609
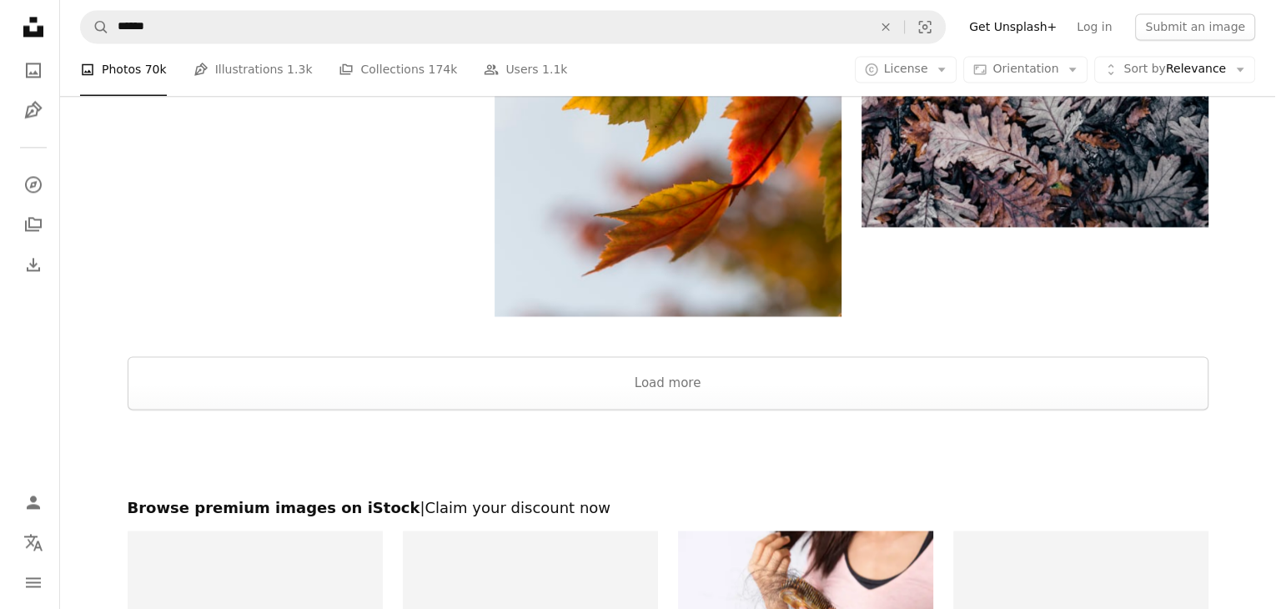
scroll to position [2335, 0]
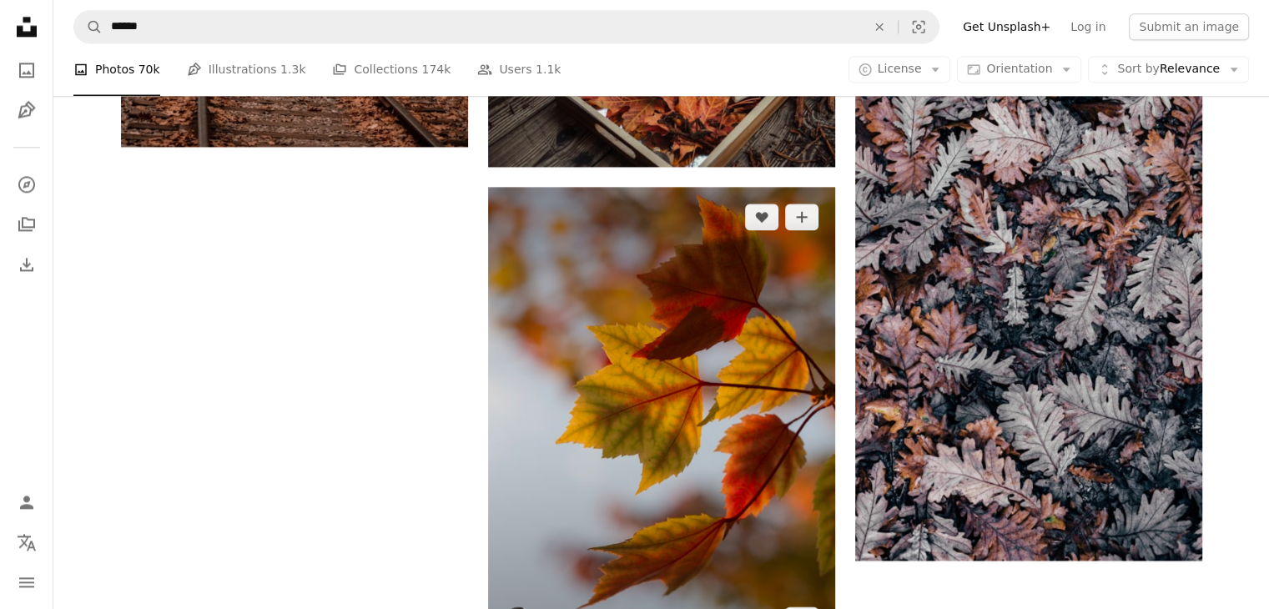
click at [641, 278] on img at bounding box center [661, 418] width 347 height 463
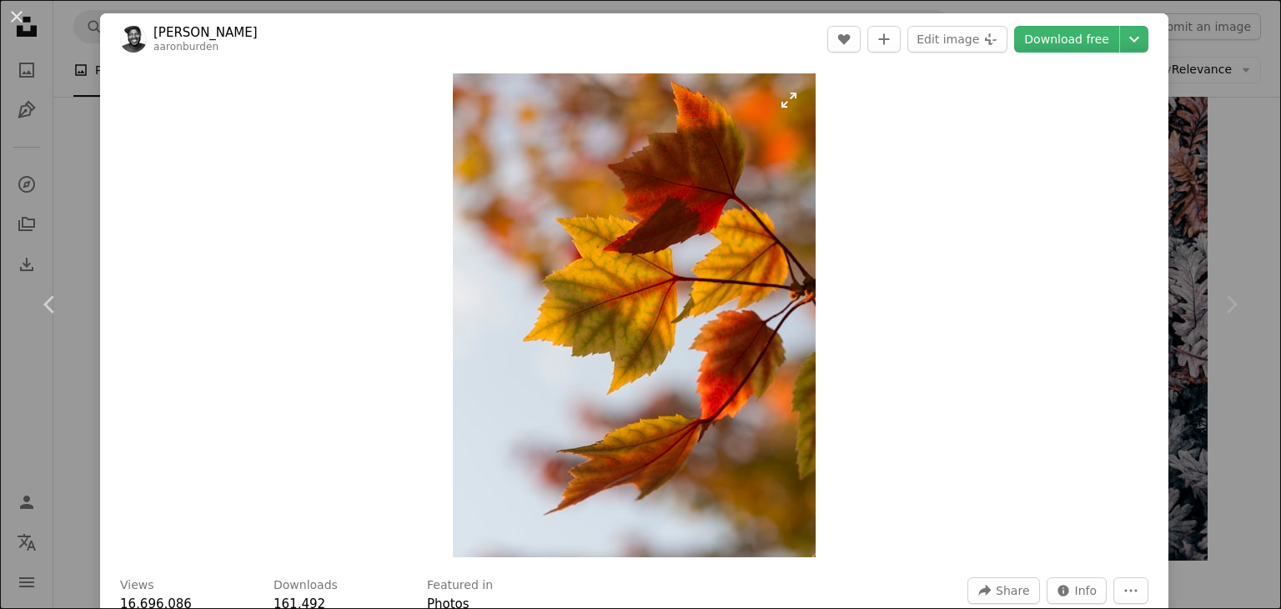
click at [621, 254] on img "Zoom in on this image" at bounding box center [634, 315] width 363 height 484
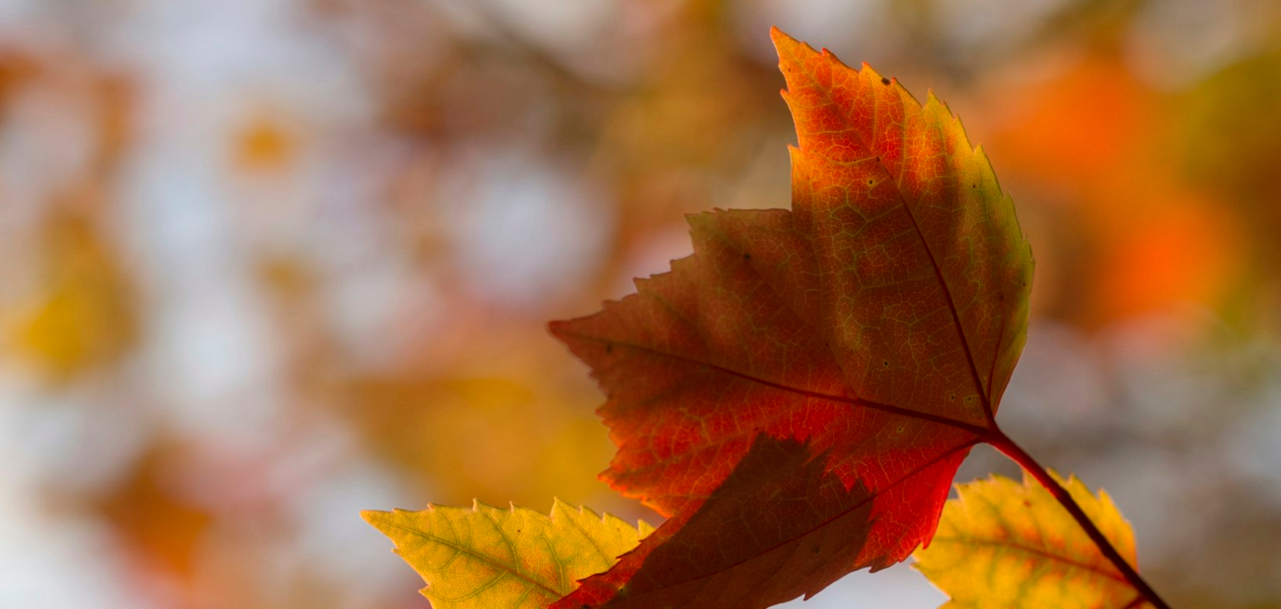
scroll to position [534, 0]
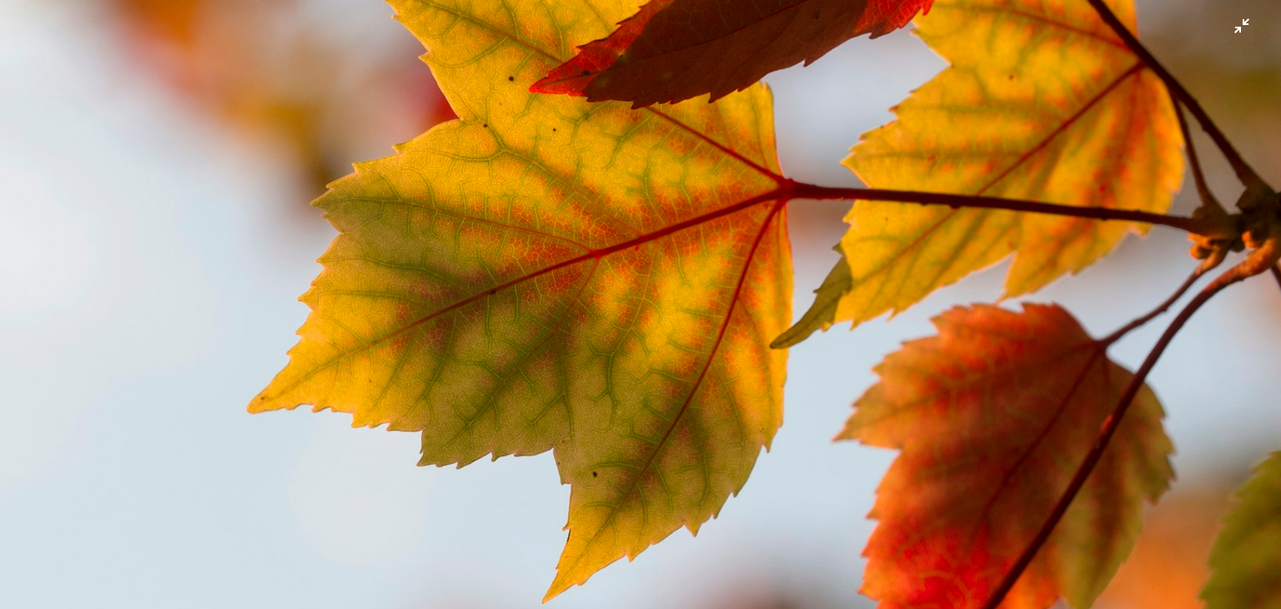
click at [504, 265] on img "Zoom out on this image" at bounding box center [640, 320] width 1283 height 1711
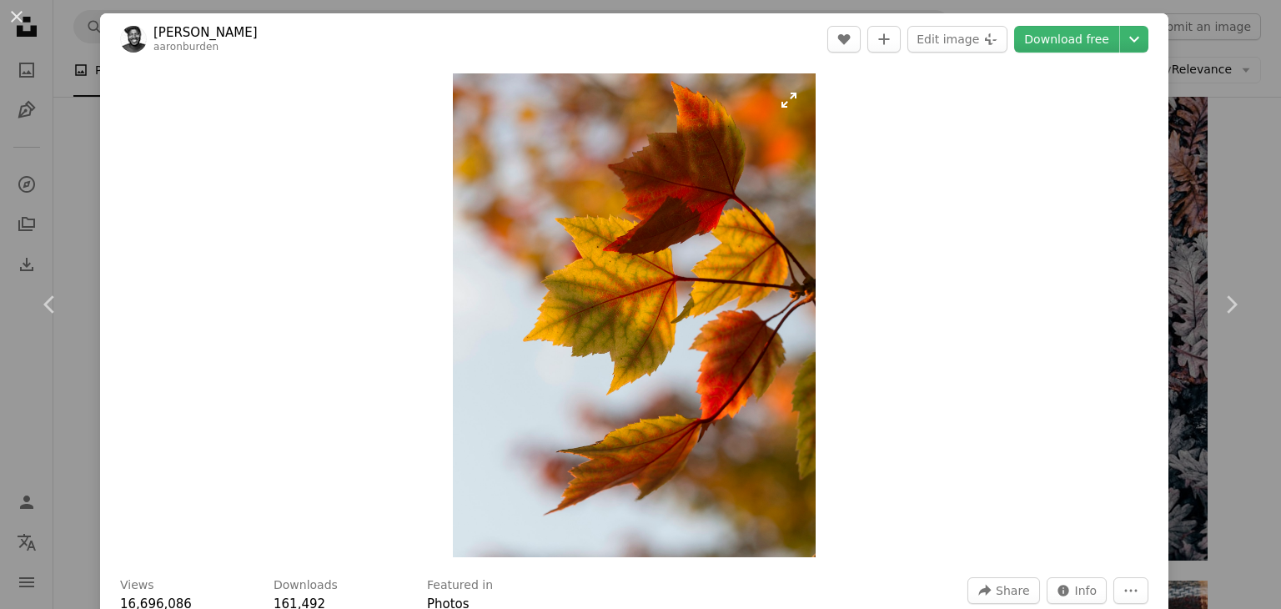
click at [601, 255] on img "Zoom in on this image" at bounding box center [634, 315] width 363 height 484
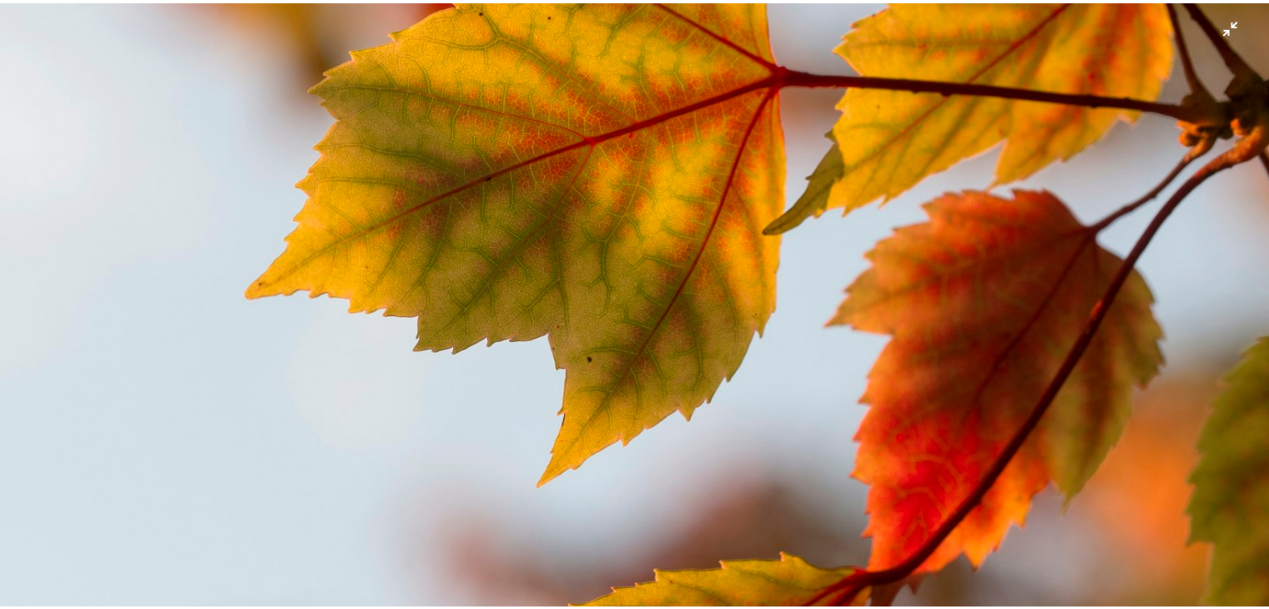
scroll to position [482, 0]
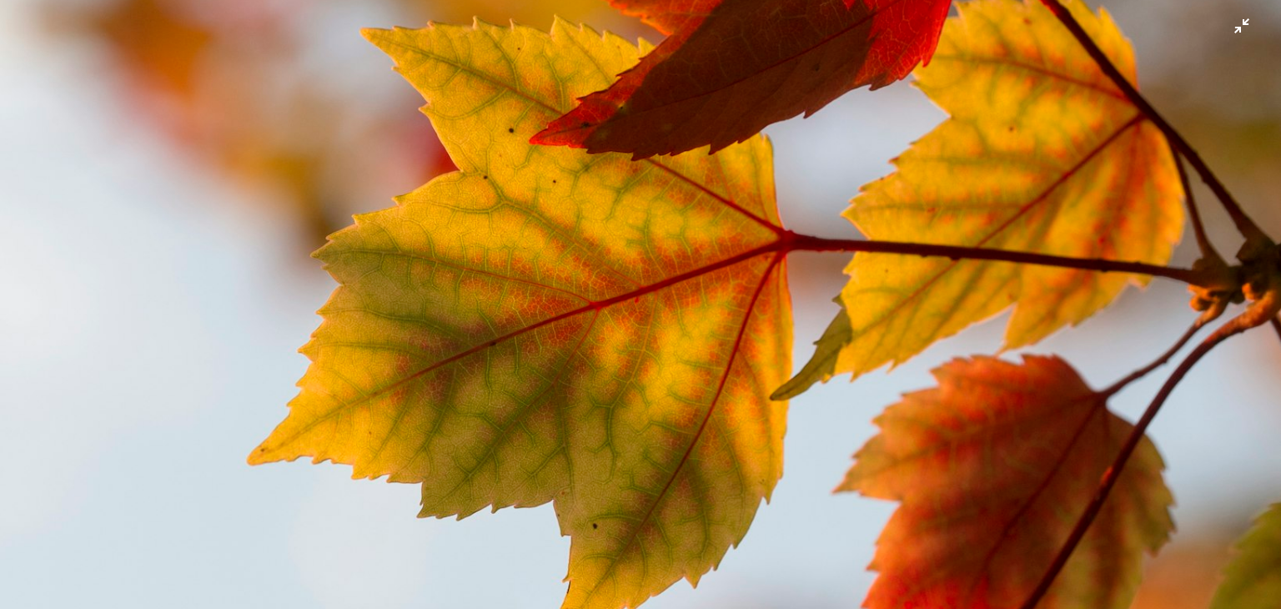
click at [540, 243] on img "Zoom out on this image" at bounding box center [640, 372] width 1283 height 1711
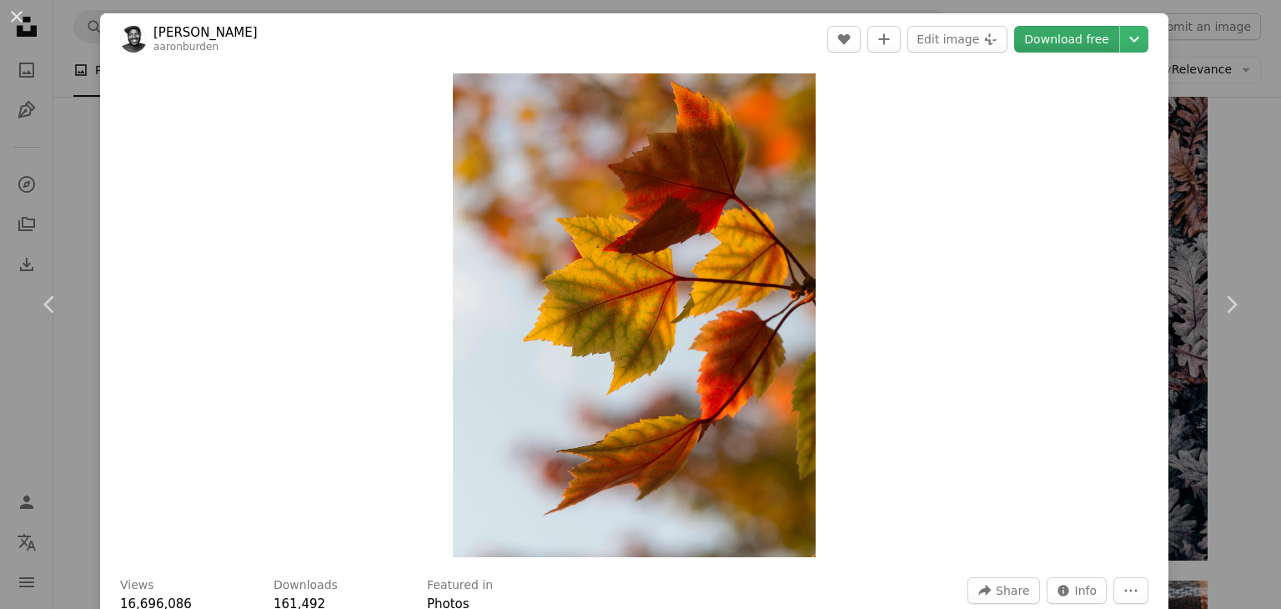
click at [1047, 44] on link "Download free" at bounding box center [1066, 39] width 105 height 27
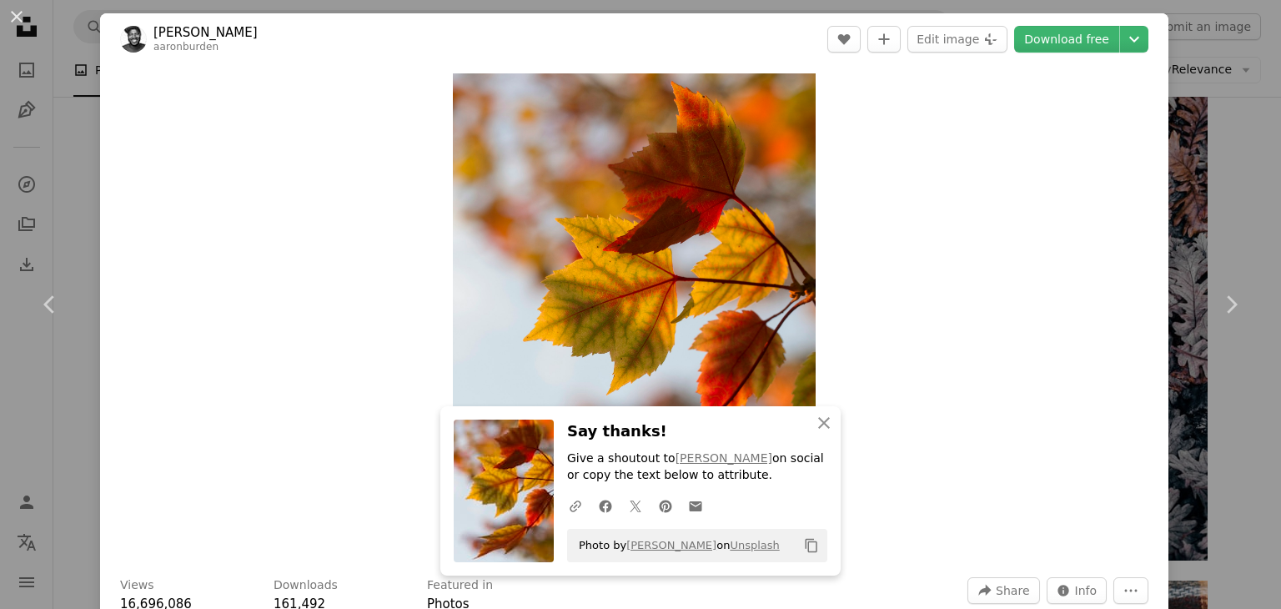
drag, startPoint x: 60, startPoint y: 173, endPoint x: 93, endPoint y: 191, distance: 38.1
click at [60, 173] on div "An X shape Chevron left Chevron right [PERSON_NAME] aaronburden A heart A plus …" at bounding box center [640, 304] width 1281 height 609
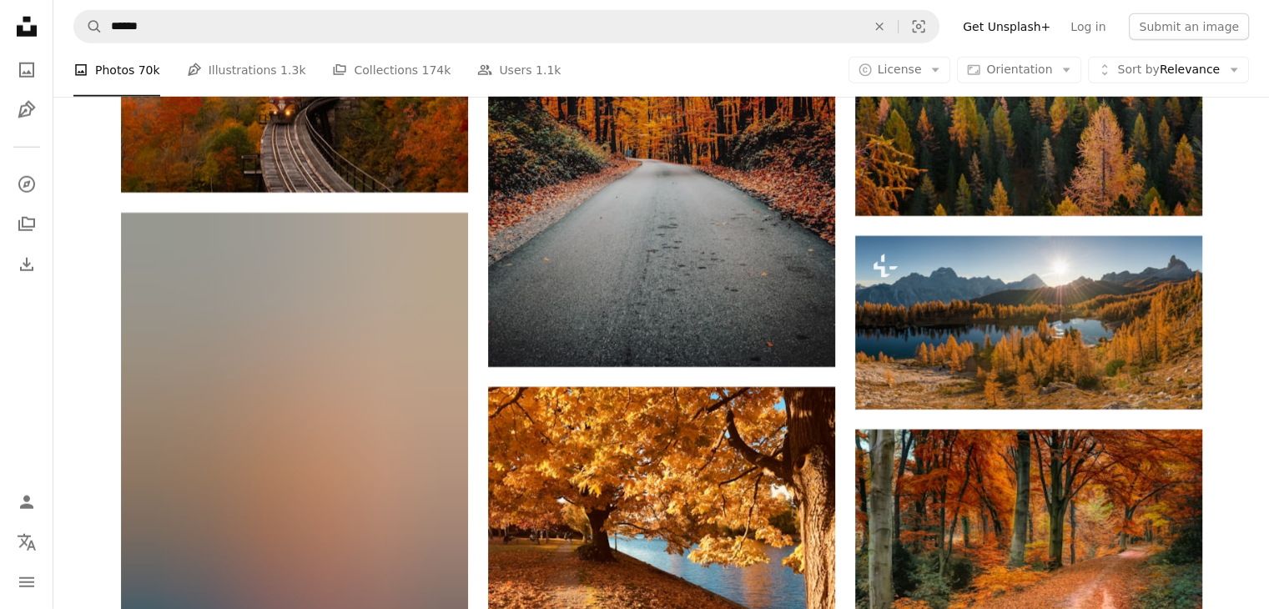
scroll to position [4240, 0]
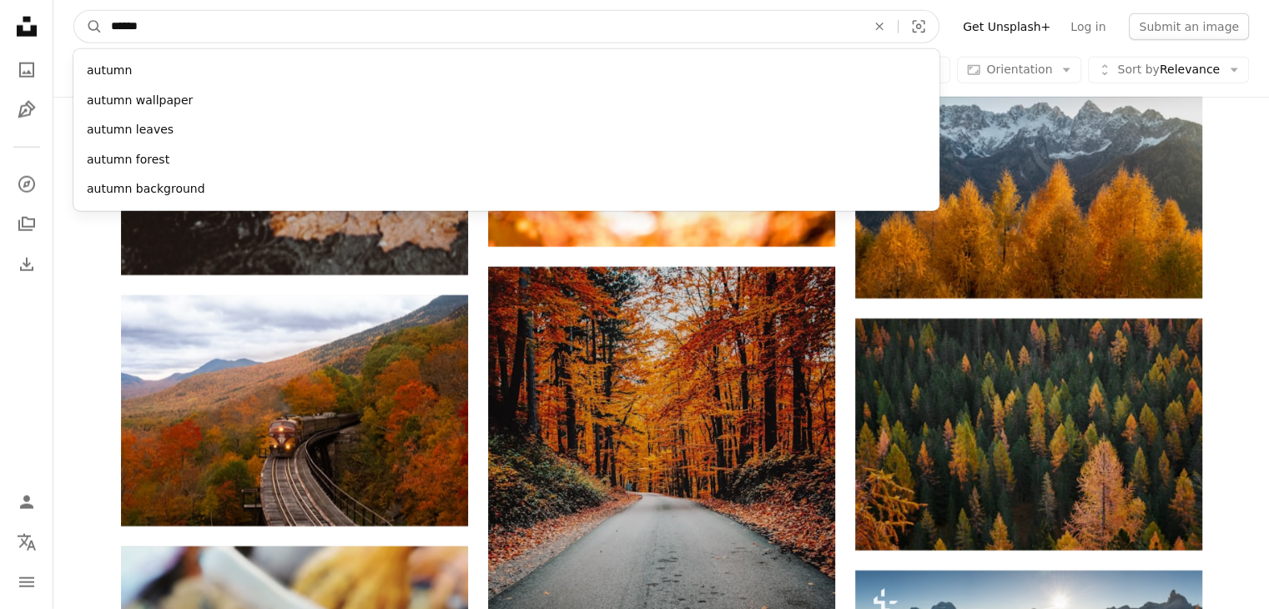
drag, startPoint x: 171, startPoint y: 28, endPoint x: 105, endPoint y: 24, distance: 66.0
click at [105, 24] on input "******" at bounding box center [482, 27] width 758 height 32
type input "******"
click at [74, 11] on button "A magnifying glass" at bounding box center [88, 27] width 28 height 32
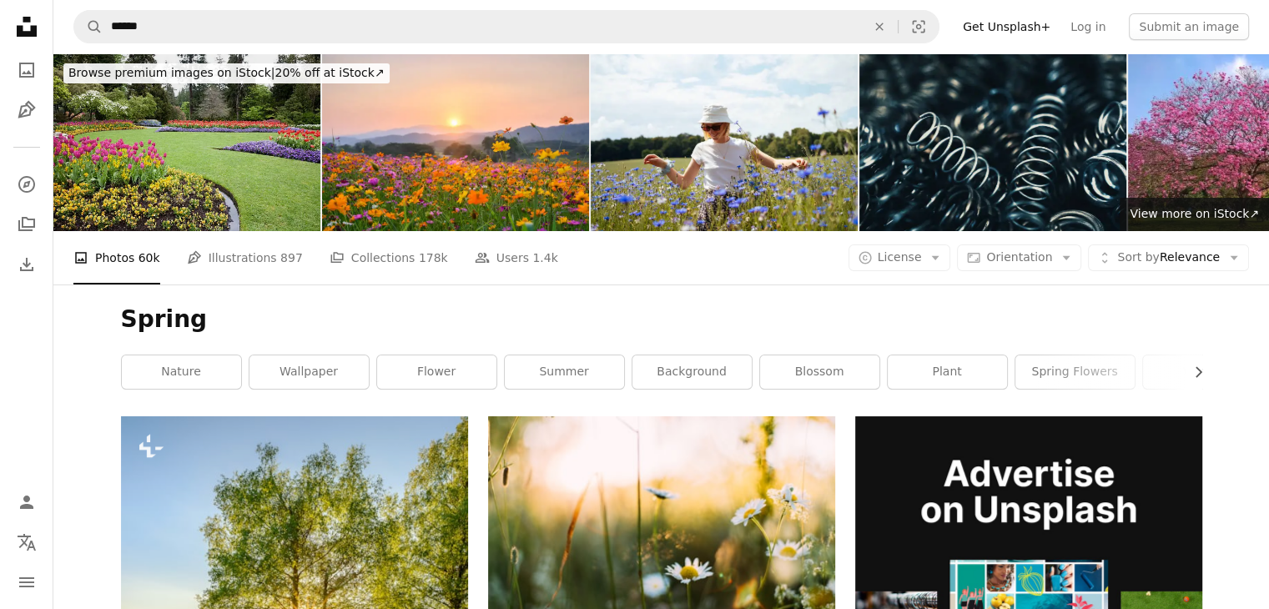
click at [219, 153] on img at bounding box center [186, 142] width 267 height 178
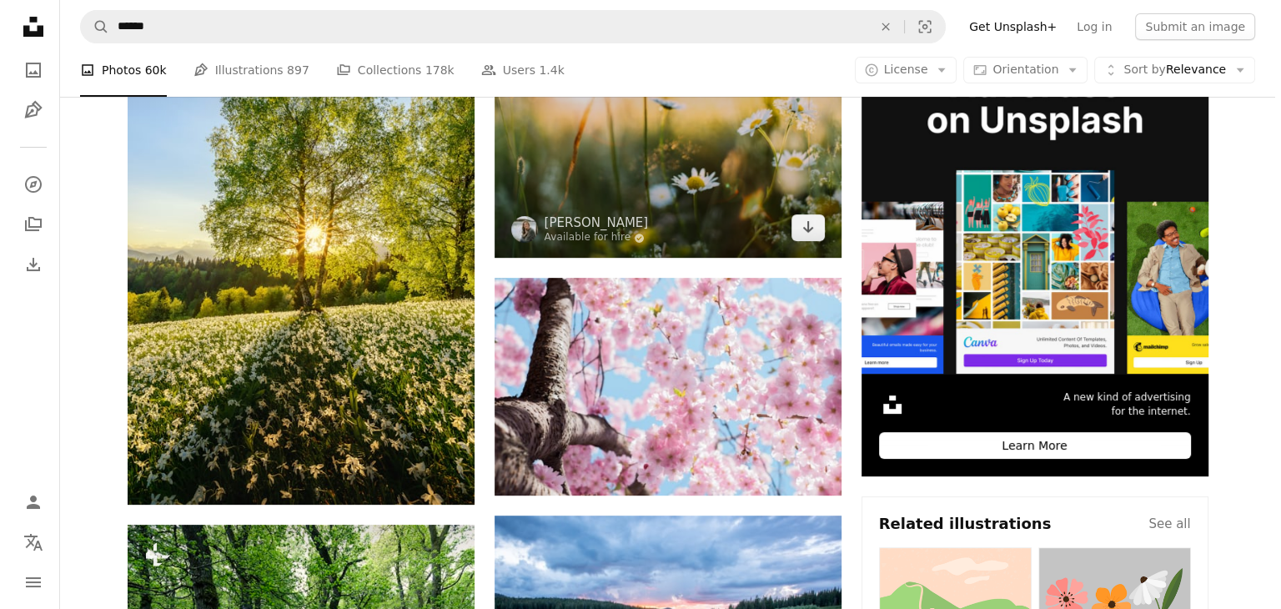
scroll to position [139, 0]
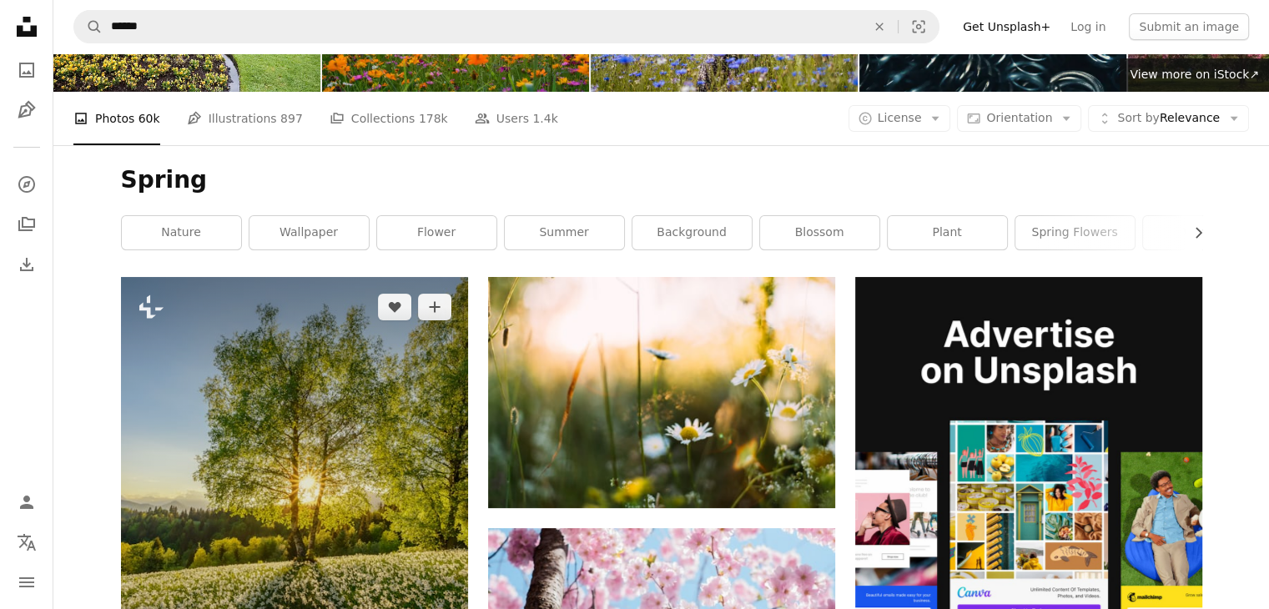
click at [350, 411] on img at bounding box center [294, 515] width 347 height 477
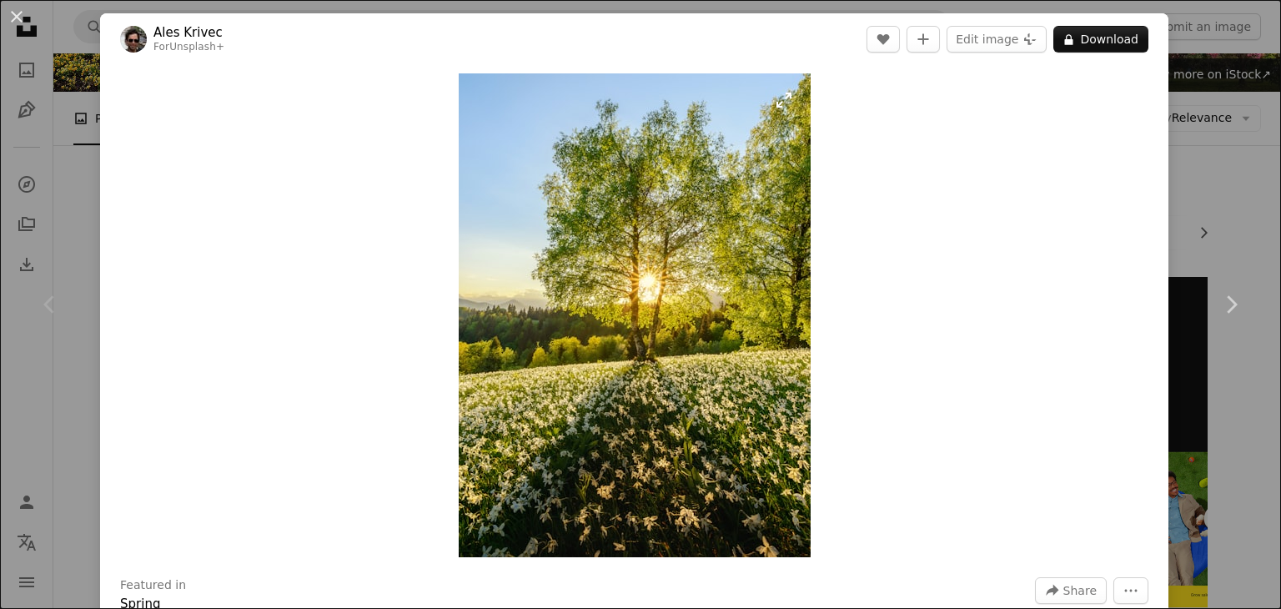
click at [639, 267] on img "Zoom in on this image" at bounding box center [635, 315] width 352 height 484
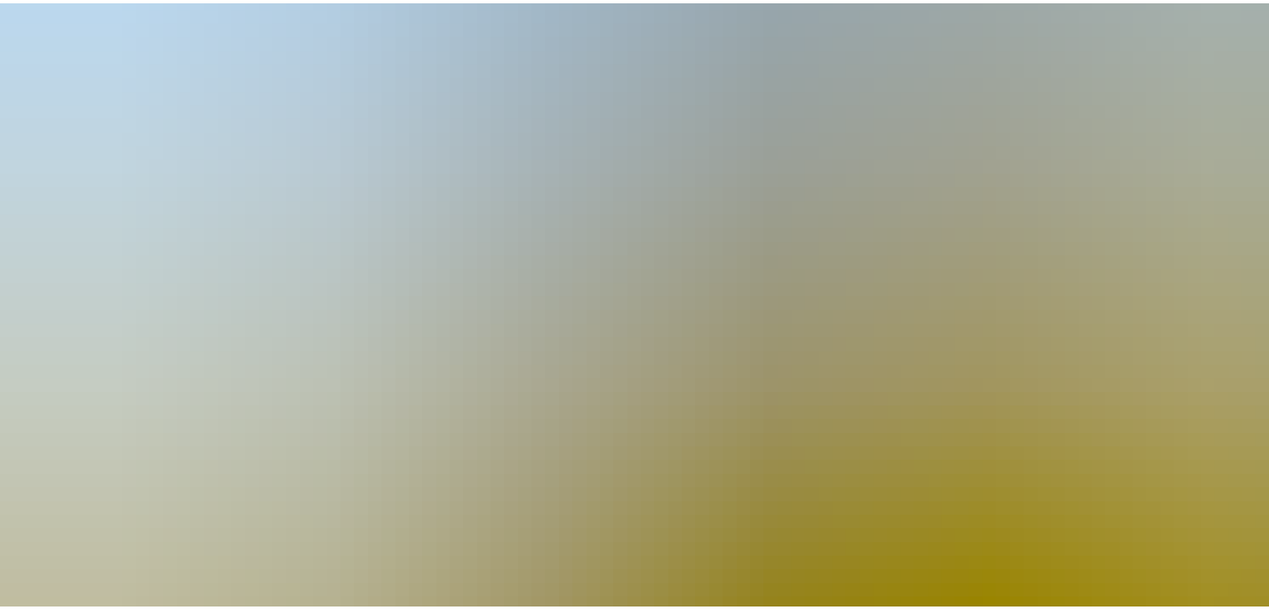
scroll to position [309, 0]
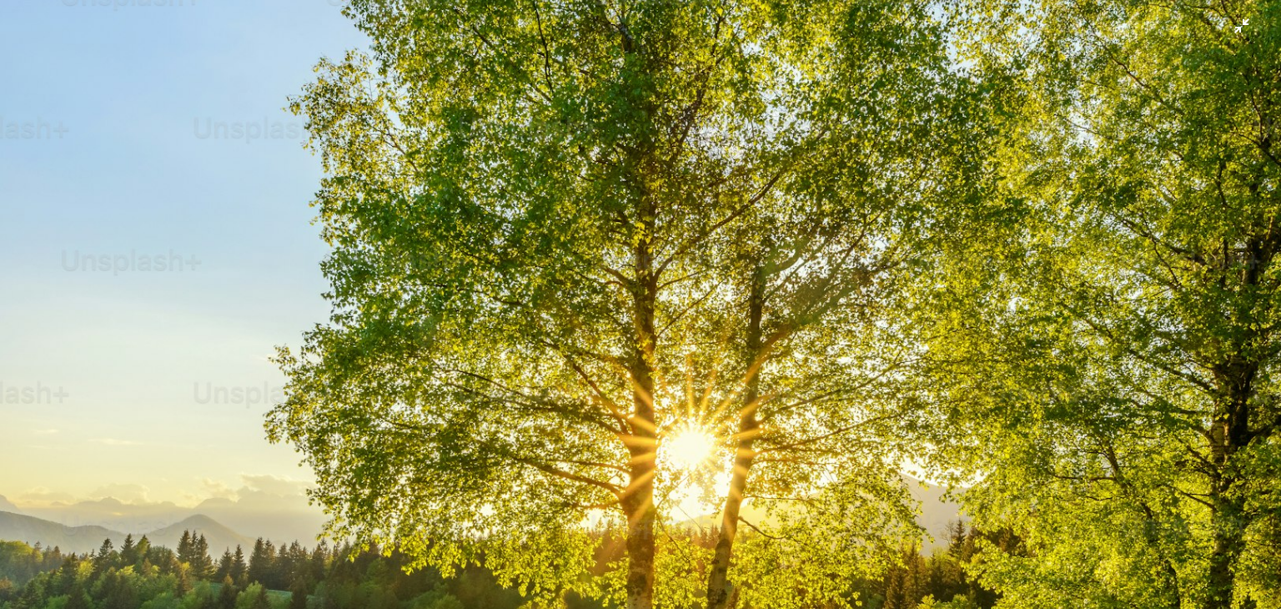
click at [635, 268] on img "Zoom out on this image" at bounding box center [640, 572] width 1283 height 1764
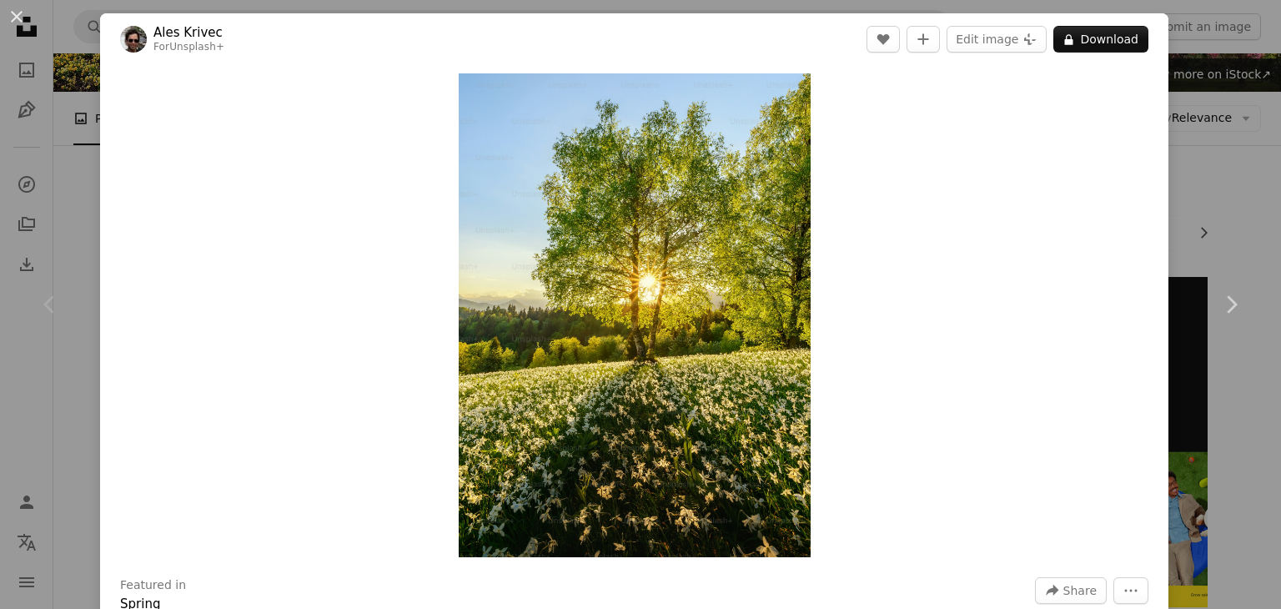
click at [216, 248] on div "Zoom in" at bounding box center [634, 315] width 1068 height 500
click at [78, 202] on div "An X shape Chevron left Chevron right Ales Krivec For Unsplash+ A heart A plus …" at bounding box center [640, 304] width 1281 height 609
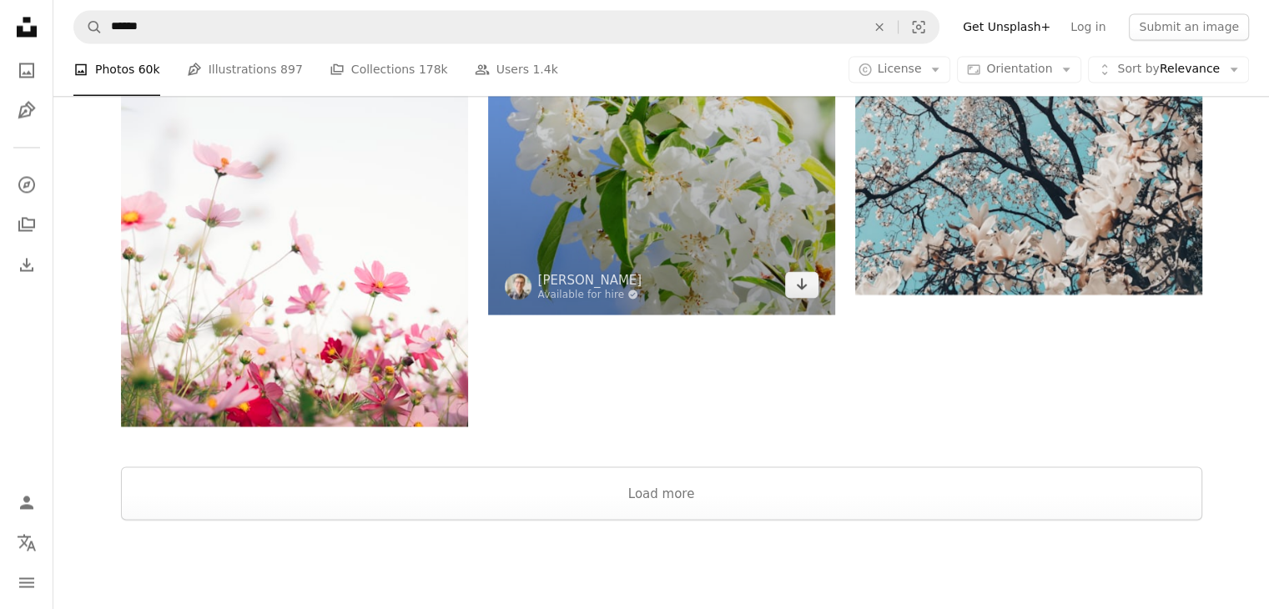
scroll to position [3309, 0]
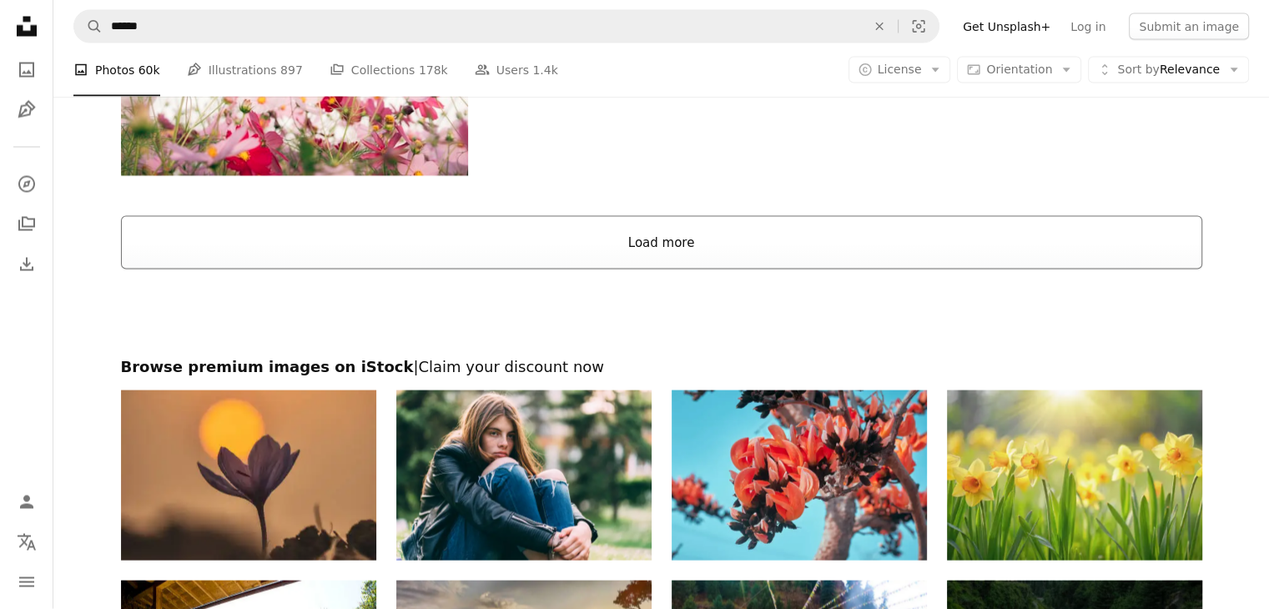
click at [668, 241] on button "Load more" at bounding box center [661, 242] width 1081 height 53
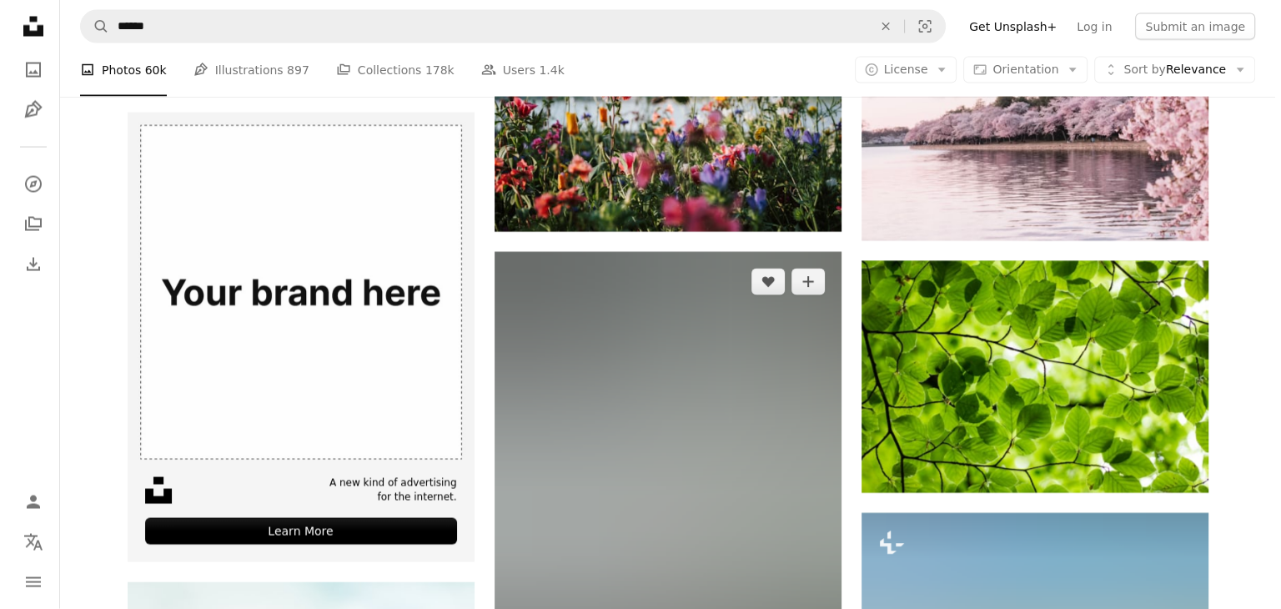
scroll to position [3559, 0]
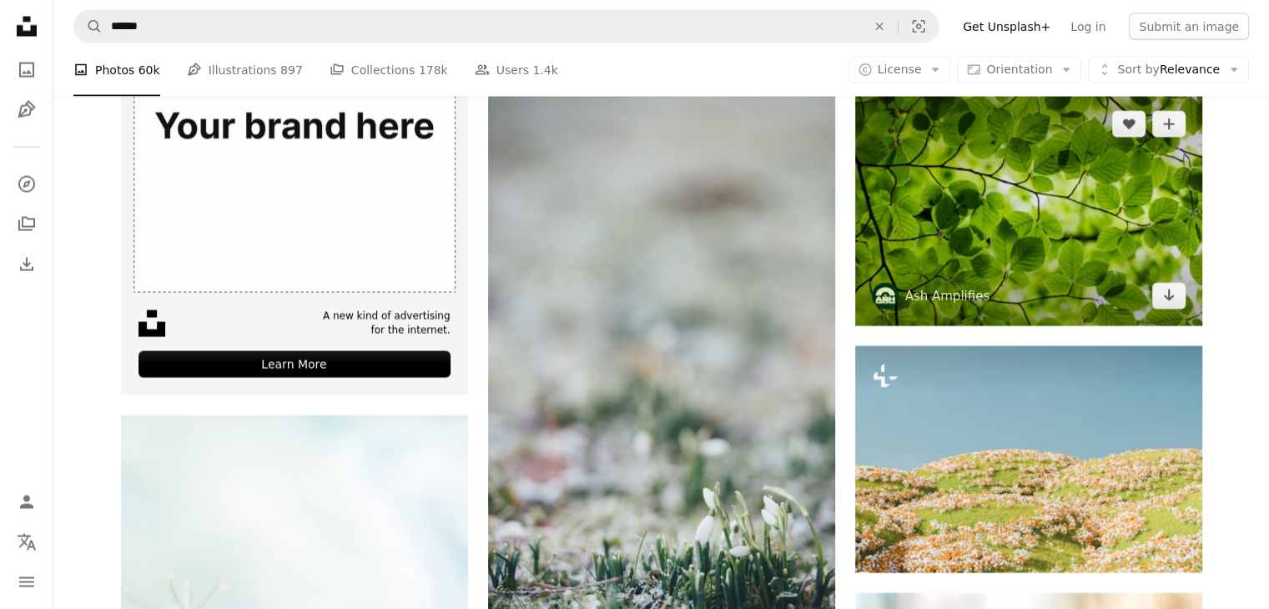
click at [1023, 199] on img at bounding box center [1028, 209] width 347 height 231
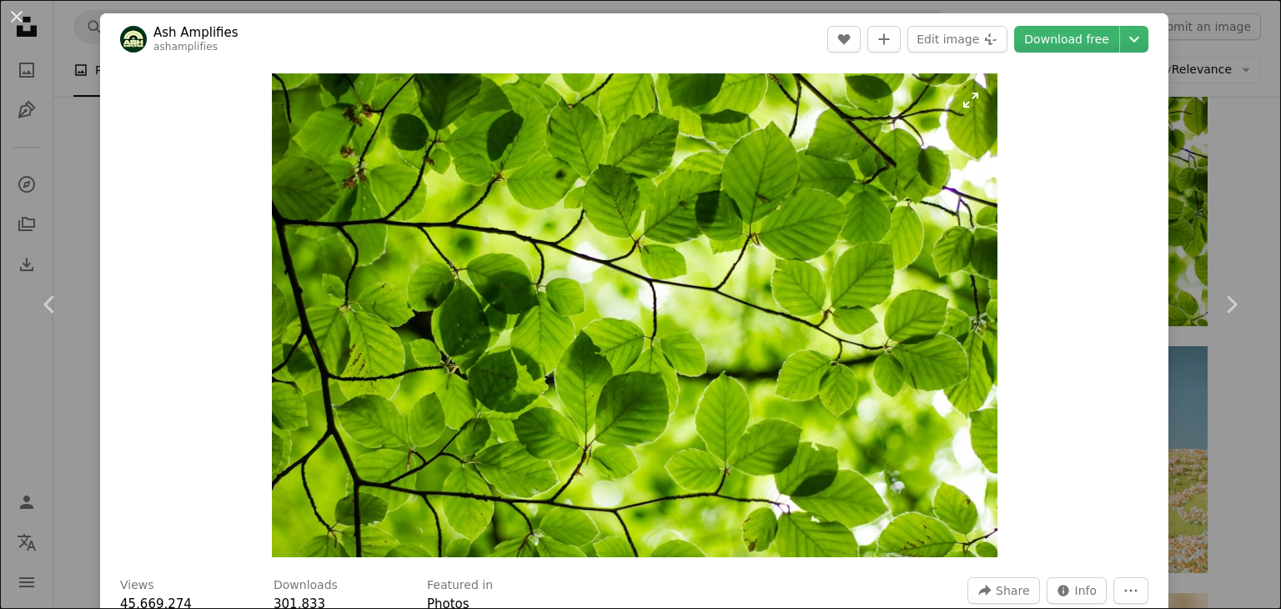
click at [622, 281] on img "Zoom in on this image" at bounding box center [635, 315] width 726 height 484
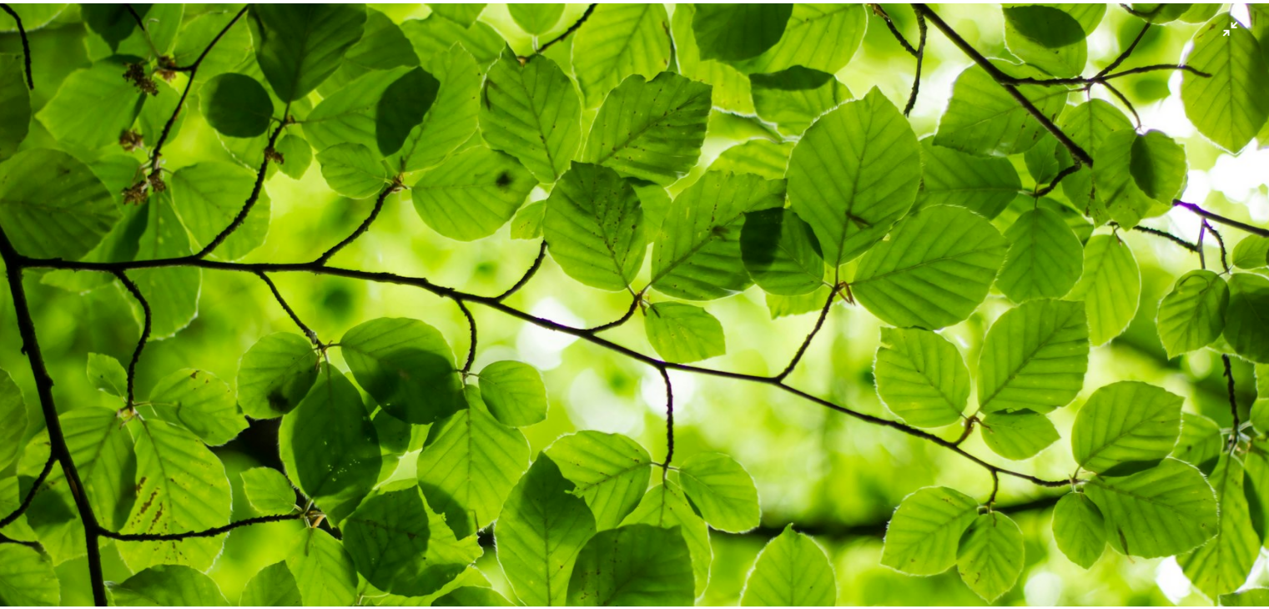
scroll to position [227, 0]
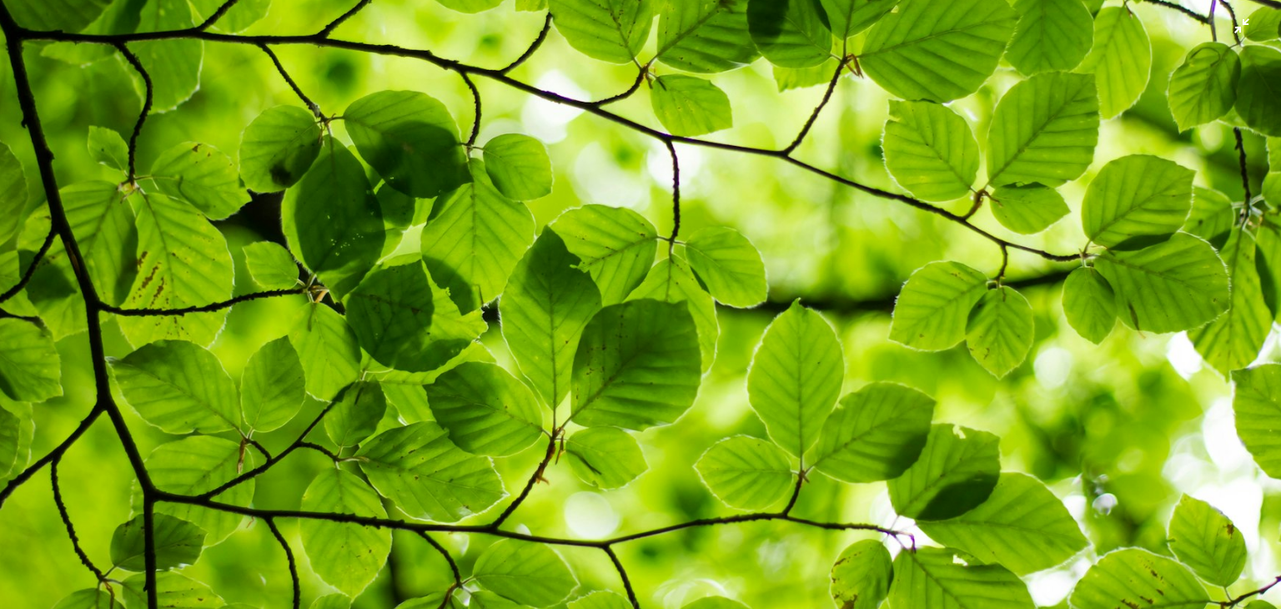
click at [604, 271] on img "Zoom out on this image" at bounding box center [640, 199] width 1283 height 855
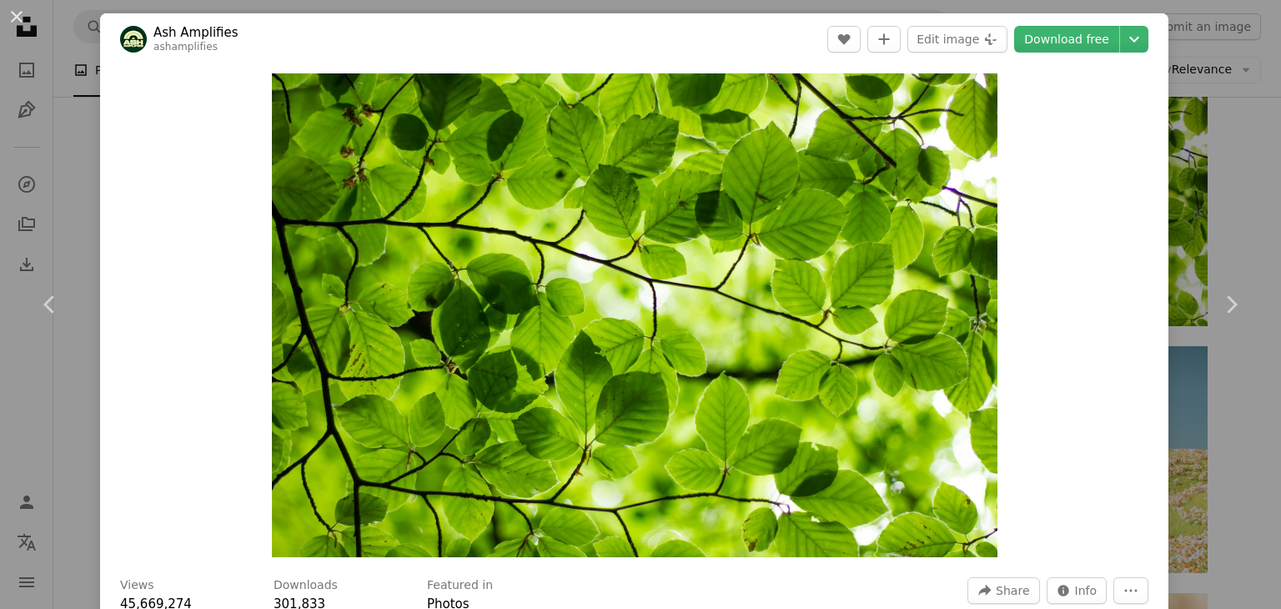
click at [71, 151] on div "An X shape Chevron left Chevron right Ash Amplifies ashamplifies A heart A plus…" at bounding box center [640, 304] width 1281 height 609
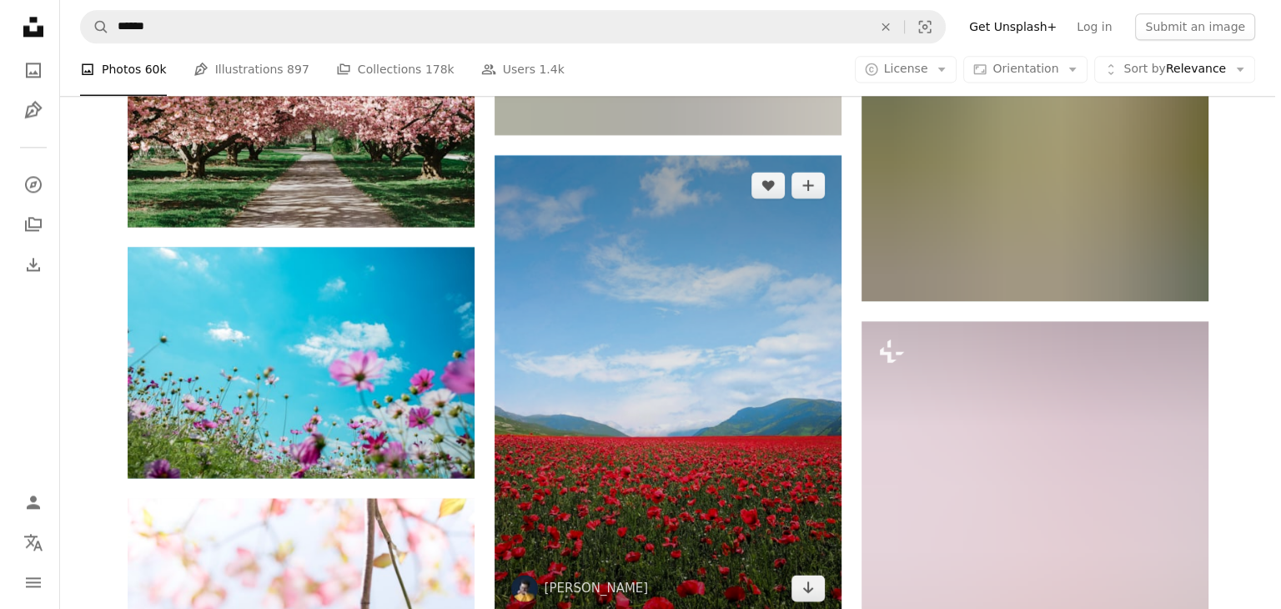
scroll to position [8814, 0]
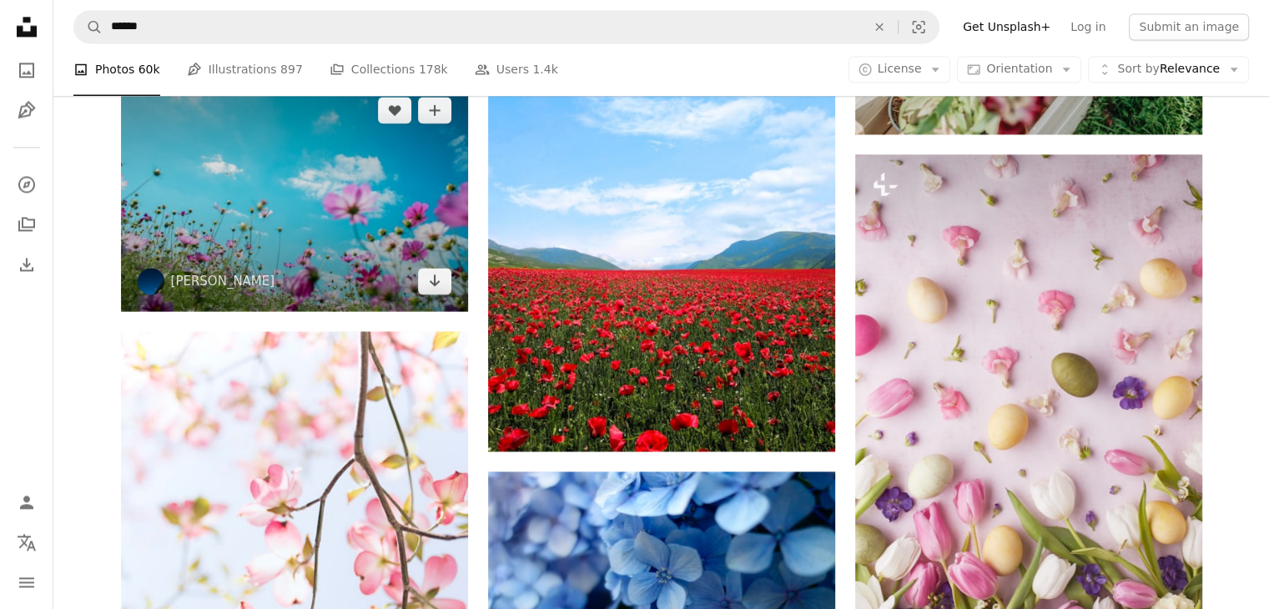
click at [384, 204] on img at bounding box center [294, 195] width 347 height 231
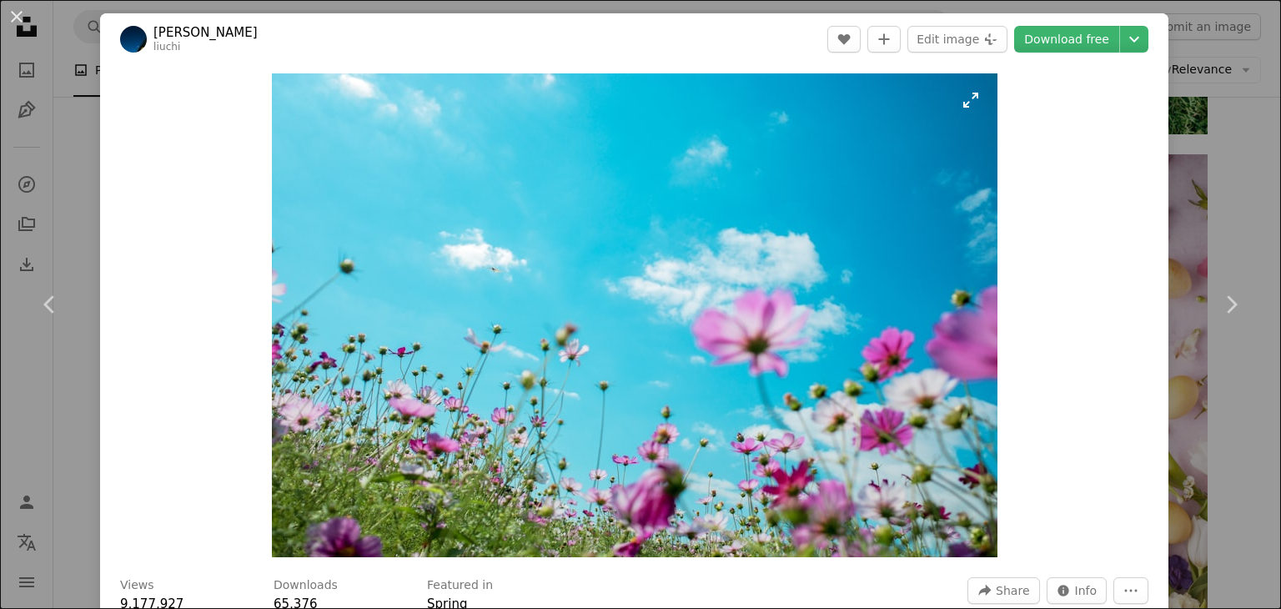
click at [629, 261] on img "Zoom in on this image" at bounding box center [635, 315] width 726 height 484
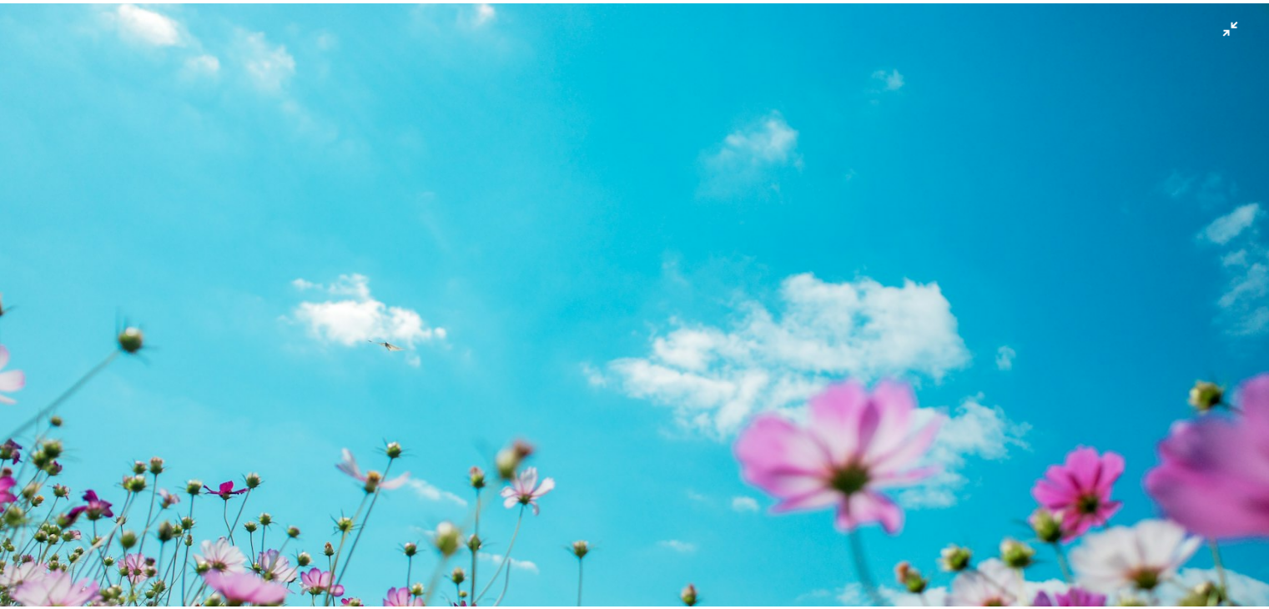
scroll to position [227, 0]
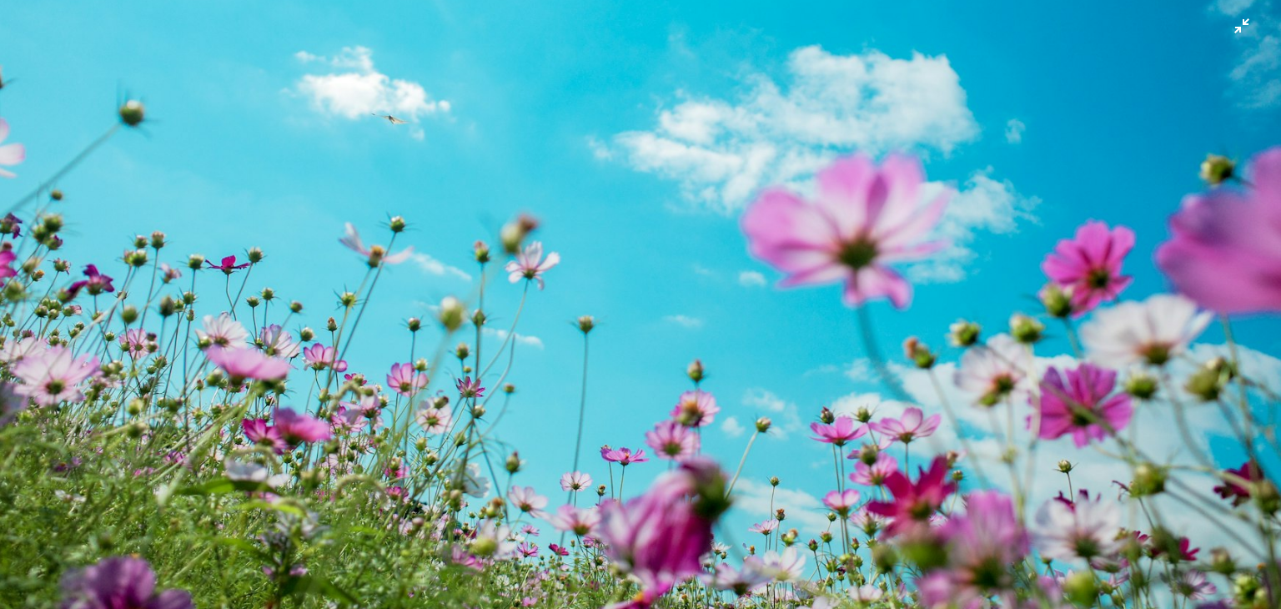
click at [627, 269] on img "Zoom out on this image" at bounding box center [640, 199] width 1283 height 855
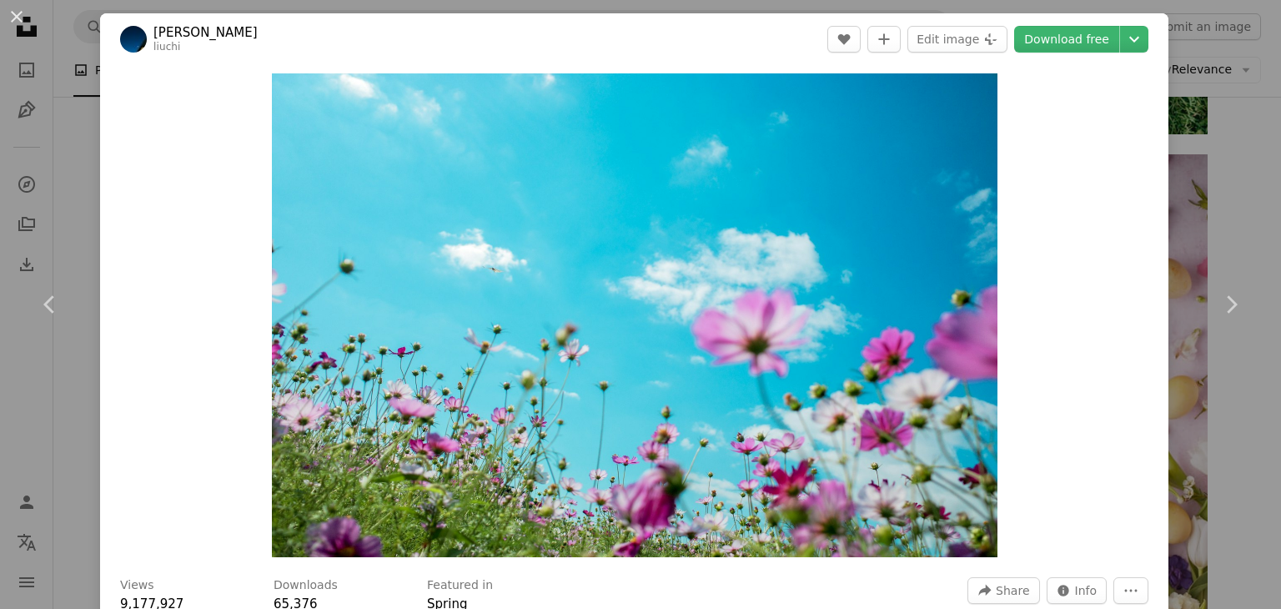
click at [64, 148] on div "An X shape Chevron left Chevron right [PERSON_NAME] liuchi A heart A plus sign …" at bounding box center [640, 304] width 1281 height 609
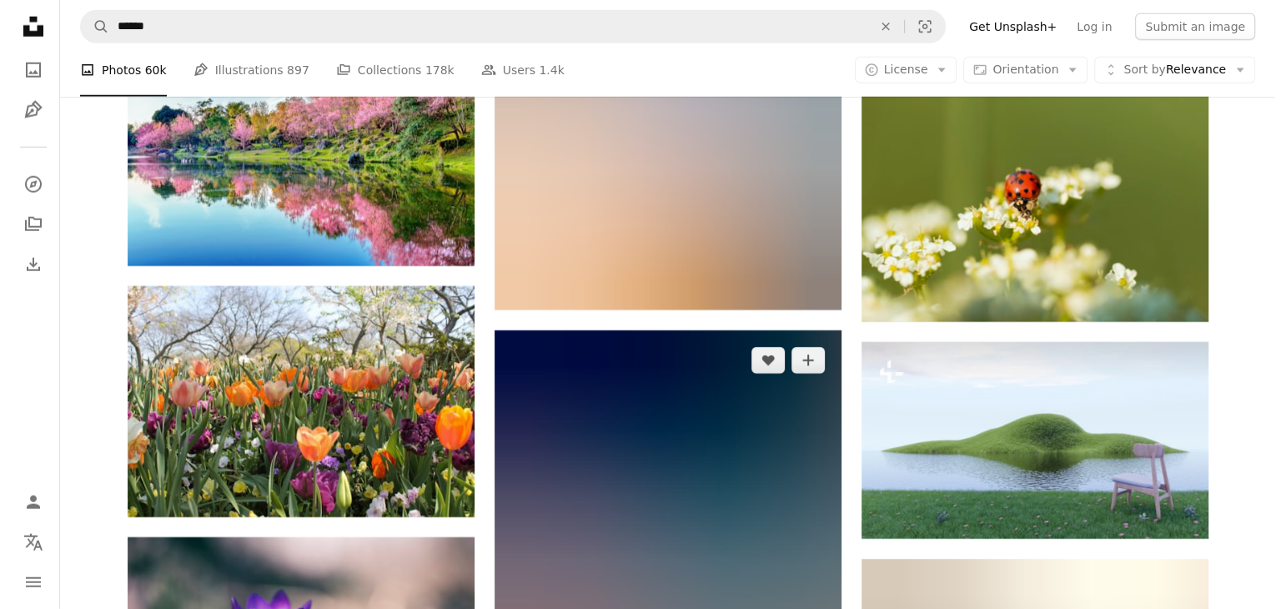
scroll to position [11149, 0]
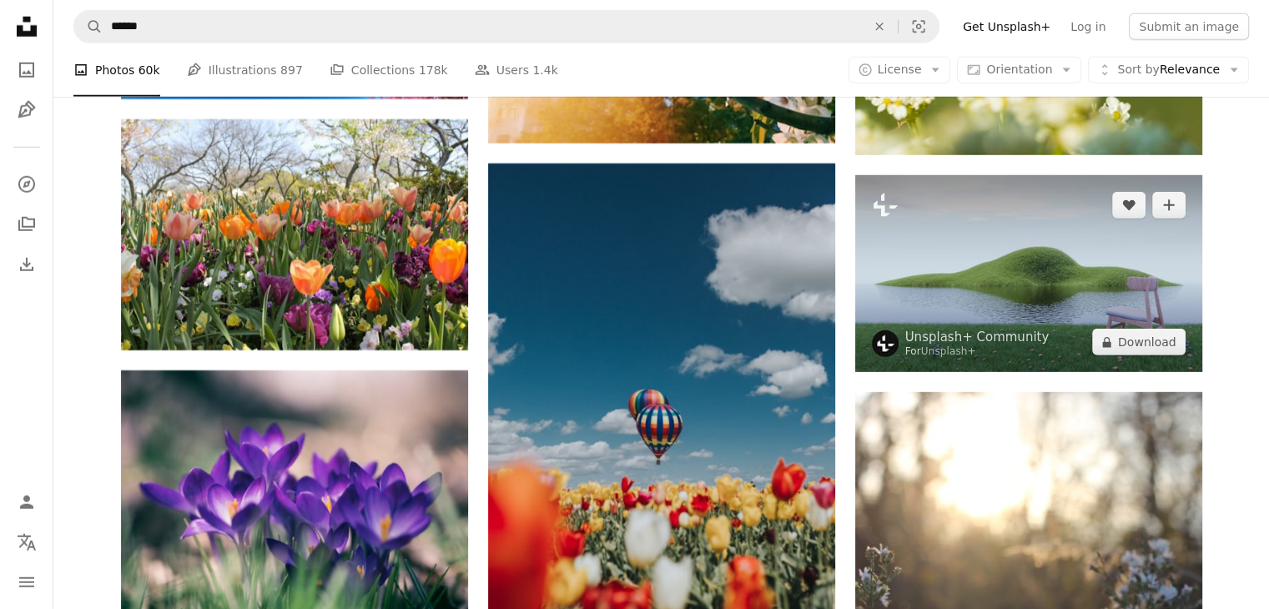
click at [1041, 284] on img at bounding box center [1028, 273] width 347 height 197
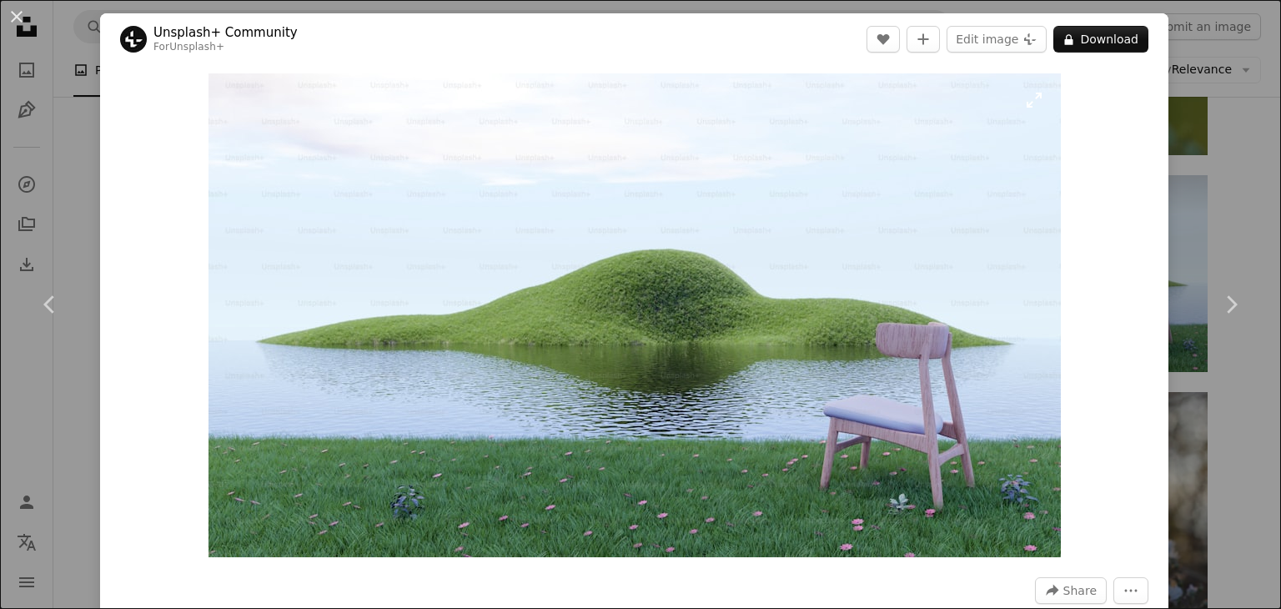
click at [789, 286] on img "Zoom in on this image" at bounding box center [635, 315] width 852 height 484
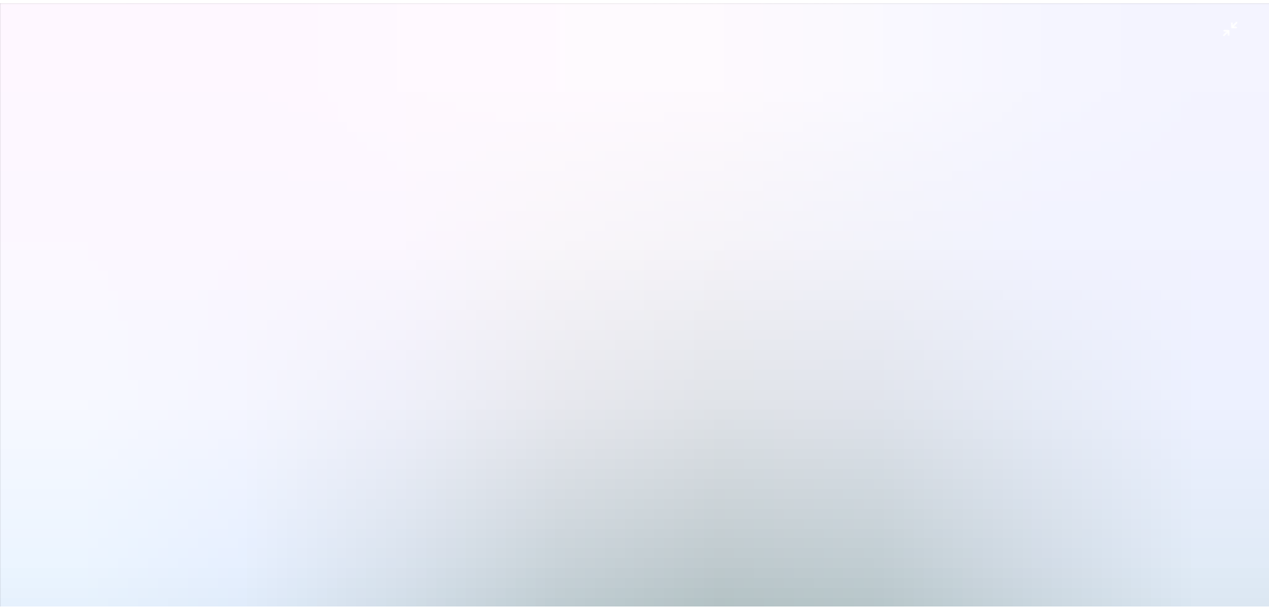
scroll to position [53, 0]
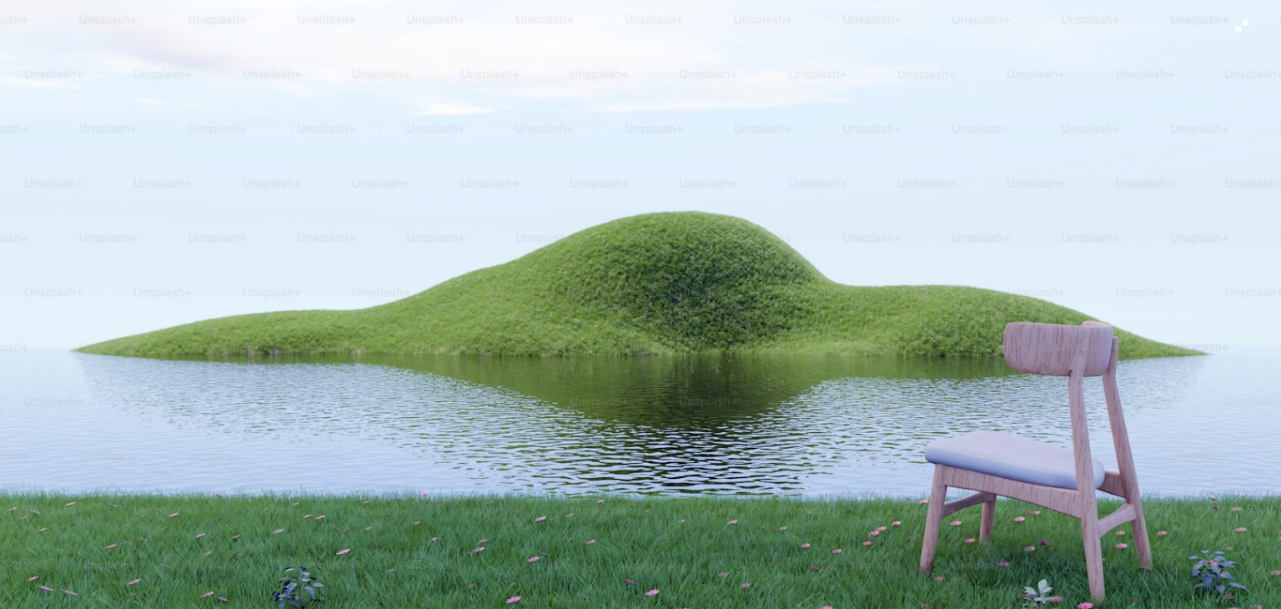
click at [767, 282] on img "Zoom out on this image" at bounding box center [640, 311] width 1283 height 728
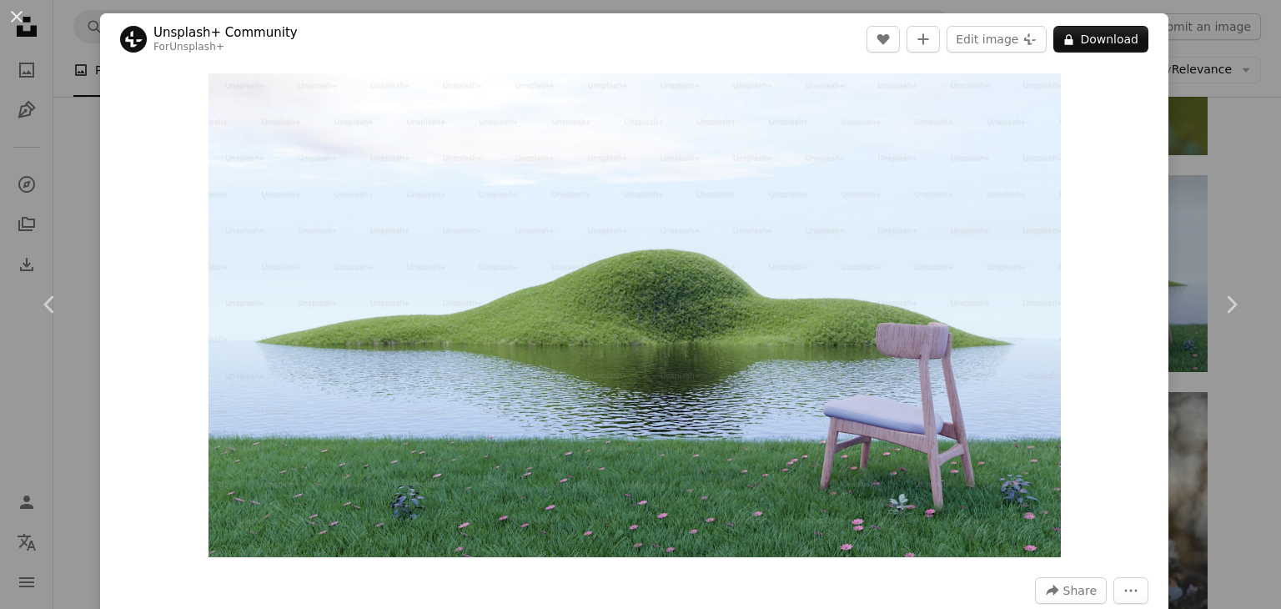
click at [85, 179] on div "An X shape Chevron left Chevron right Unsplash+ Community For Unsplash+ A heart…" at bounding box center [640, 304] width 1281 height 609
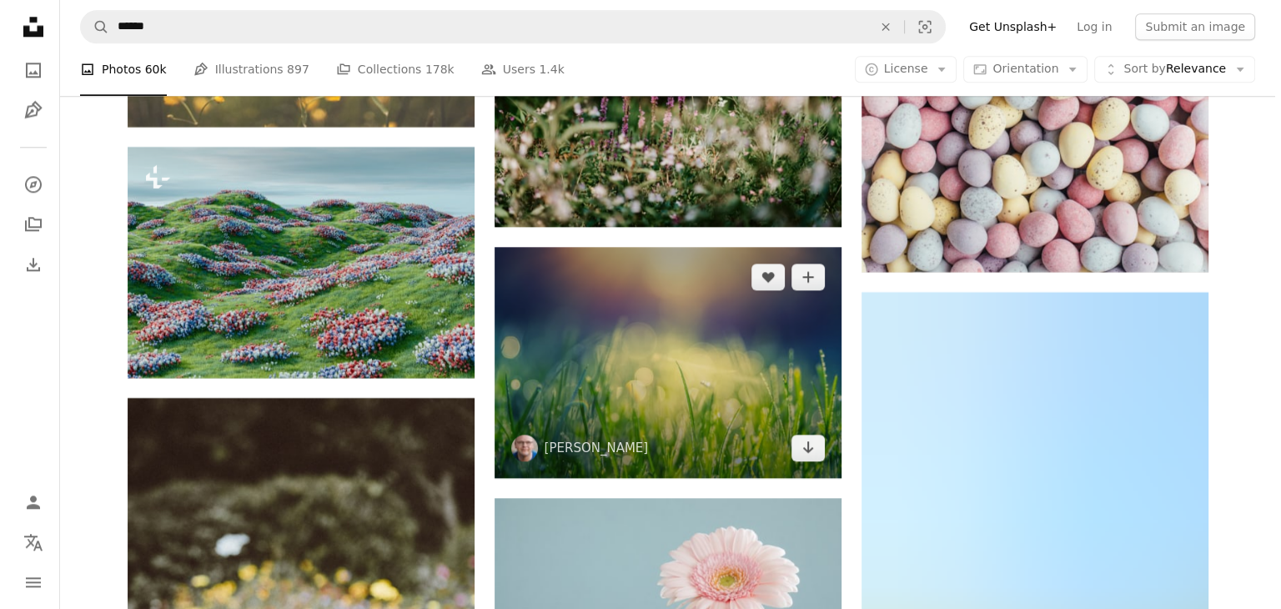
scroll to position [14819, 0]
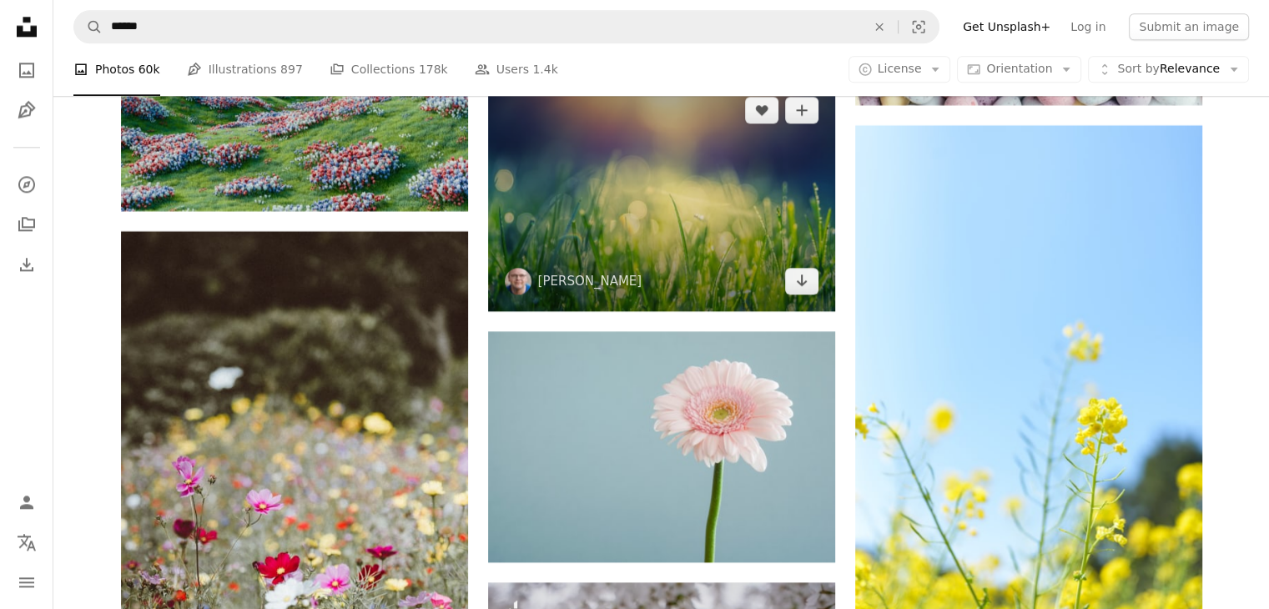
click at [619, 263] on img at bounding box center [661, 195] width 347 height 231
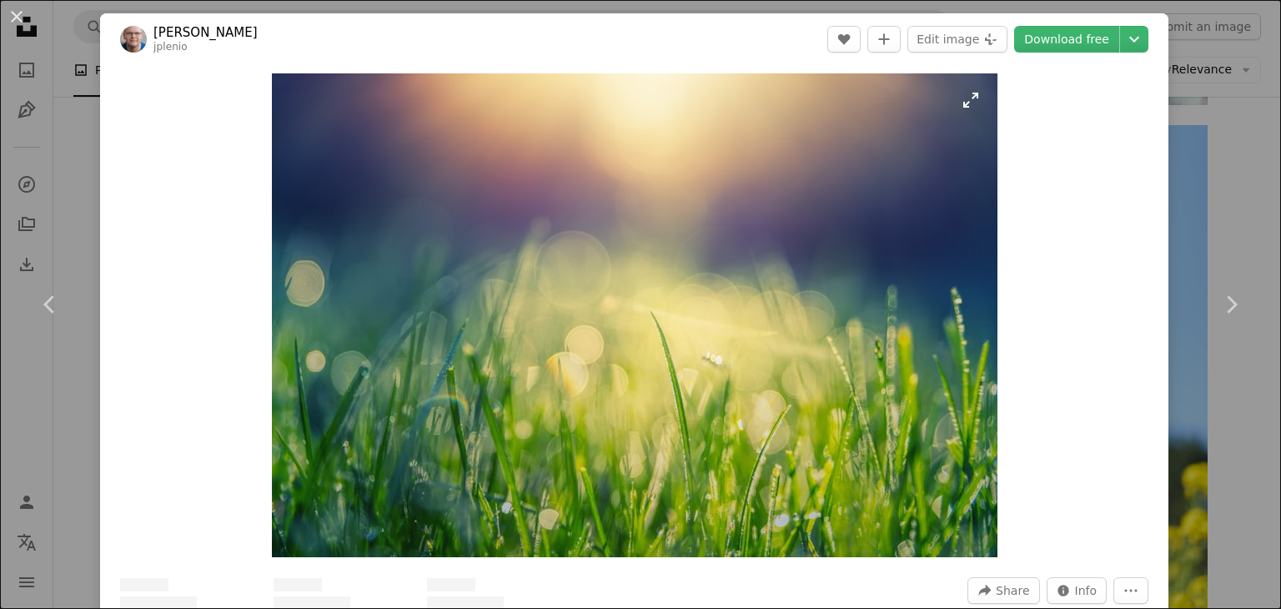
click at [618, 262] on img "Zoom in on this image" at bounding box center [635, 315] width 726 height 484
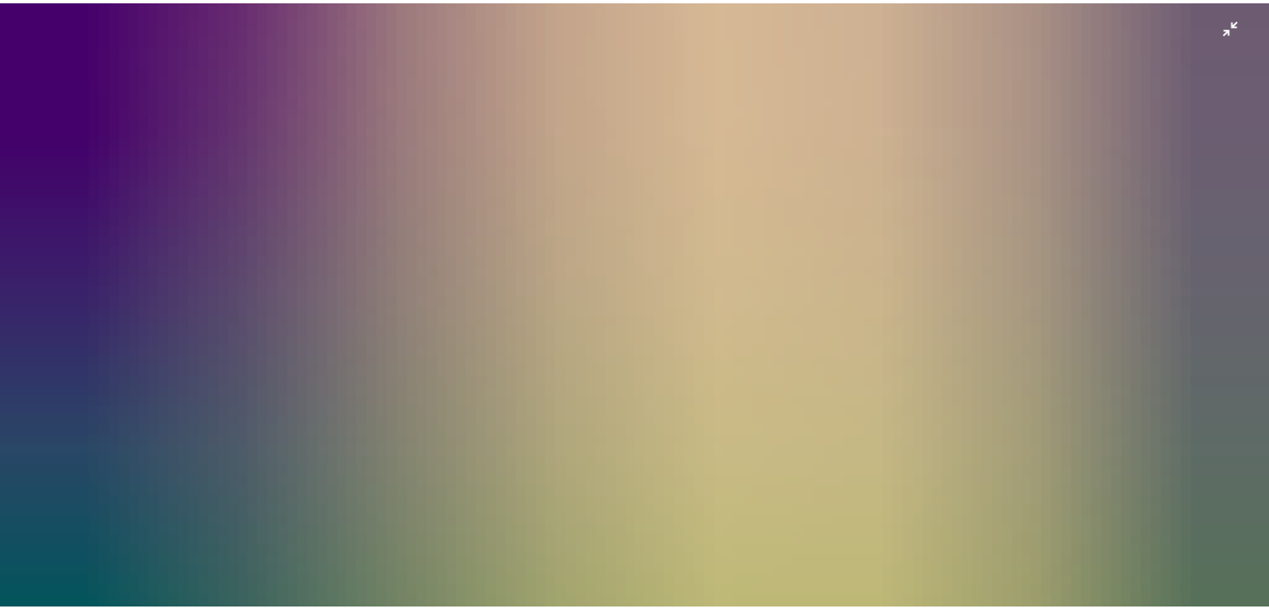
scroll to position [227, 0]
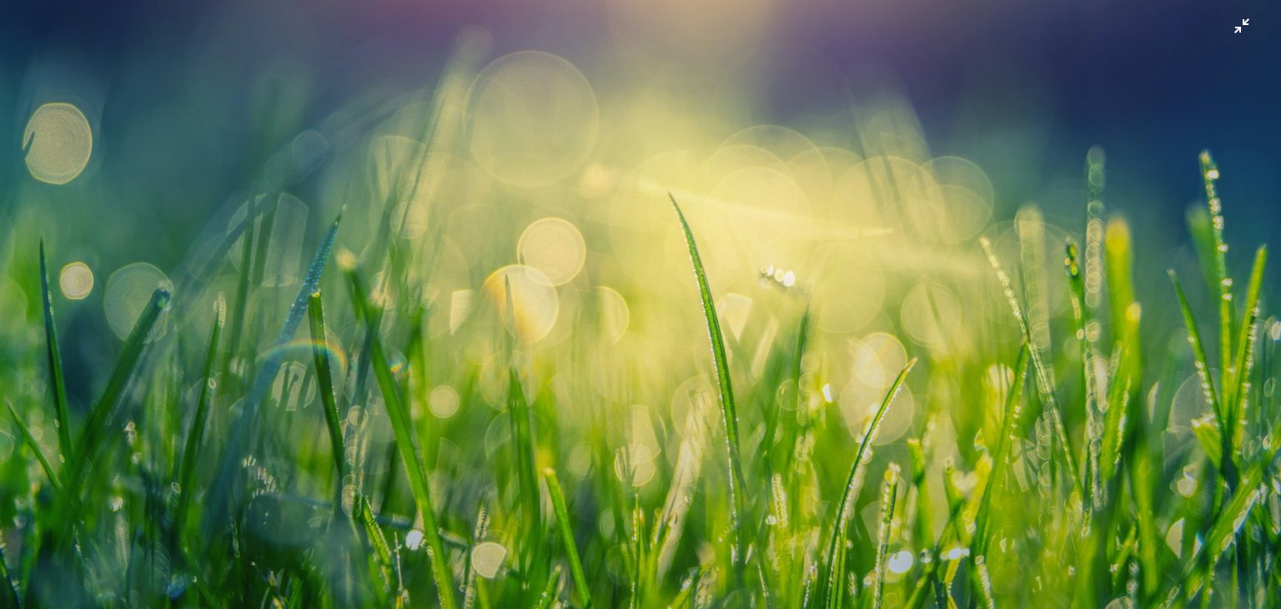
click at [606, 294] on img "Zoom out on this image" at bounding box center [640, 199] width 1283 height 855
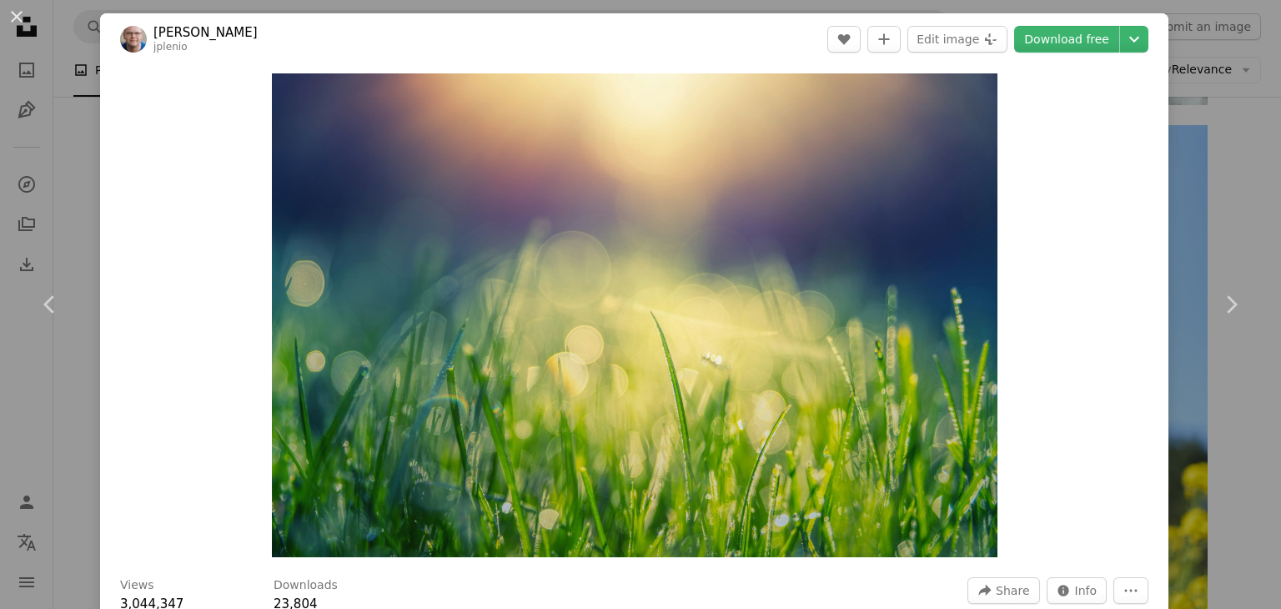
click at [84, 161] on div "An X shape Chevron left Chevron right [PERSON_NAME] jplenio A heart A plus sign…" at bounding box center [640, 304] width 1281 height 609
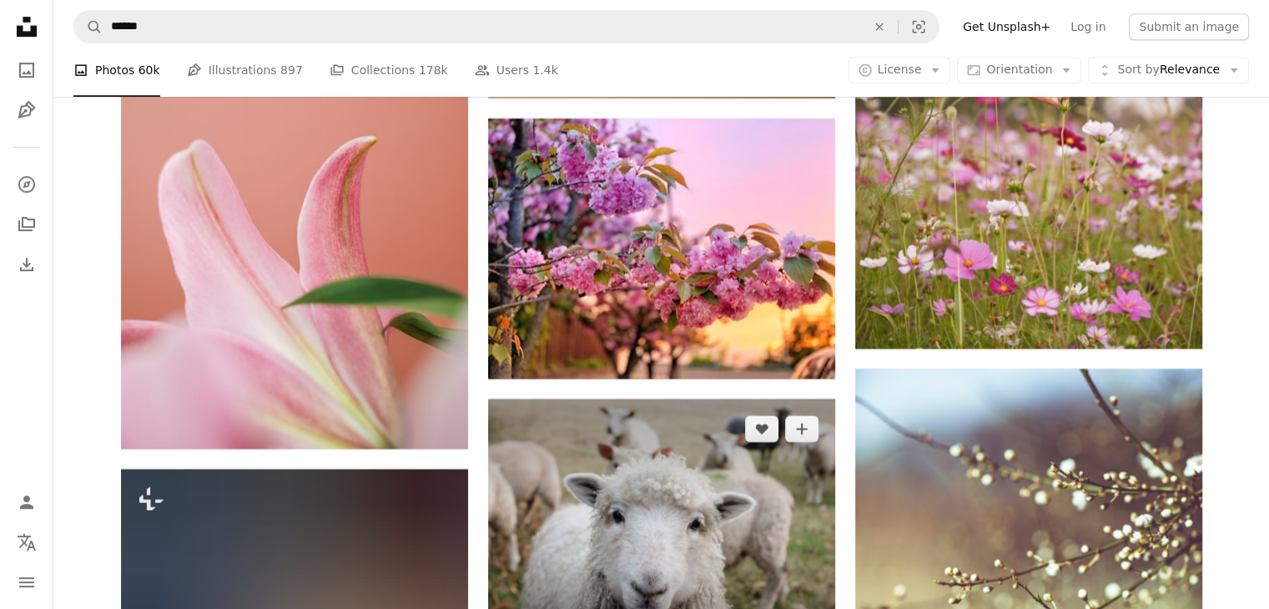
scroll to position [20241, 0]
